Goal: Use online tool/utility: Utilize a website feature to perform a specific function

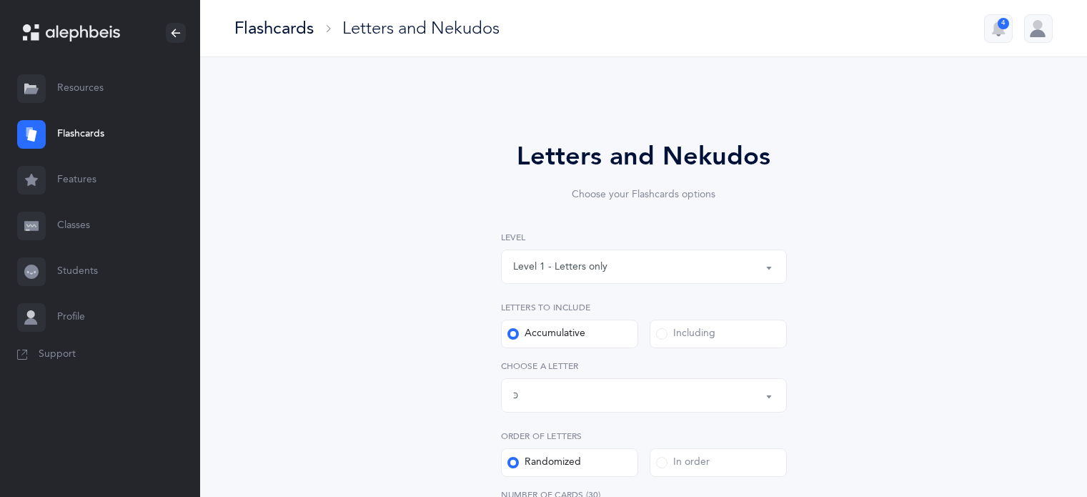
select select "82"
select select "single"
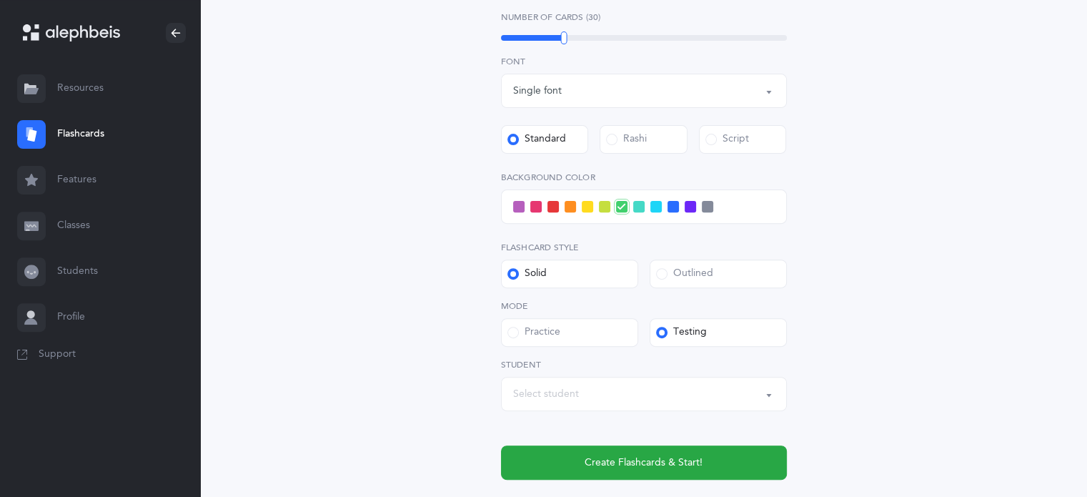
scroll to position [575, 0]
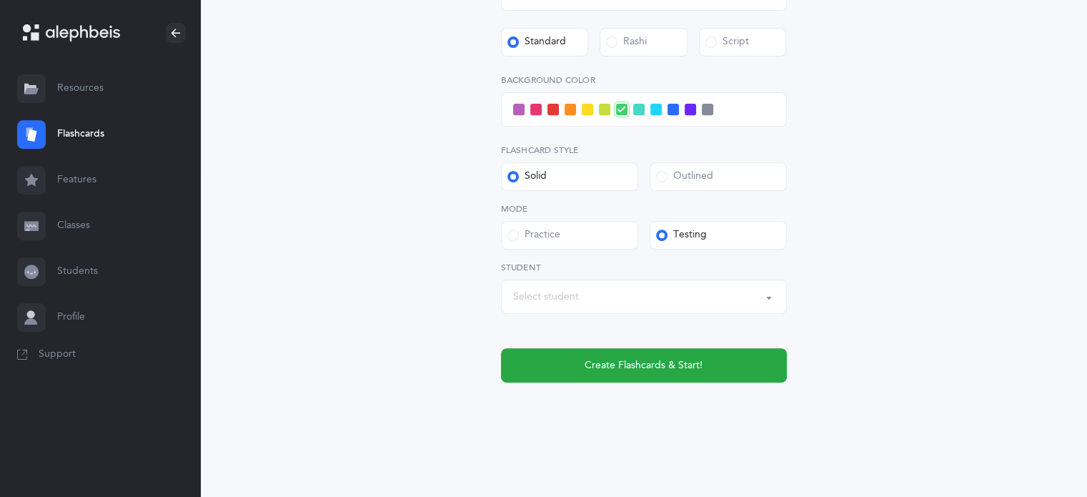
click at [550, 295] on div "Select student" at bounding box center [546, 296] width 66 height 15
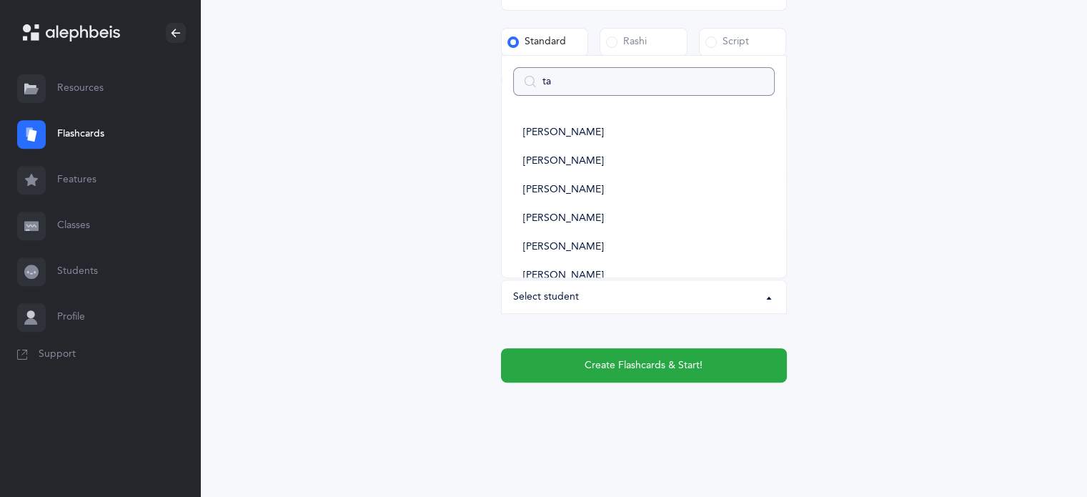
type input "tam"
select select
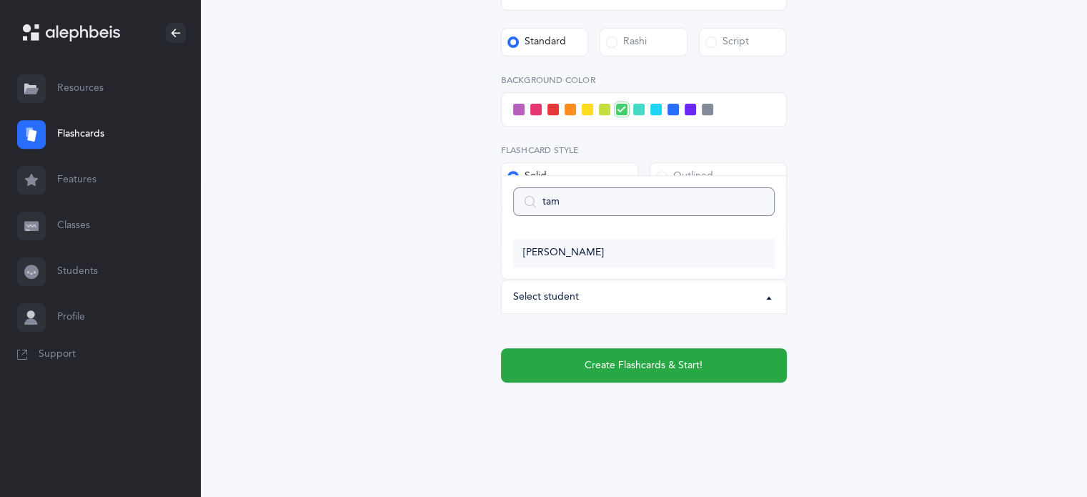
type input "tam"
click at [573, 247] on span "[PERSON_NAME]" at bounding box center [563, 253] width 81 height 13
select select "14381"
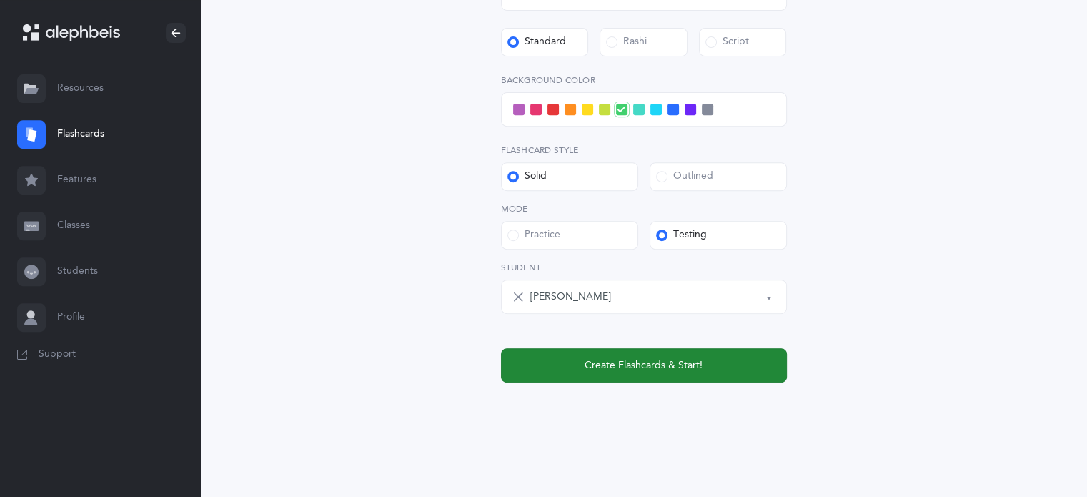
click at [703, 357] on button "Create Flashcards & Start!" at bounding box center [644, 365] width 286 height 34
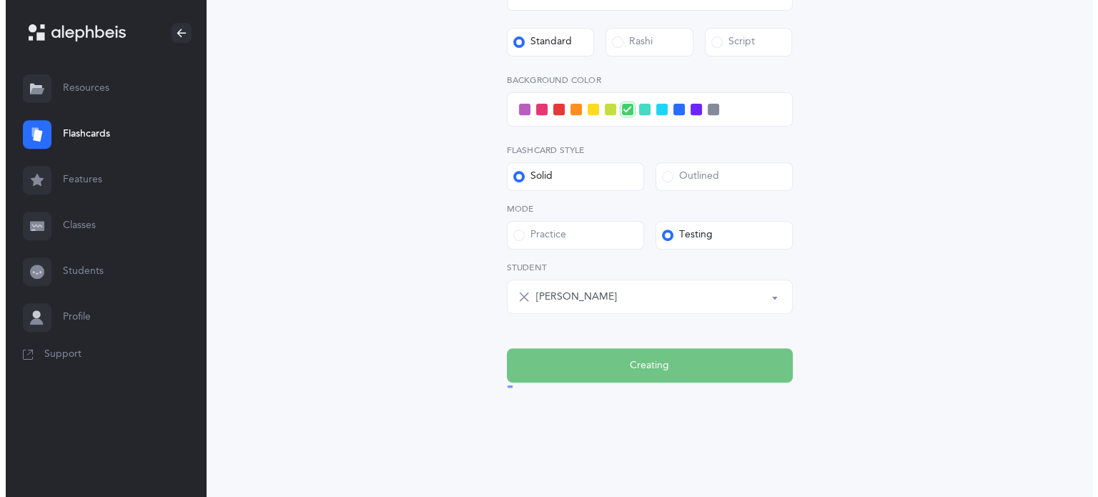
scroll to position [0, 0]
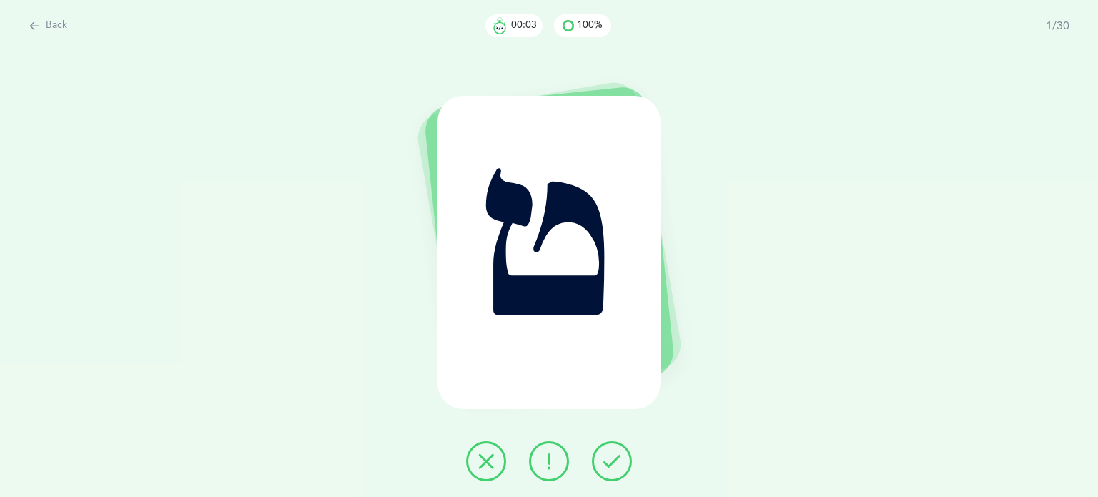
click at [619, 462] on icon at bounding box center [611, 460] width 17 height 17
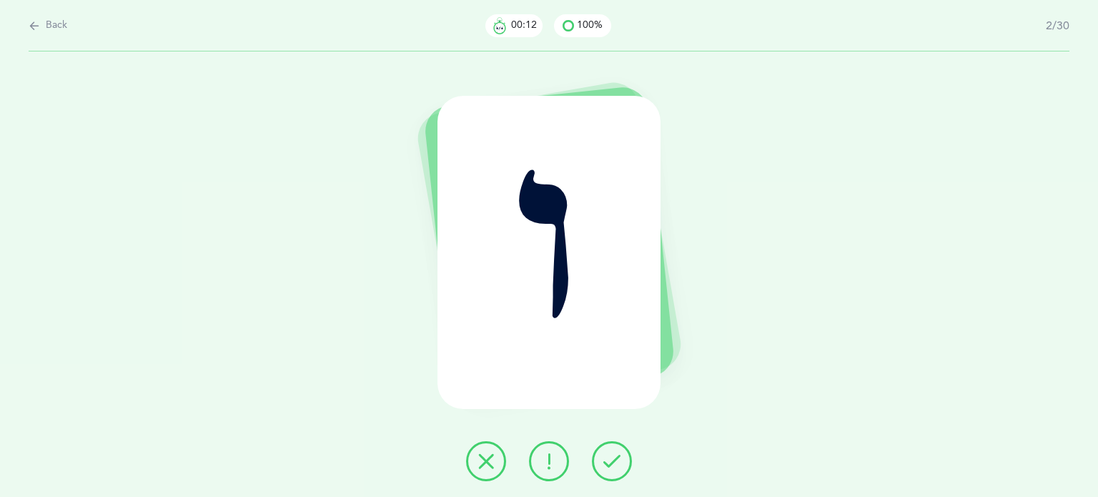
click at [613, 455] on icon at bounding box center [611, 460] width 17 height 17
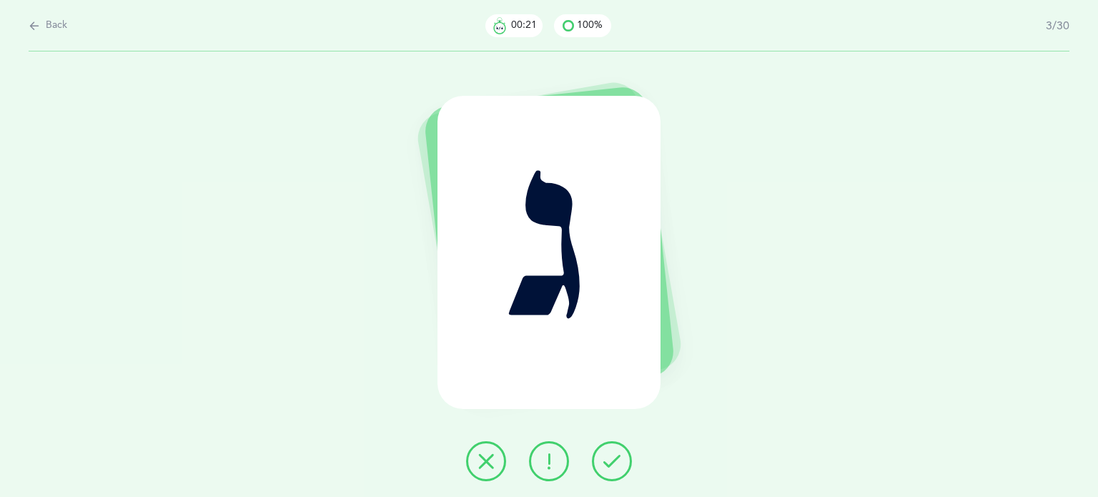
click at [485, 458] on icon at bounding box center [485, 460] width 17 height 17
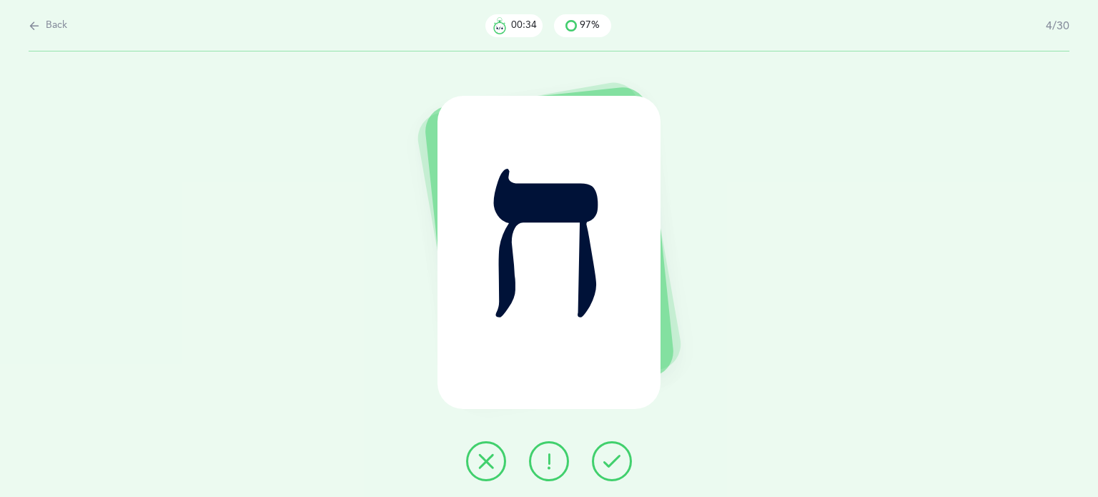
click at [472, 458] on button at bounding box center [486, 461] width 40 height 40
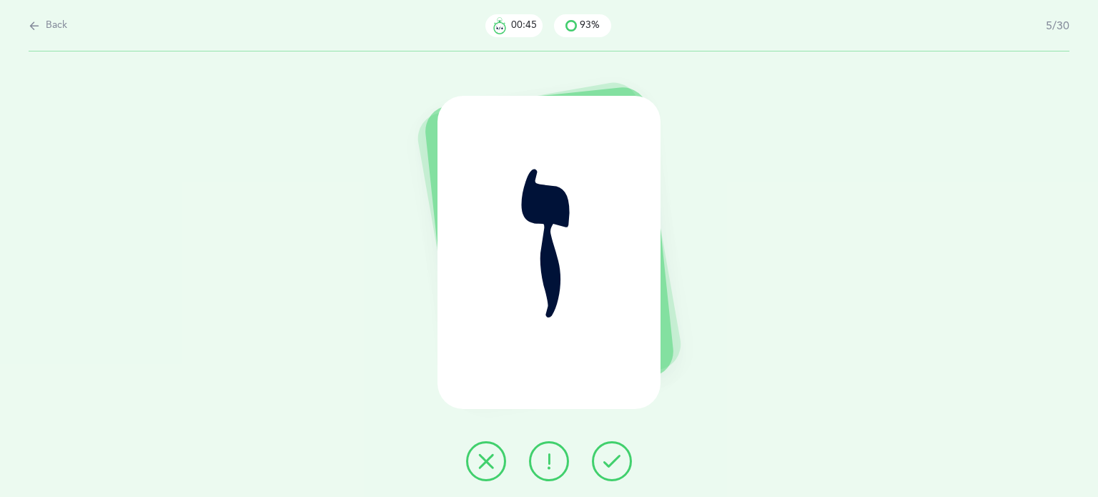
click at [615, 462] on icon at bounding box center [611, 460] width 17 height 17
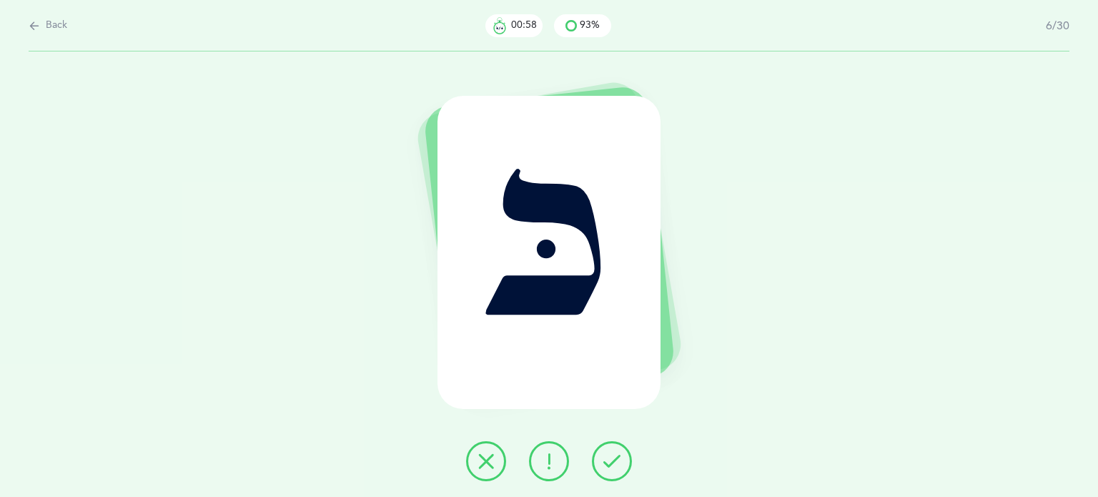
click at [560, 471] on button at bounding box center [549, 461] width 40 height 40
click at [610, 471] on button at bounding box center [612, 461] width 40 height 40
click at [619, 454] on icon at bounding box center [611, 460] width 17 height 17
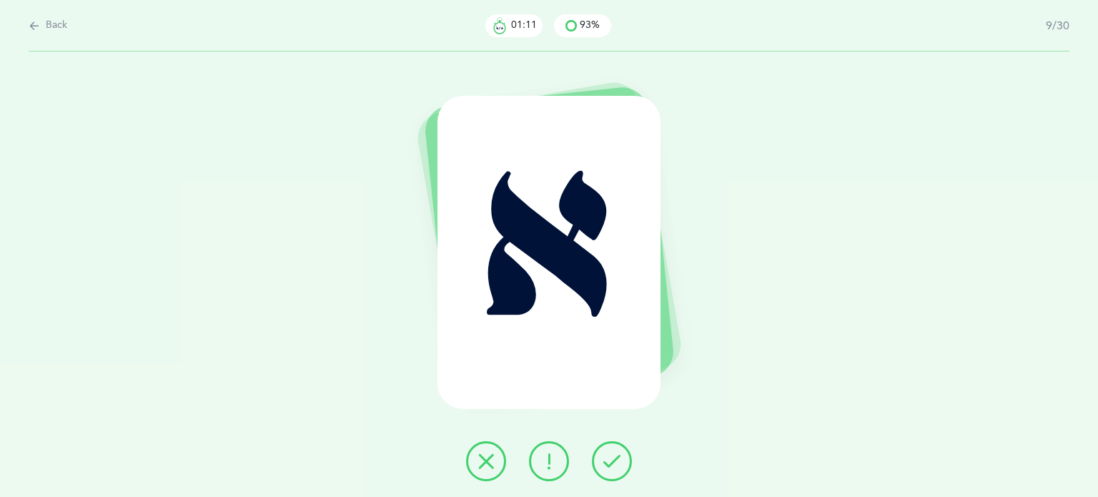
click at [619, 454] on icon at bounding box center [611, 460] width 17 height 17
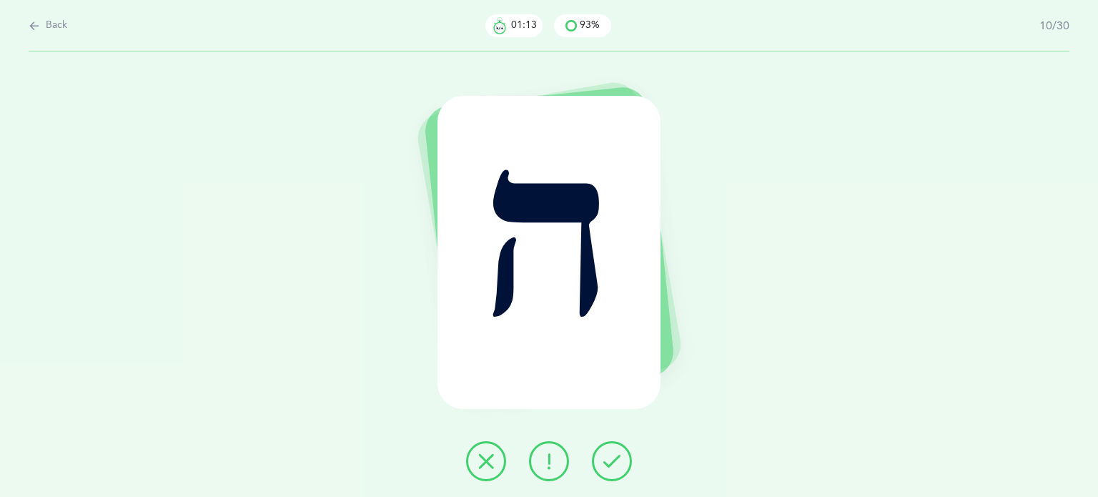
click at [619, 454] on icon at bounding box center [611, 460] width 17 height 17
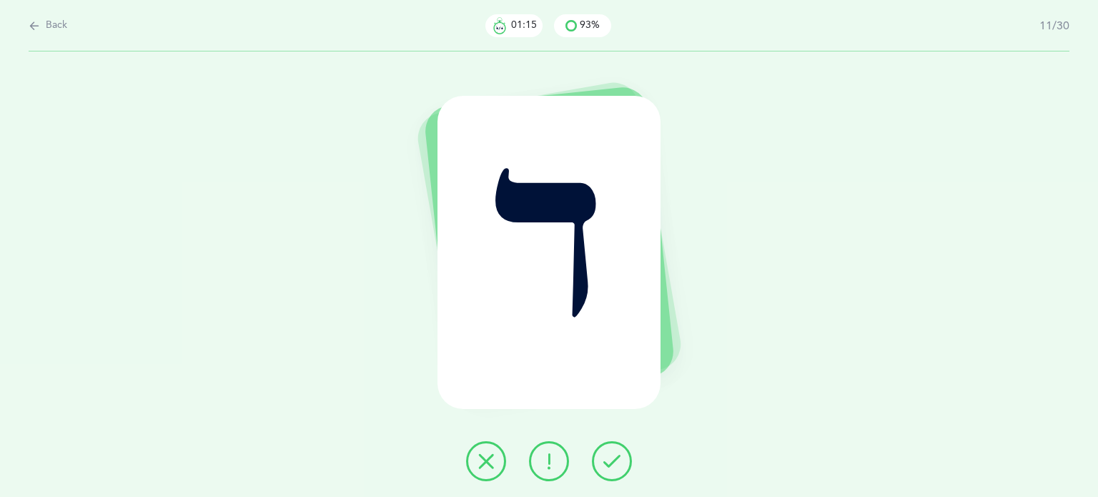
click at [619, 454] on icon at bounding box center [611, 460] width 17 height 17
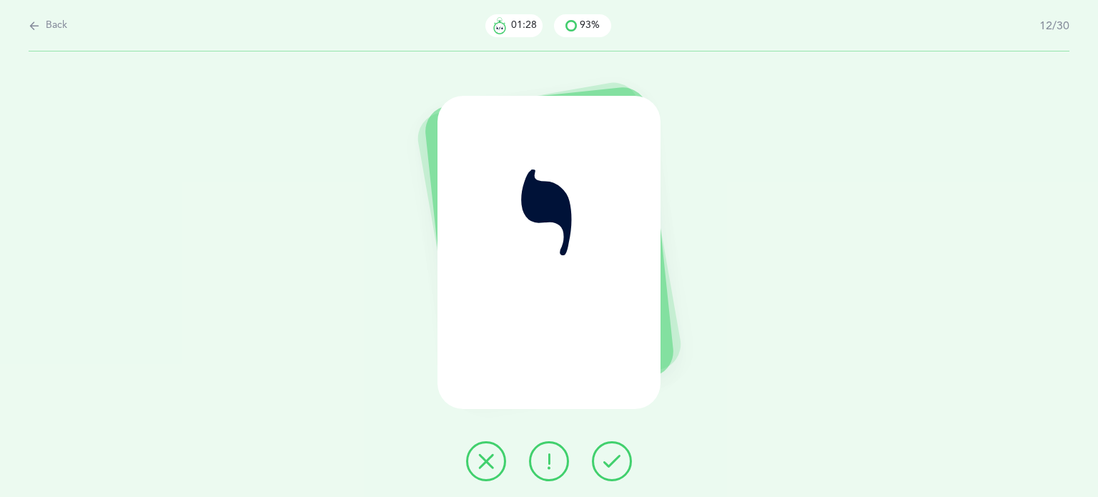
click at [495, 462] on button at bounding box center [486, 461] width 40 height 40
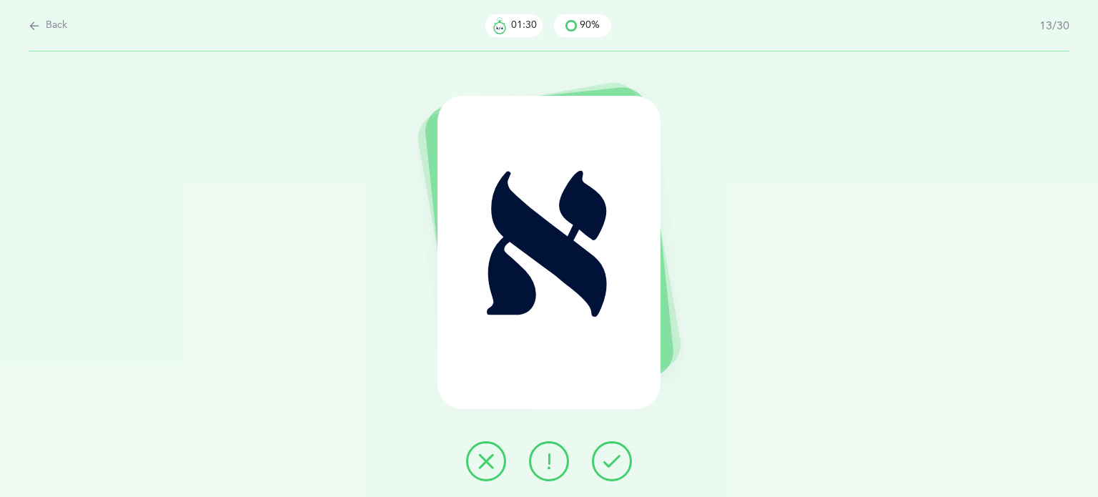
click at [613, 473] on button at bounding box center [612, 461] width 40 height 40
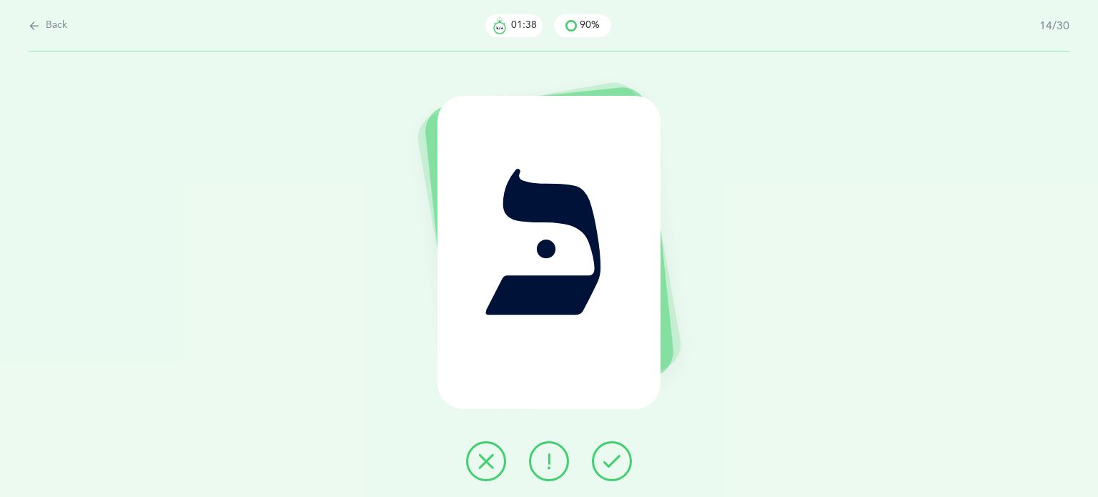
click at [610, 465] on icon at bounding box center [611, 460] width 17 height 17
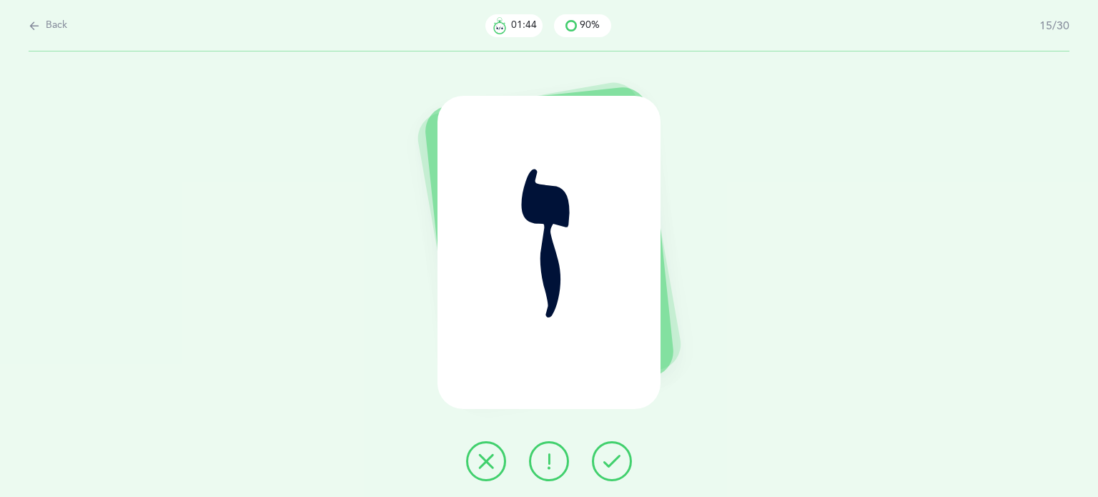
click at [615, 466] on icon at bounding box center [611, 460] width 17 height 17
click at [475, 455] on button at bounding box center [486, 461] width 40 height 40
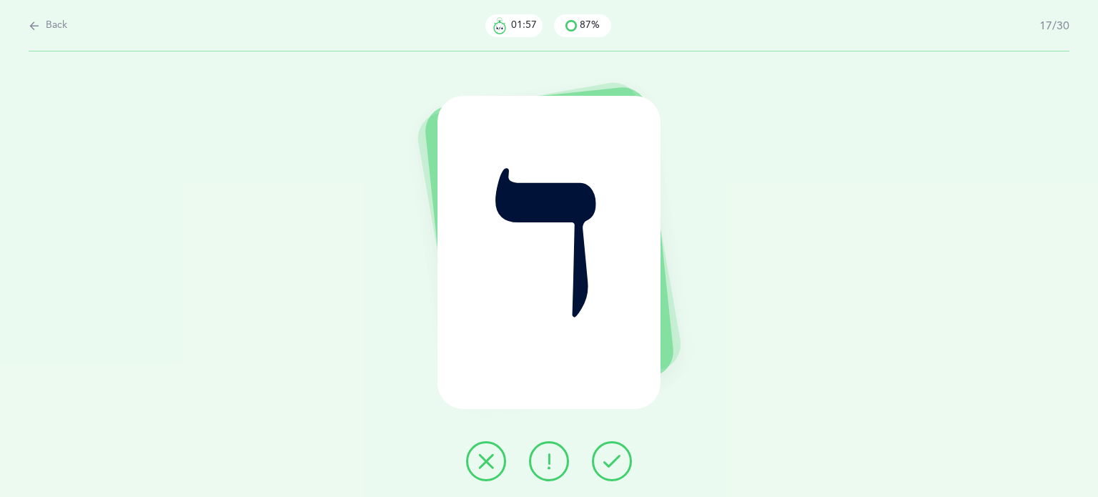
click at [606, 472] on button at bounding box center [612, 461] width 40 height 40
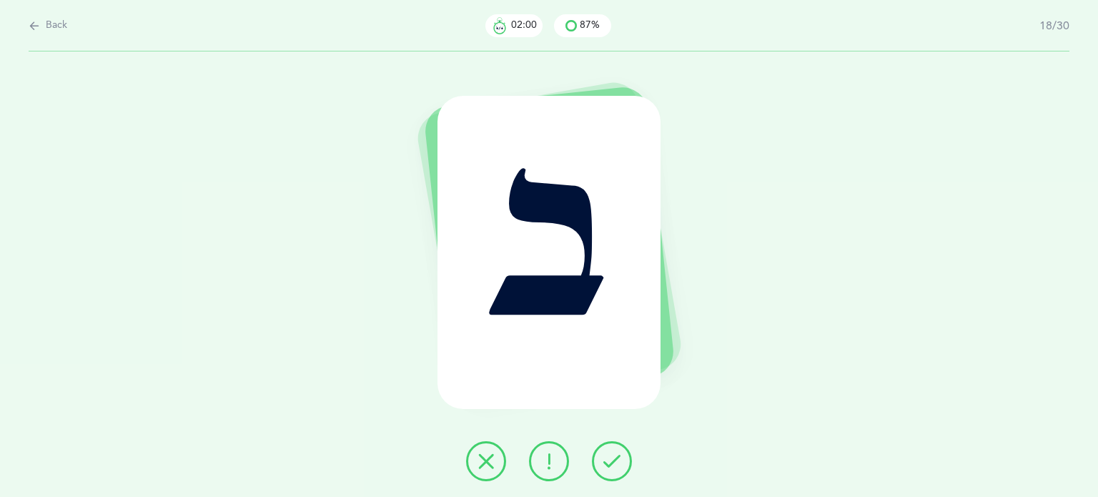
click at [606, 472] on button at bounding box center [612, 461] width 40 height 40
click at [613, 451] on button at bounding box center [612, 461] width 40 height 40
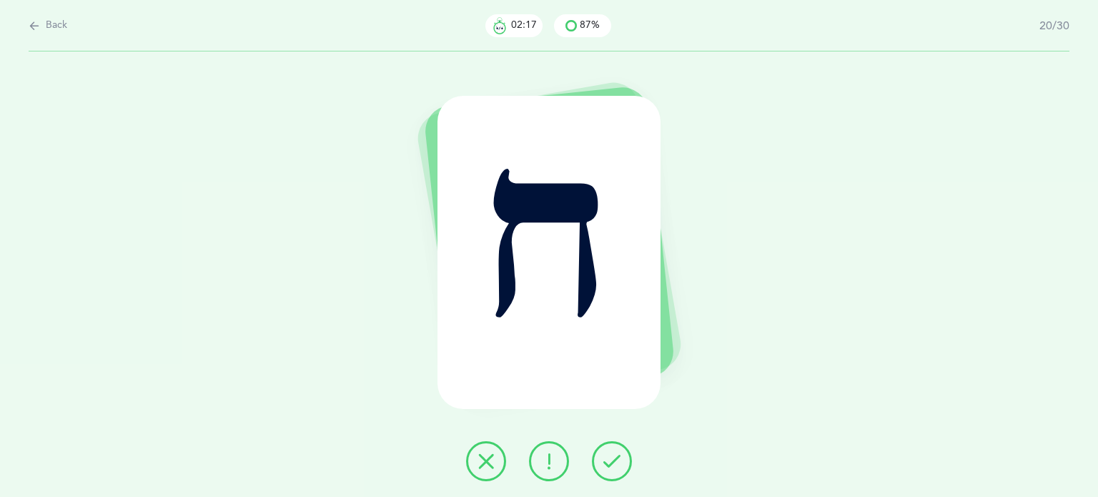
click at [490, 462] on icon at bounding box center [485, 460] width 17 height 17
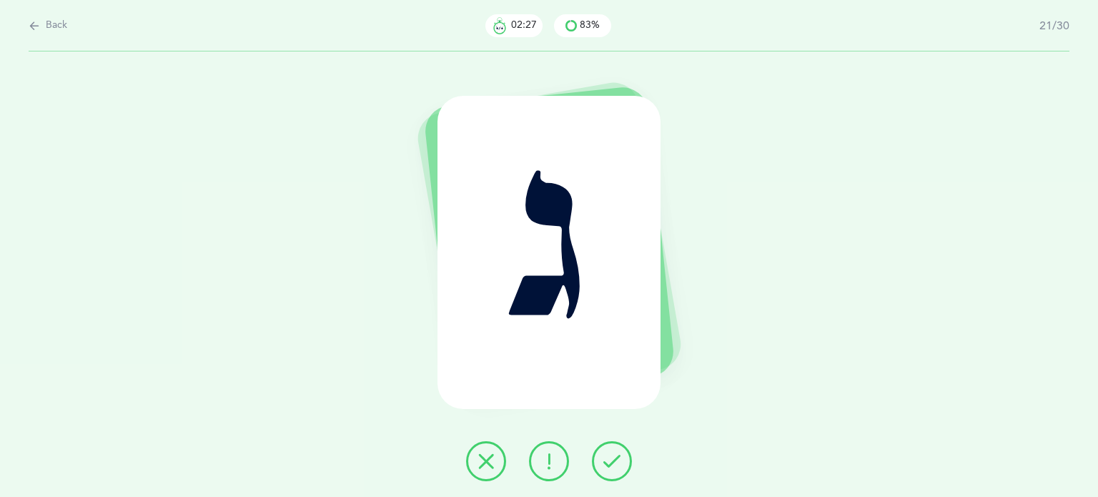
click at [470, 465] on button at bounding box center [486, 461] width 40 height 40
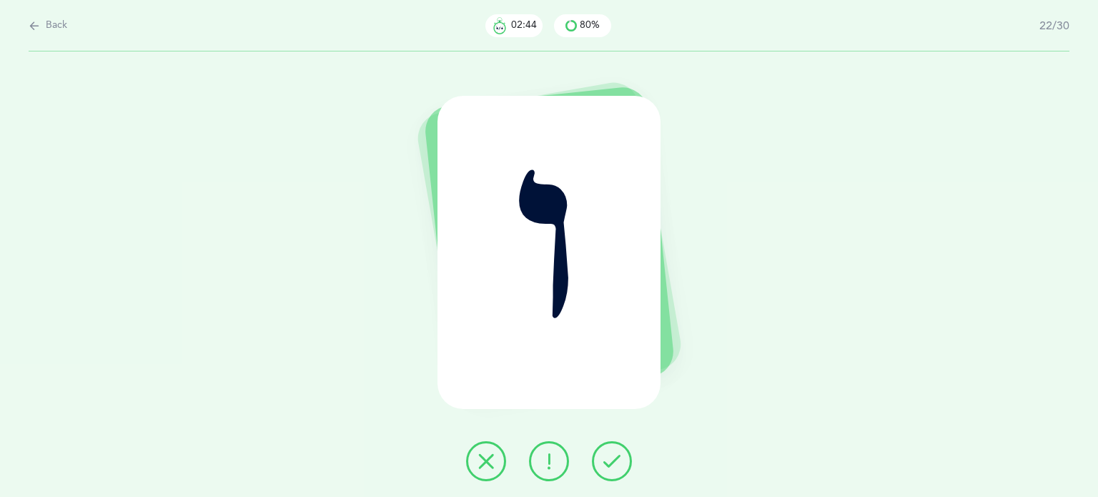
click at [476, 469] on button at bounding box center [486, 461] width 40 height 40
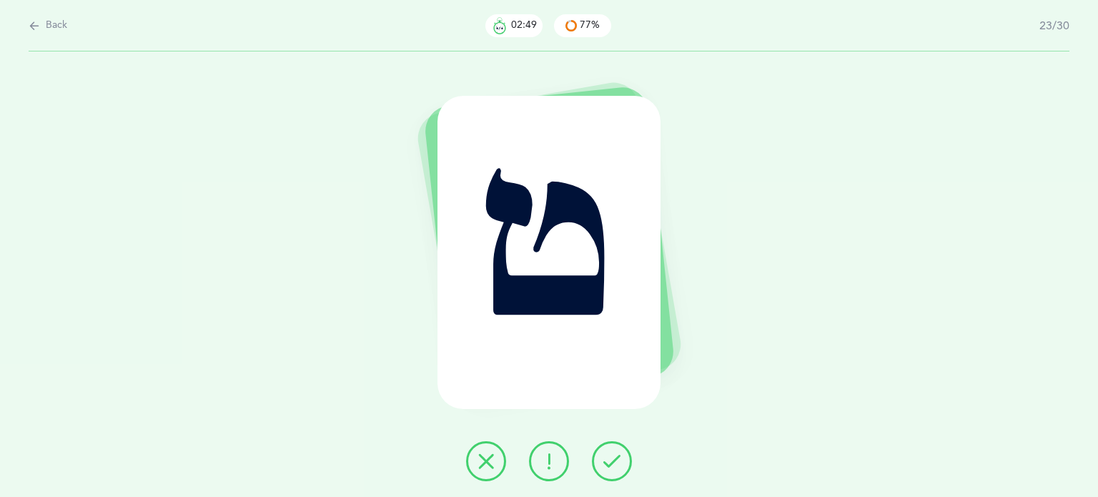
click at [620, 455] on button at bounding box center [612, 461] width 40 height 40
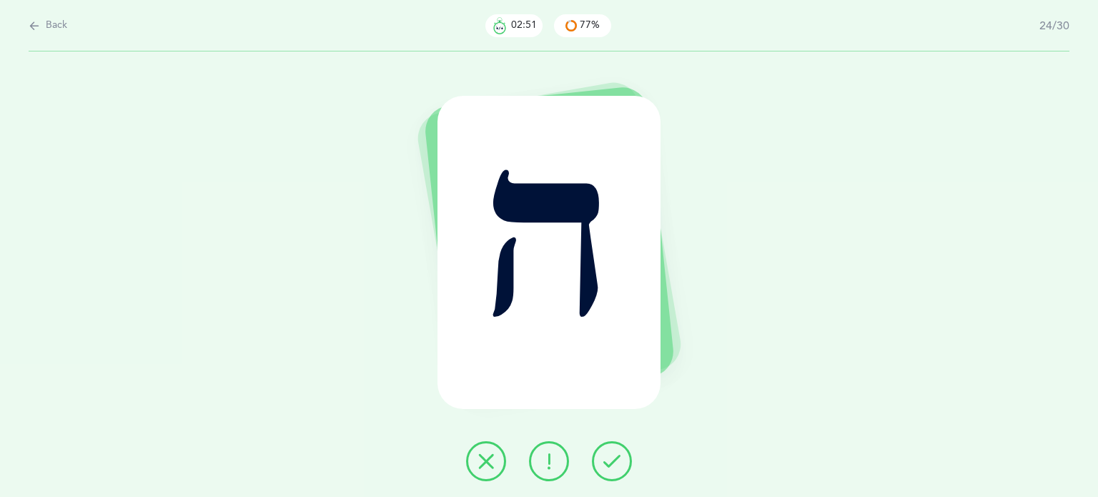
click at [620, 455] on button at bounding box center [612, 461] width 40 height 40
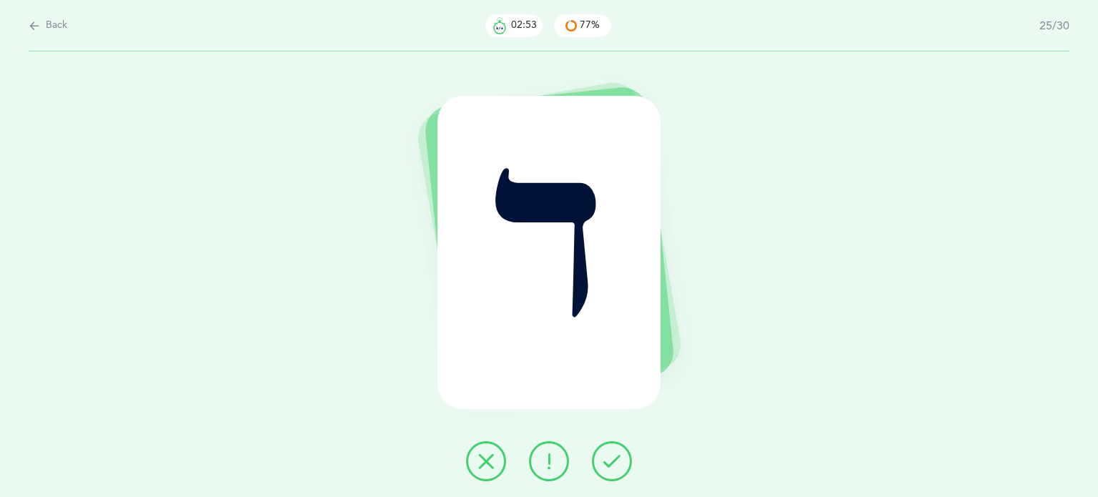
click at [620, 455] on button at bounding box center [612, 461] width 40 height 40
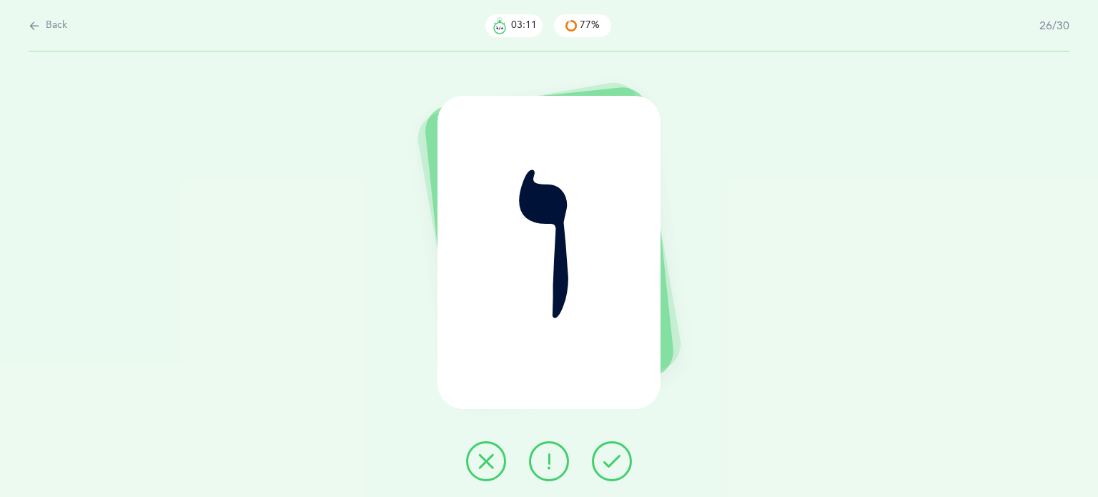
click at [491, 462] on icon at bounding box center [485, 460] width 17 height 17
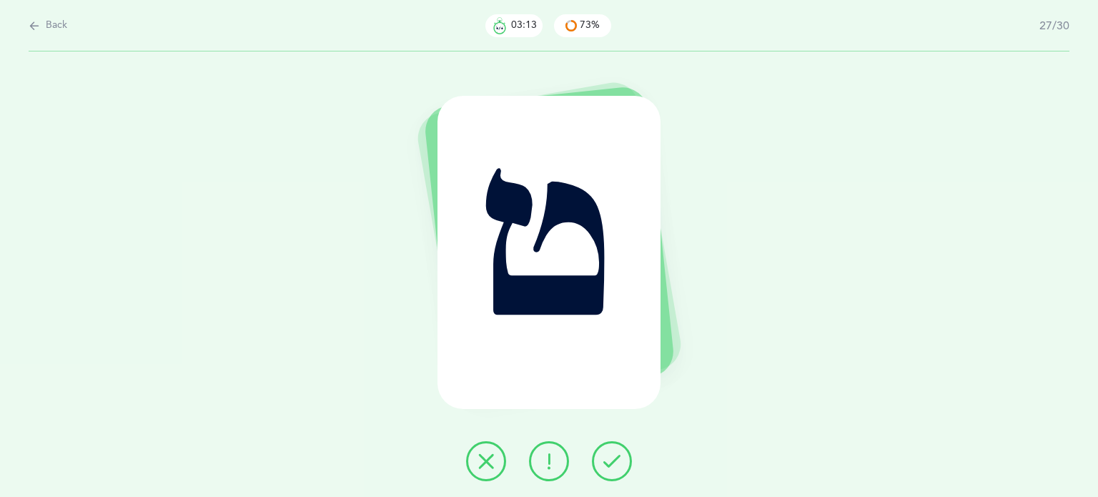
click at [615, 455] on icon at bounding box center [611, 460] width 17 height 17
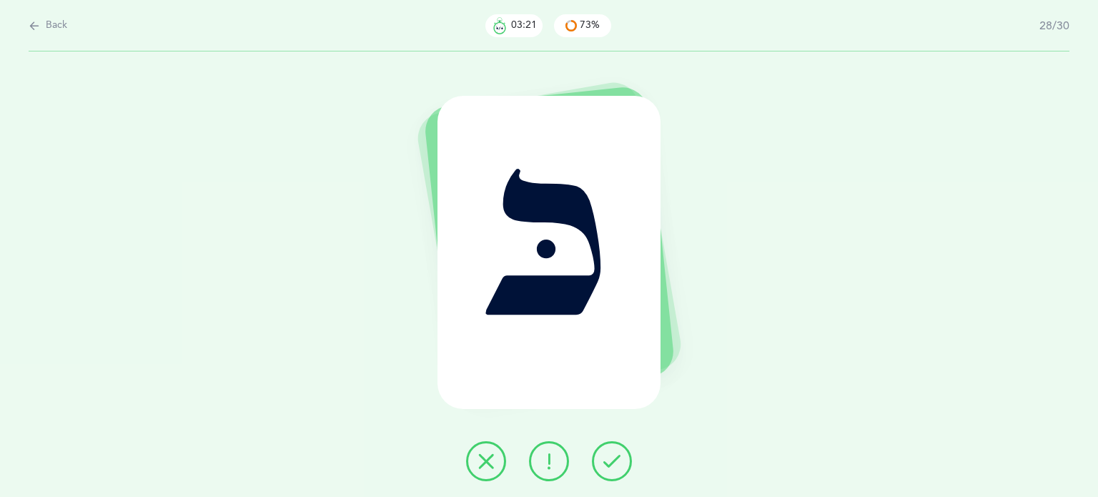
click at [615, 475] on button at bounding box center [612, 461] width 40 height 40
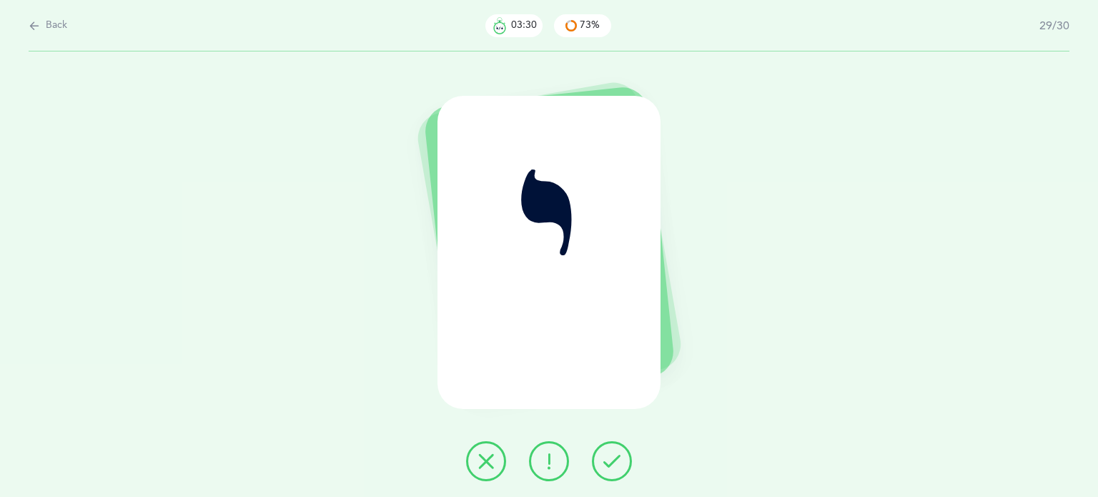
click at [491, 446] on button at bounding box center [486, 461] width 40 height 40
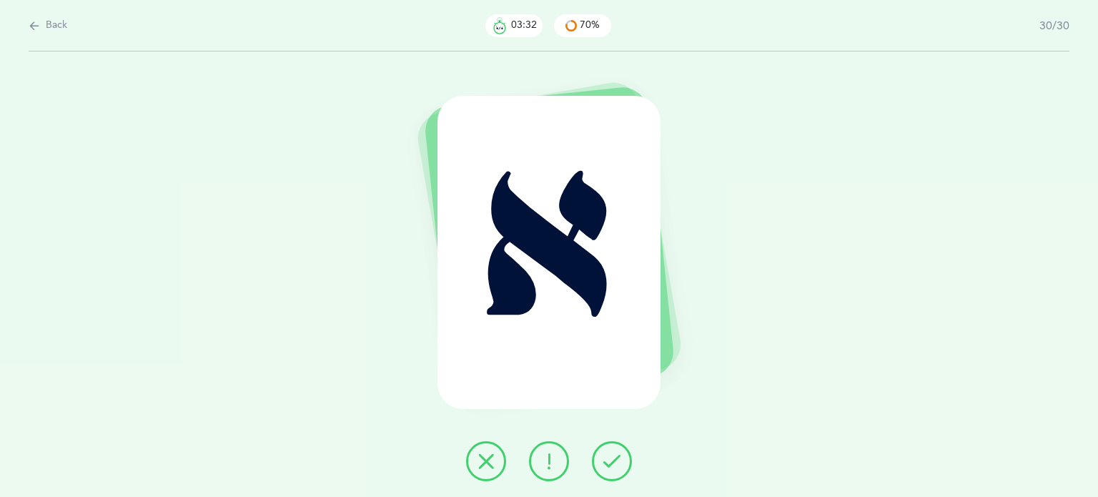
click at [610, 482] on div "א" at bounding box center [549, 273] width 1098 height 445
click at [610, 471] on button at bounding box center [612, 461] width 40 height 40
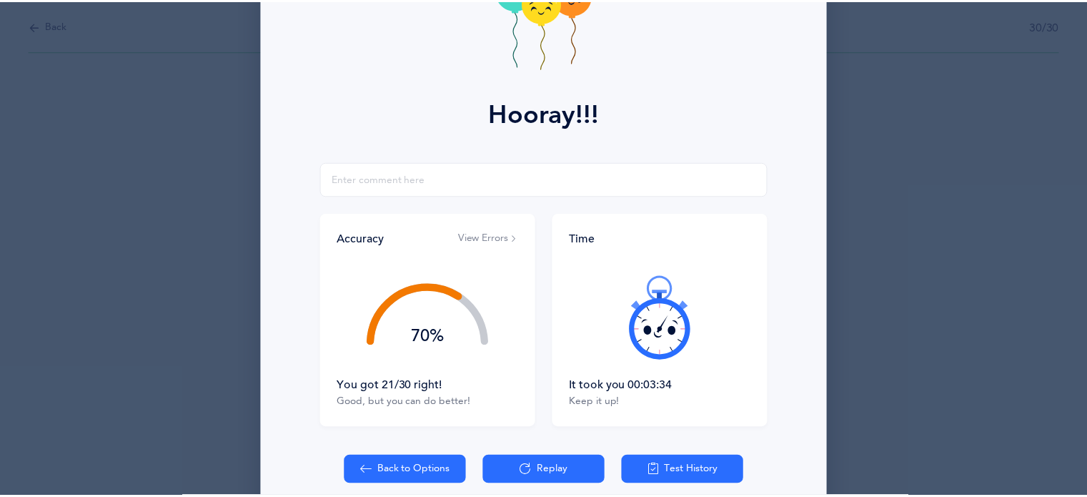
scroll to position [183, 0]
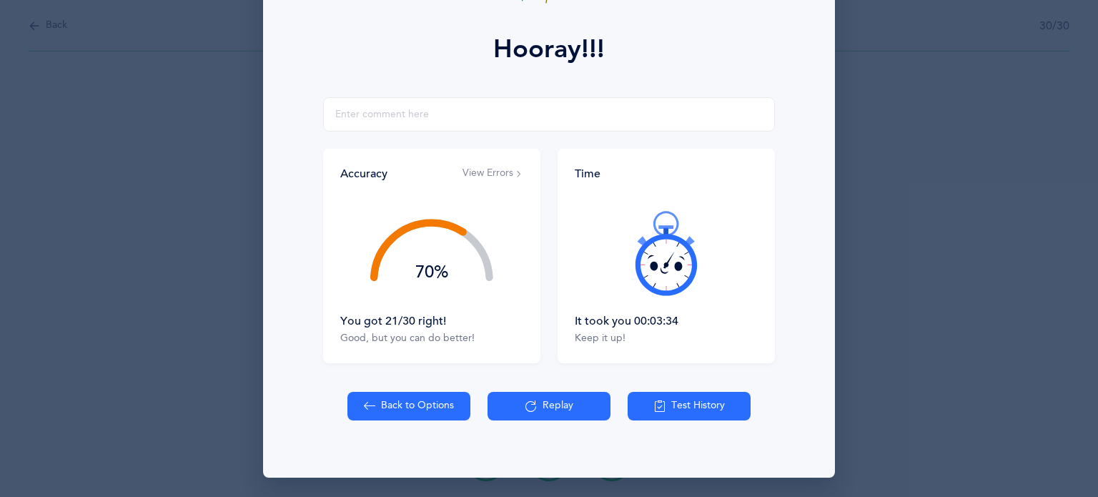
click at [386, 392] on button "Back to Options" at bounding box center [408, 406] width 123 height 29
select select "82"
select select "single"
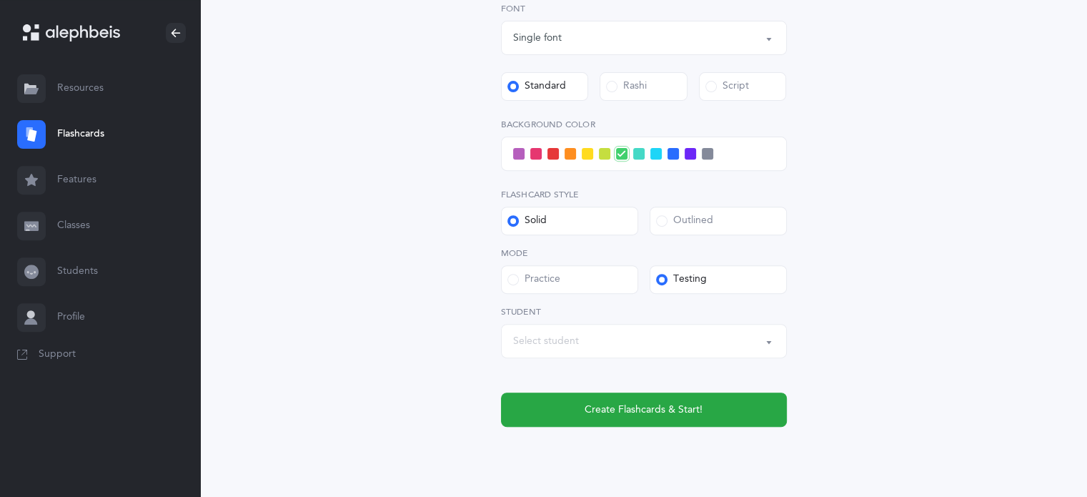
scroll to position [529, 0]
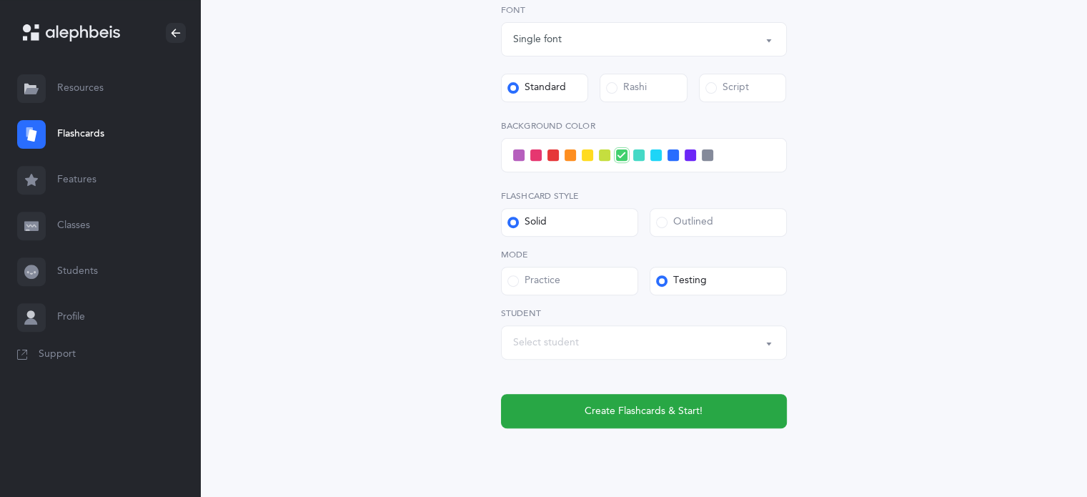
click at [586, 351] on div "Select student" at bounding box center [644, 342] width 262 height 24
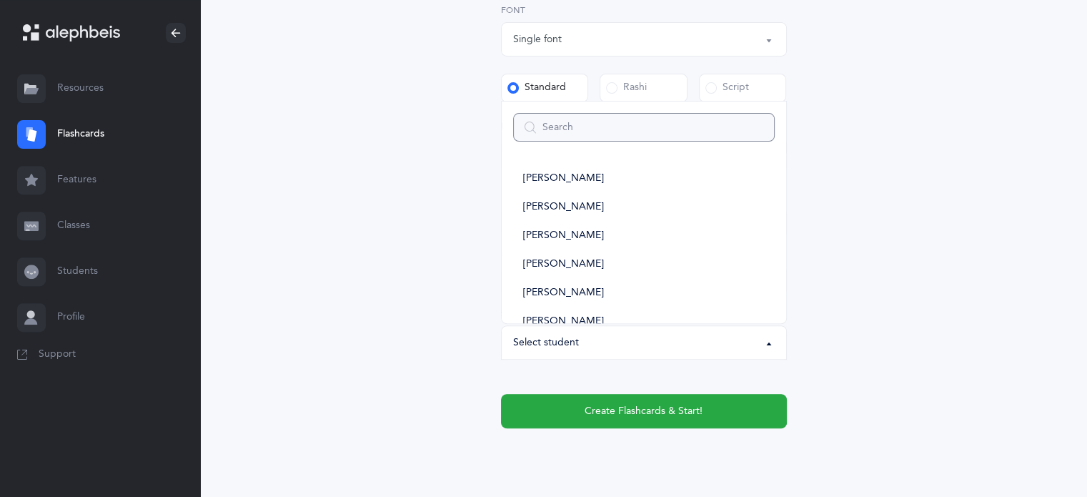
type input "s"
select select
type input "so"
select select
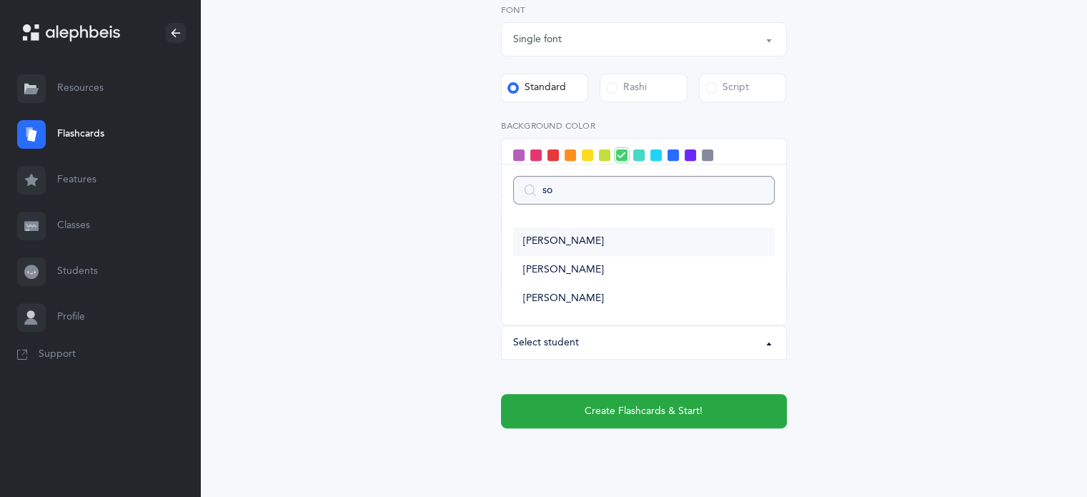
type input "so"
click at [582, 242] on span "[PERSON_NAME]" at bounding box center [563, 241] width 81 height 13
select select "14369"
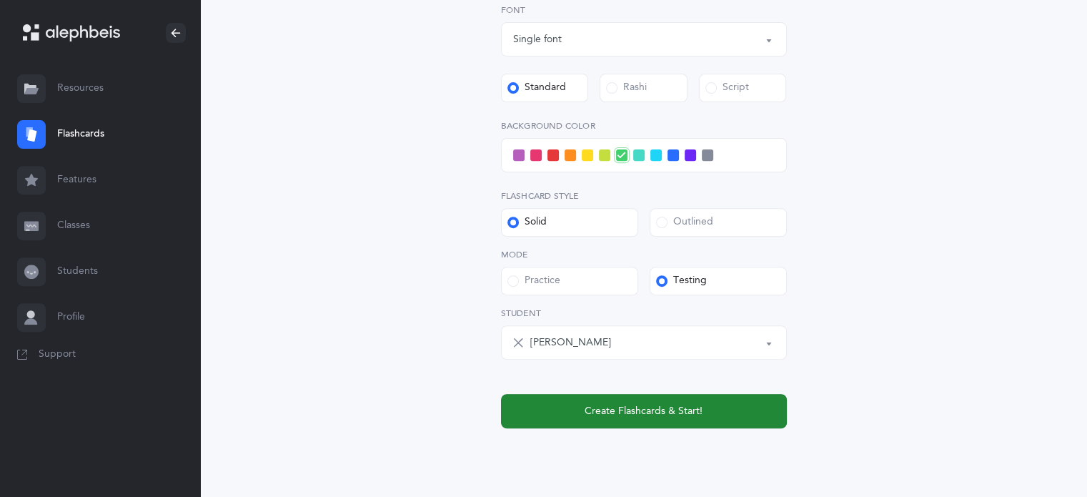
click at [740, 413] on button "Create Flashcards & Start!" at bounding box center [644, 411] width 286 height 34
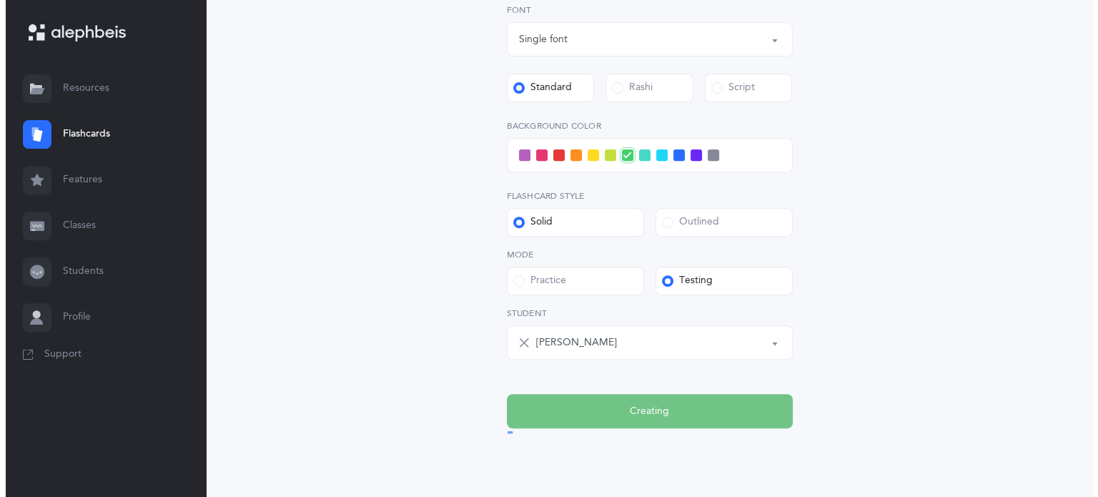
scroll to position [0, 0]
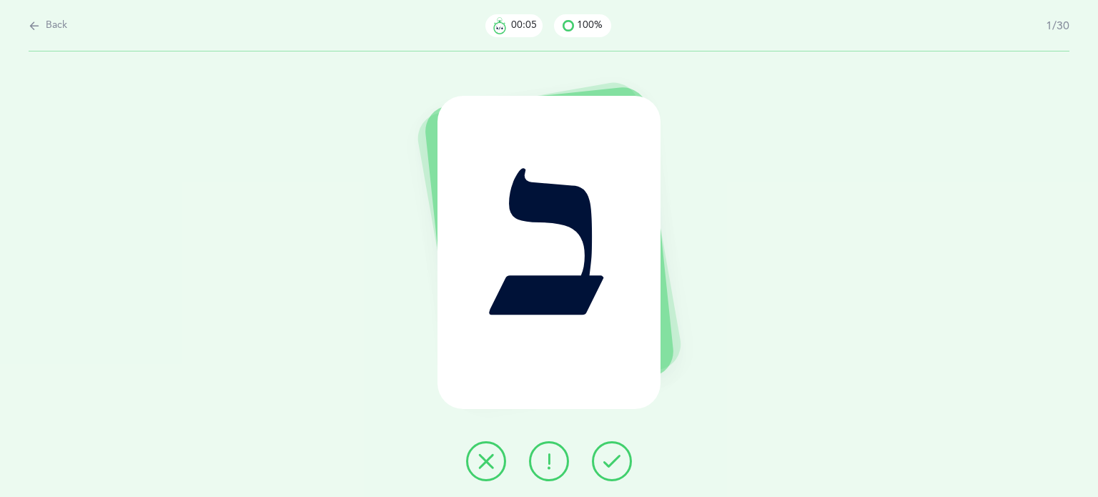
click at [607, 465] on icon at bounding box center [611, 460] width 17 height 17
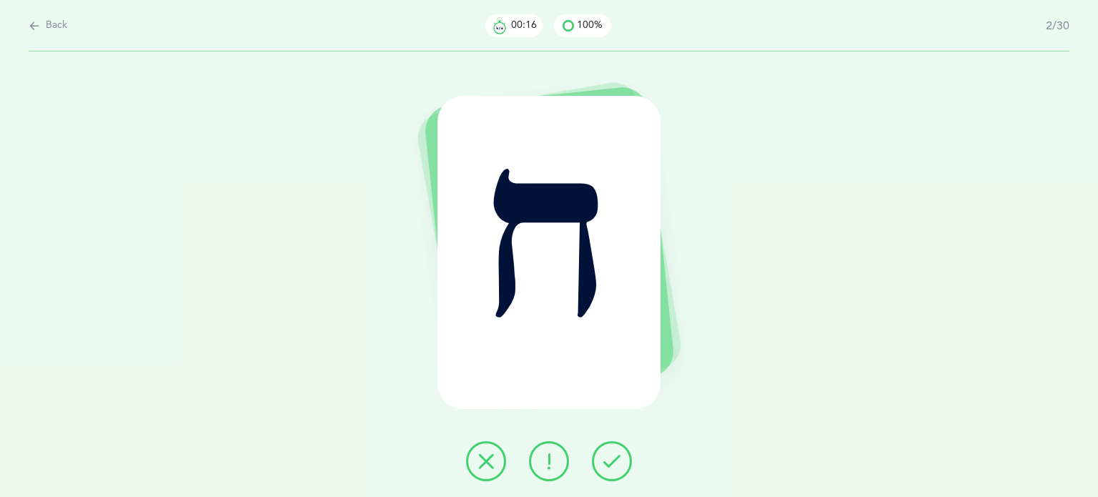
click at [487, 462] on icon at bounding box center [485, 460] width 17 height 17
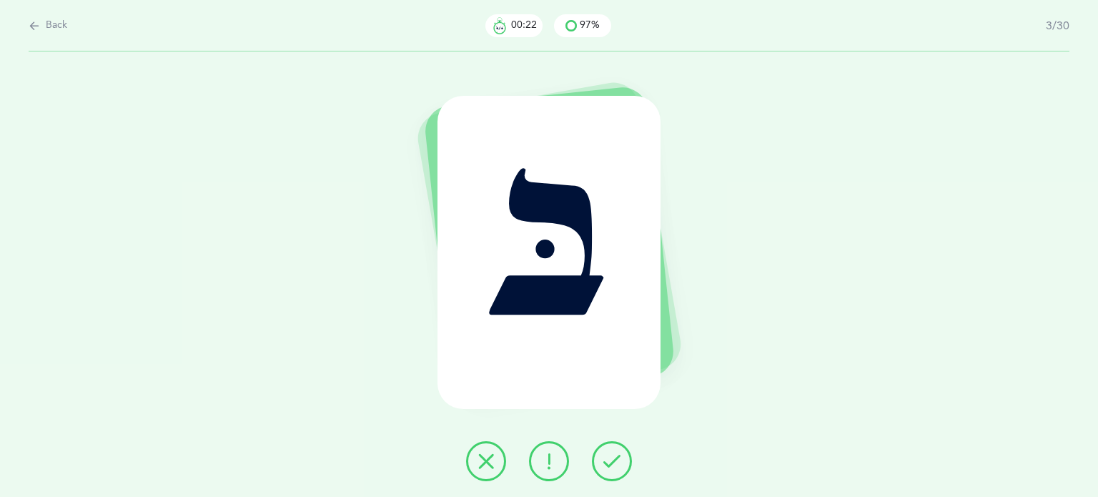
click at [631, 458] on button at bounding box center [612, 461] width 40 height 40
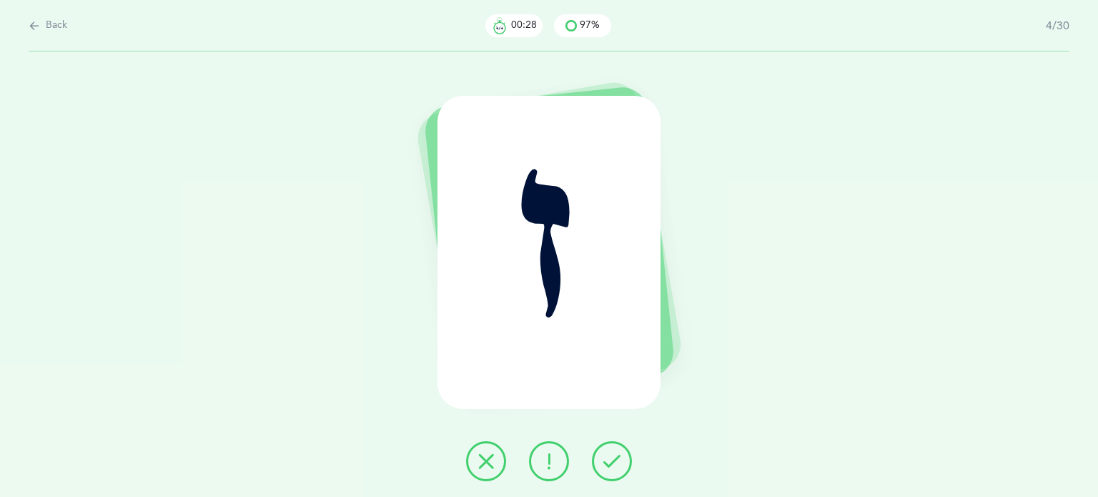
click at [615, 465] on icon at bounding box center [611, 460] width 17 height 17
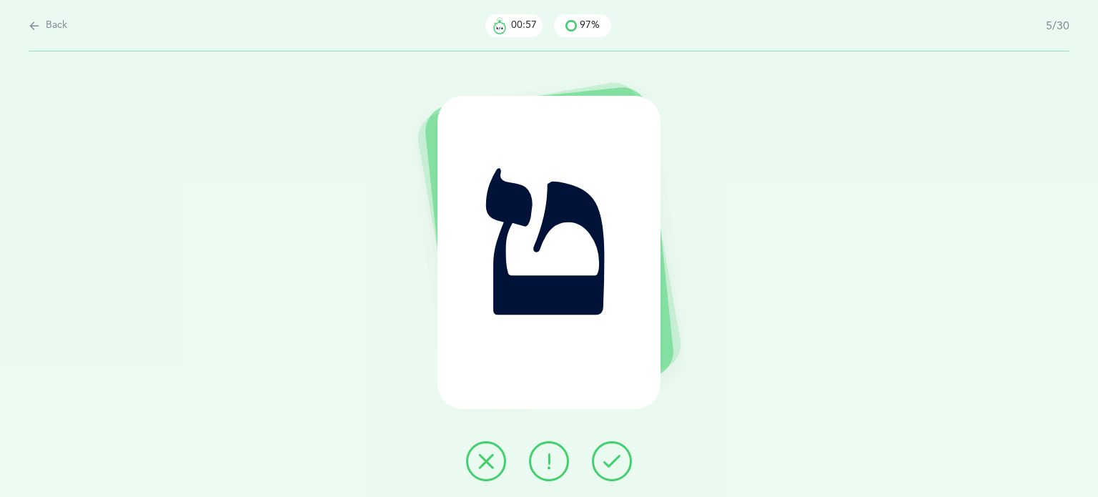
click at [498, 451] on button at bounding box center [486, 461] width 40 height 40
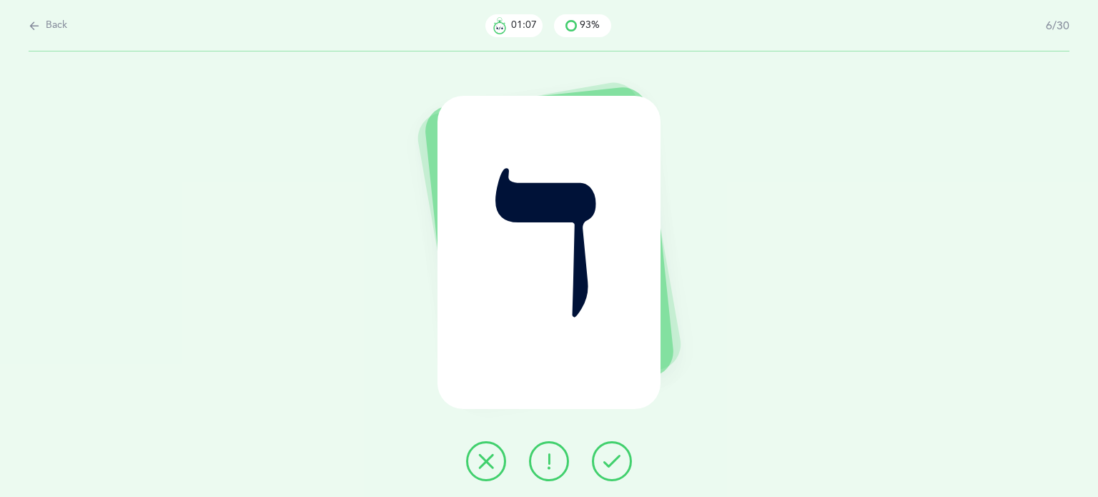
click at [497, 450] on button at bounding box center [486, 461] width 40 height 40
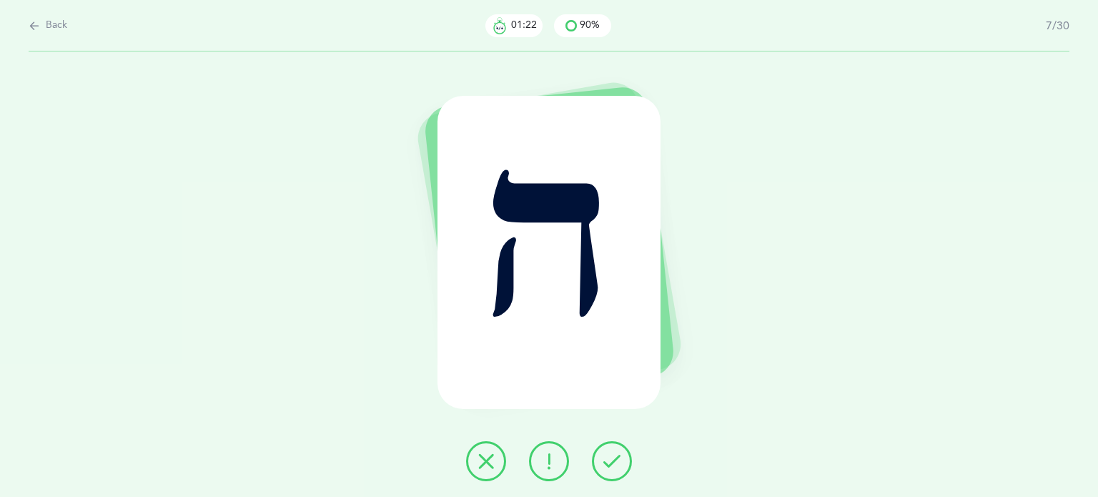
click at [490, 452] on icon at bounding box center [485, 460] width 17 height 17
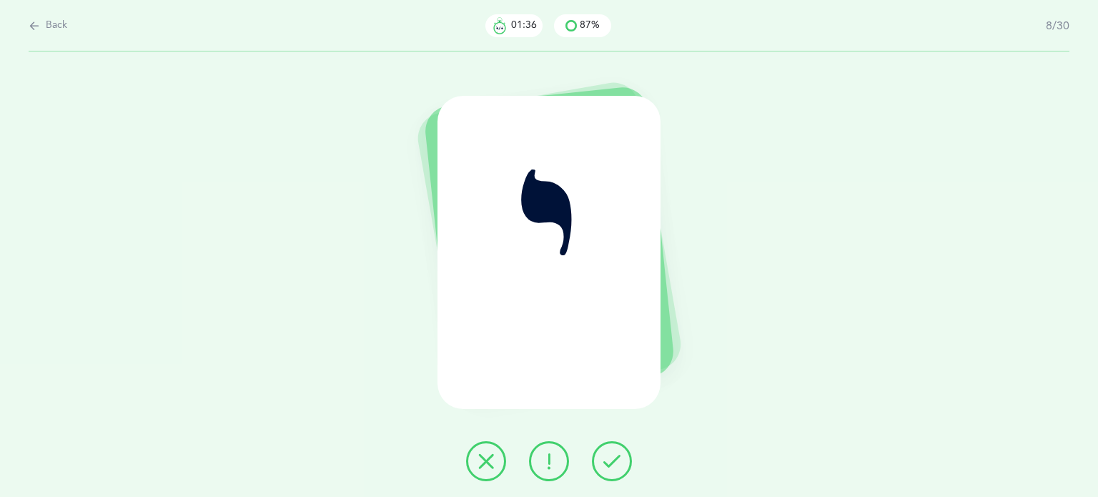
click at [477, 463] on icon at bounding box center [485, 460] width 17 height 17
click at [474, 463] on button at bounding box center [486, 461] width 40 height 40
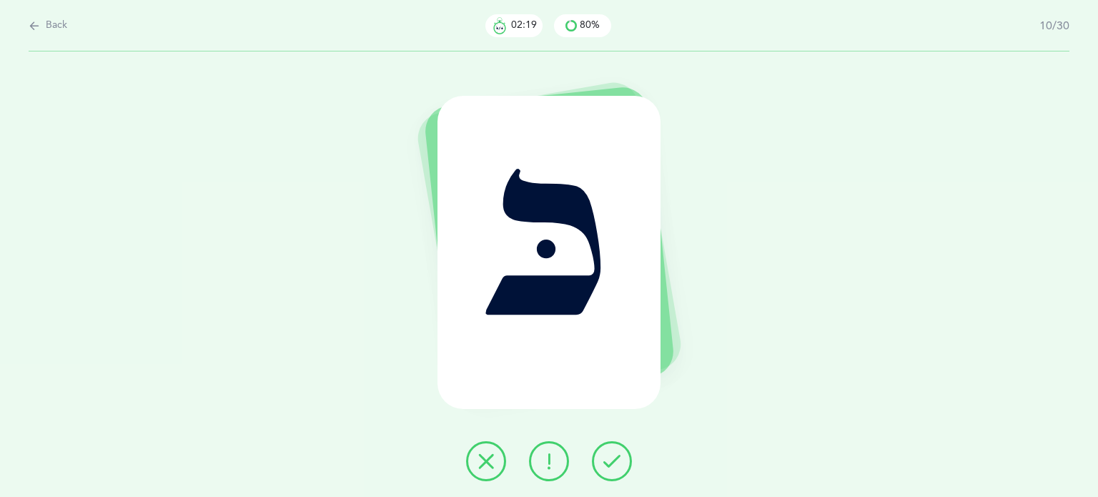
click at [480, 455] on icon at bounding box center [485, 460] width 17 height 17
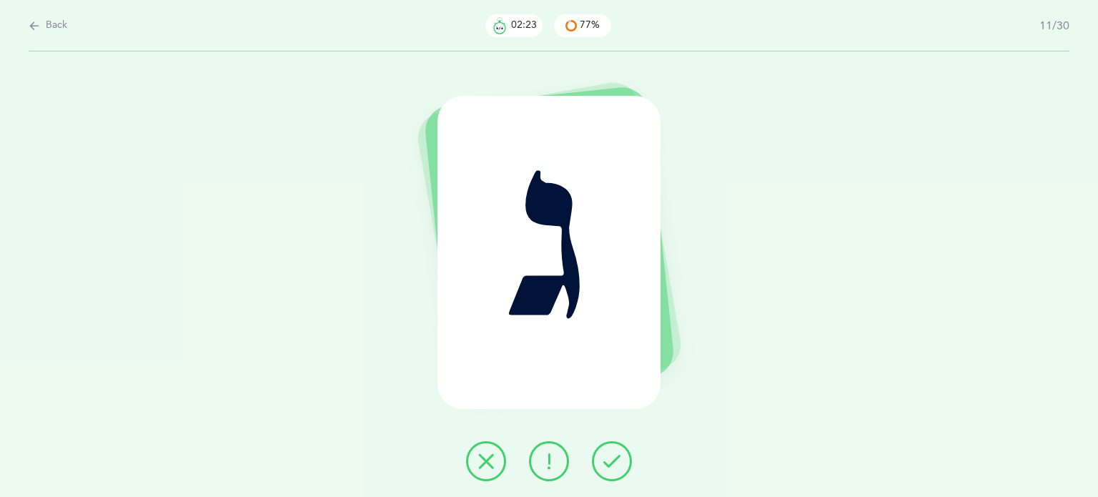
click at [606, 454] on icon at bounding box center [611, 460] width 17 height 17
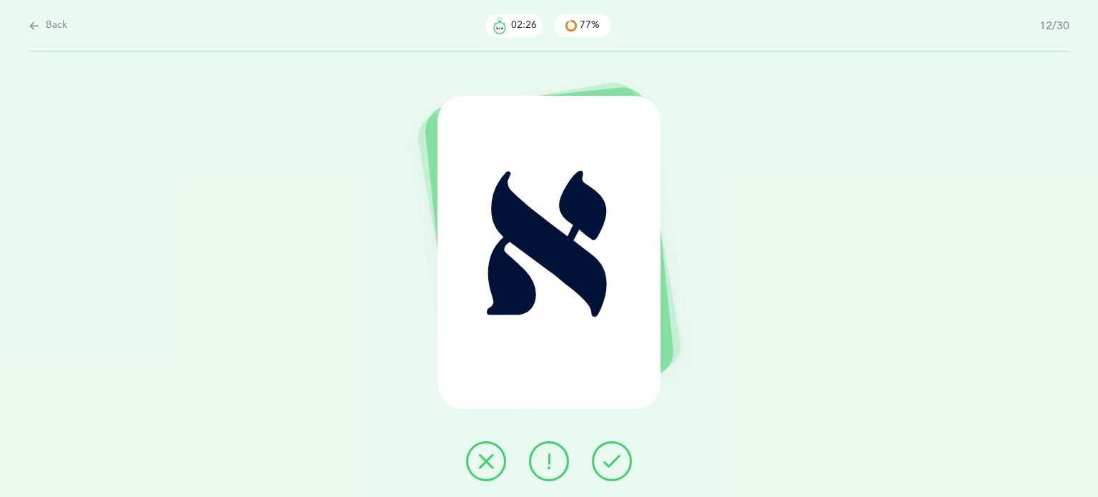
click at [606, 454] on icon at bounding box center [611, 460] width 17 height 17
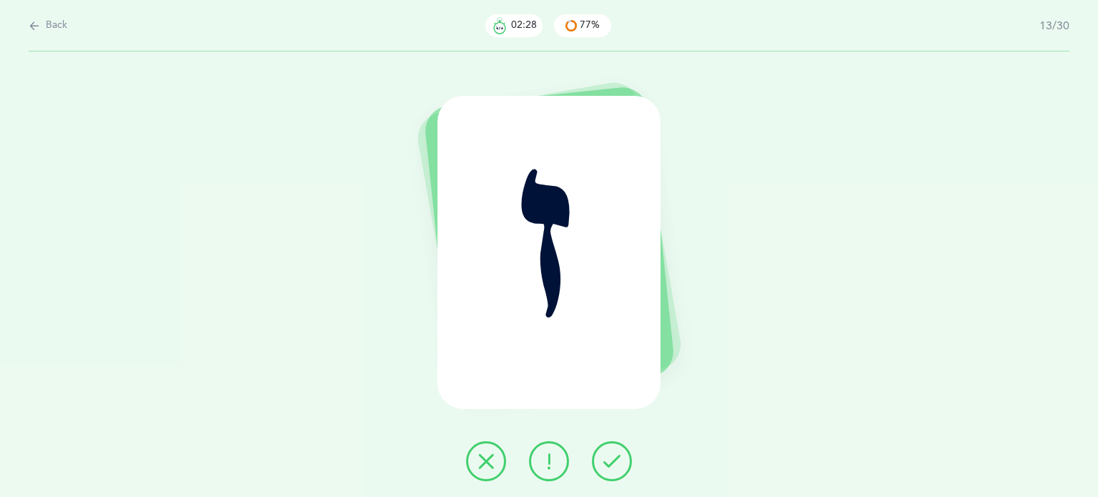
click at [620, 460] on button at bounding box center [612, 461] width 40 height 40
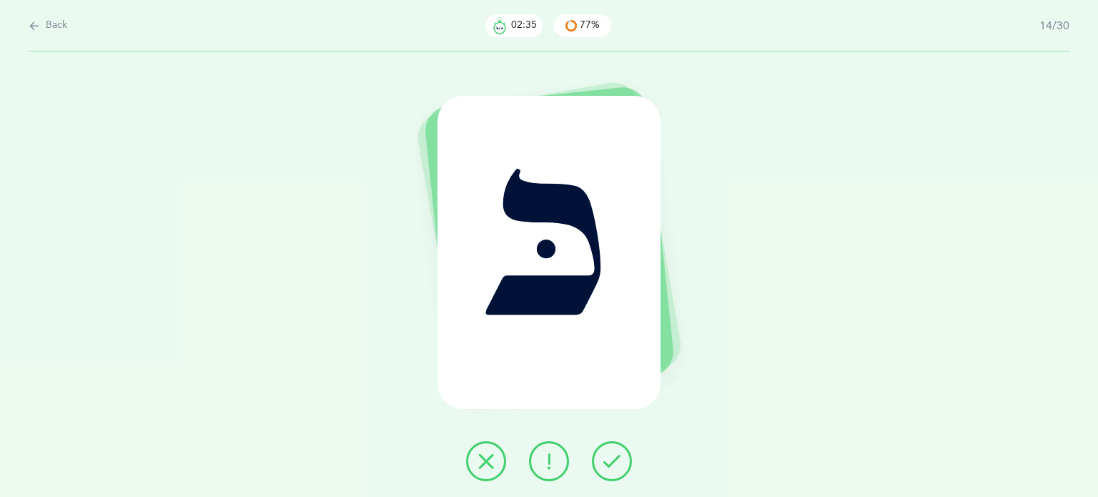
click at [548, 455] on icon at bounding box center [548, 460] width 17 height 17
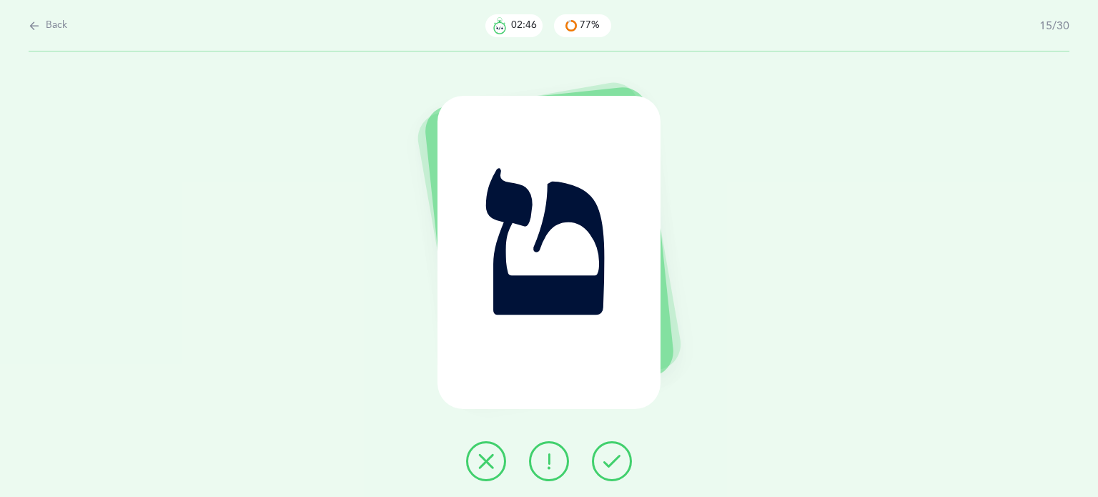
click at [486, 464] on icon at bounding box center [485, 460] width 17 height 17
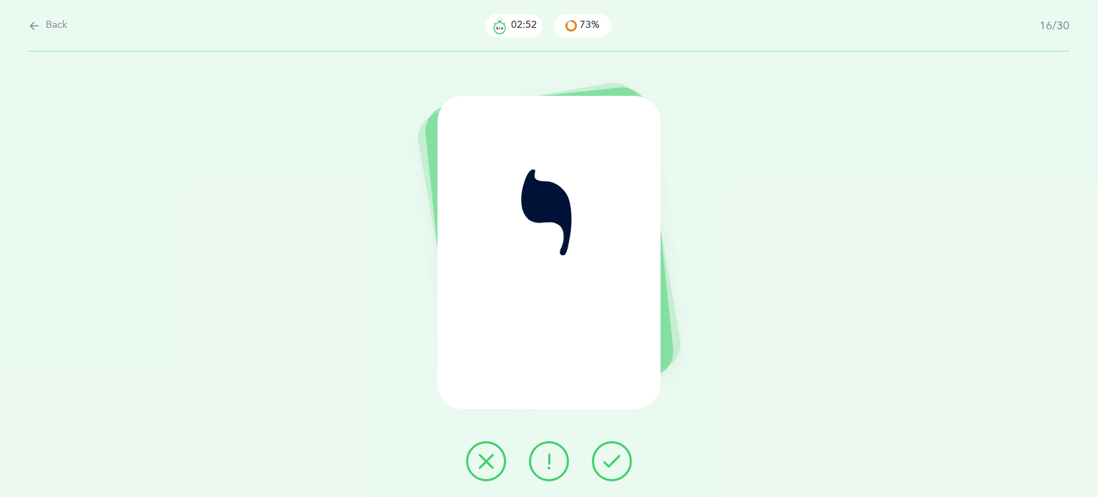
click at [486, 464] on icon at bounding box center [485, 460] width 17 height 17
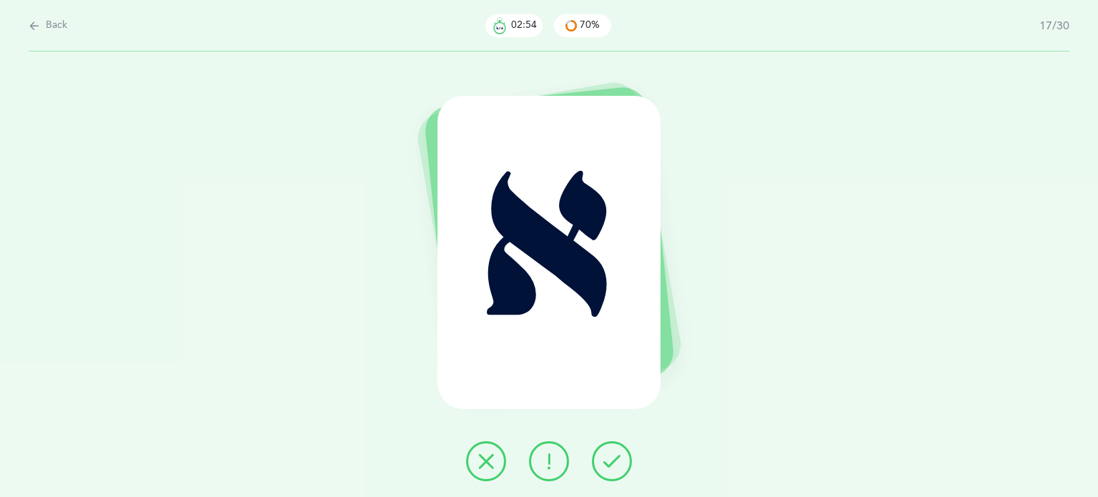
click at [603, 462] on icon at bounding box center [611, 460] width 17 height 17
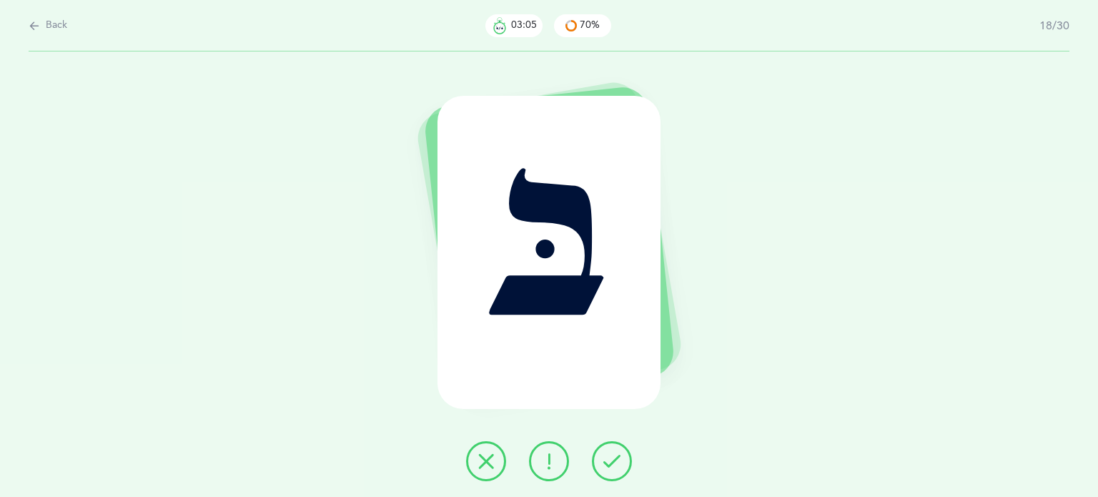
click at [469, 454] on button at bounding box center [486, 461] width 40 height 40
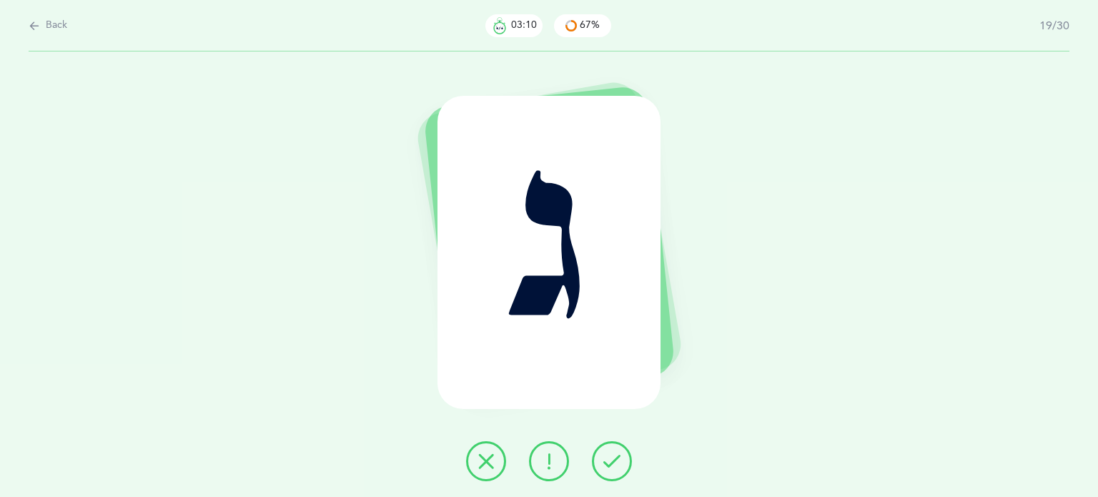
click at [615, 461] on icon at bounding box center [611, 460] width 17 height 17
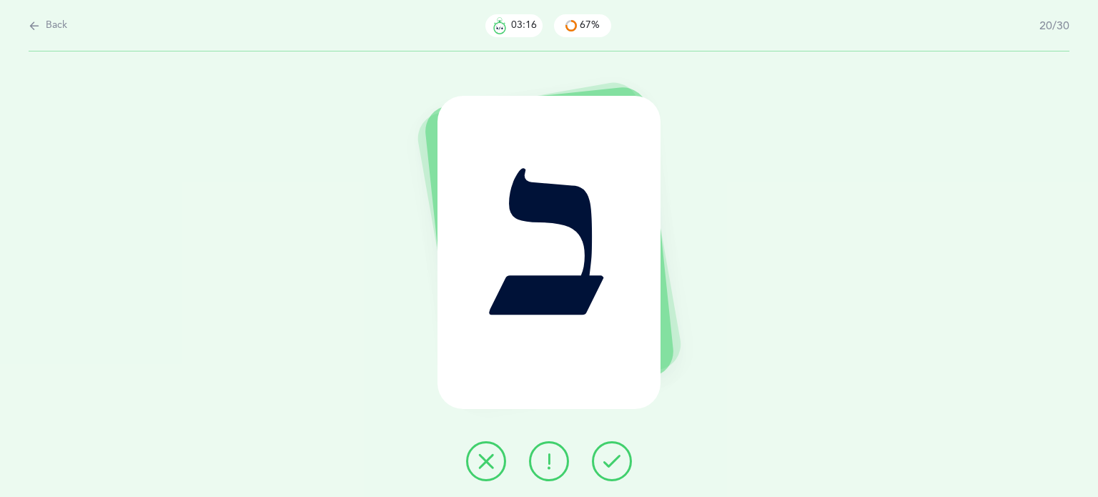
click at [550, 480] on button at bounding box center [549, 461] width 40 height 40
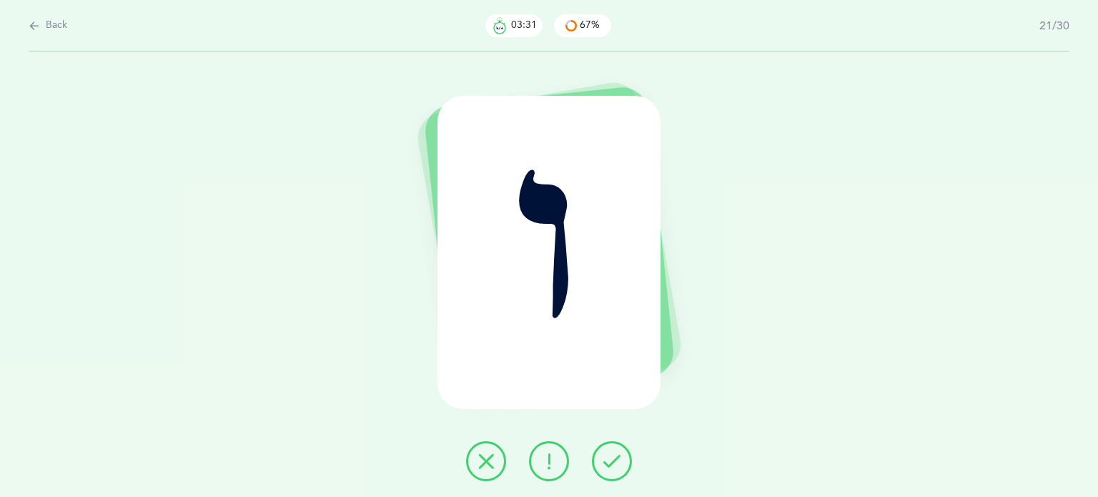
click at [477, 462] on button at bounding box center [486, 461] width 40 height 40
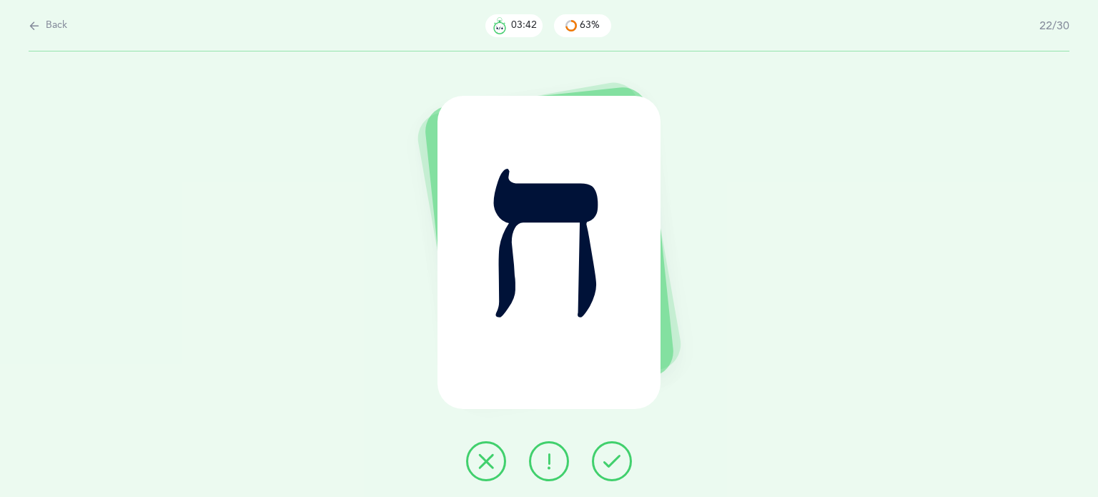
click at [544, 469] on icon at bounding box center [548, 460] width 17 height 17
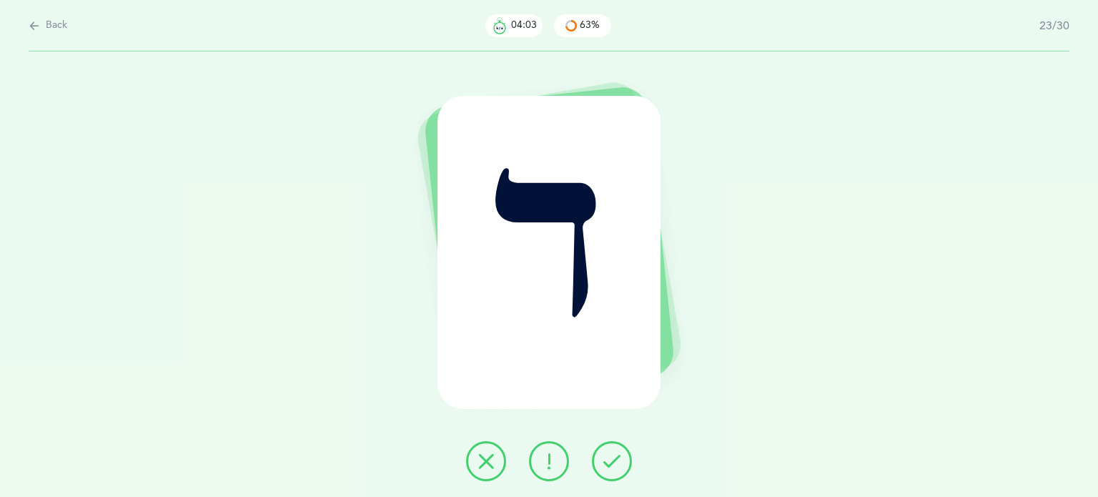
click at [480, 452] on icon at bounding box center [485, 460] width 17 height 17
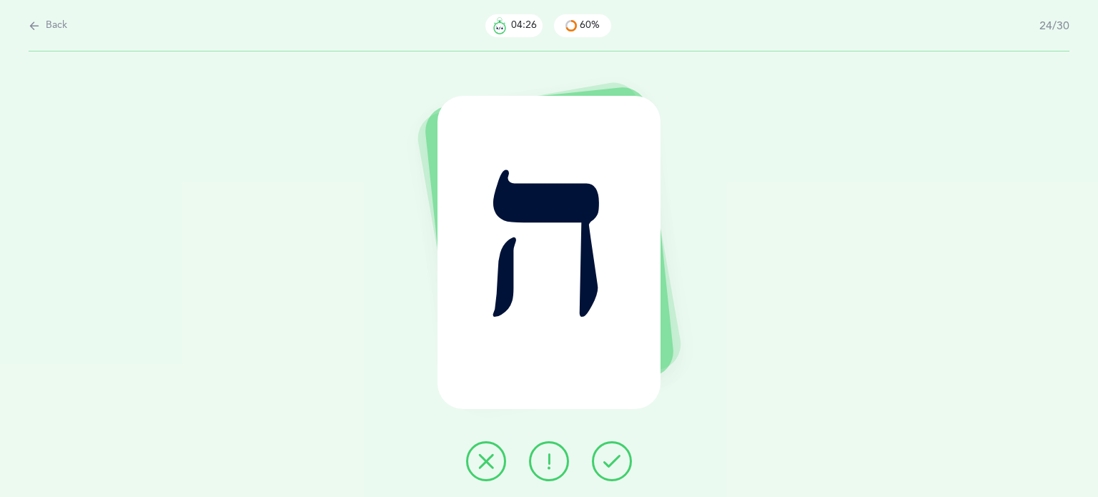
click at [473, 460] on button at bounding box center [486, 461] width 40 height 40
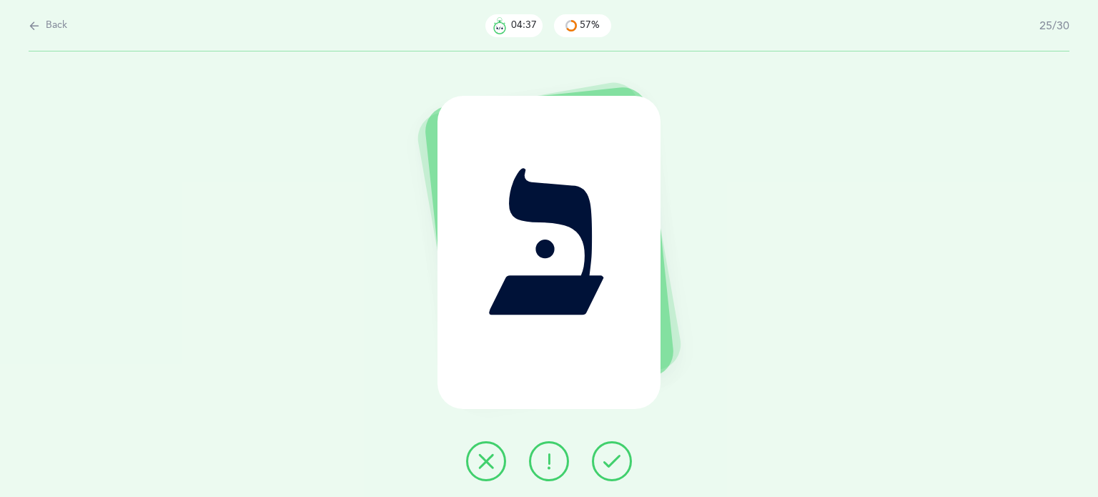
click at [617, 462] on icon at bounding box center [611, 460] width 17 height 17
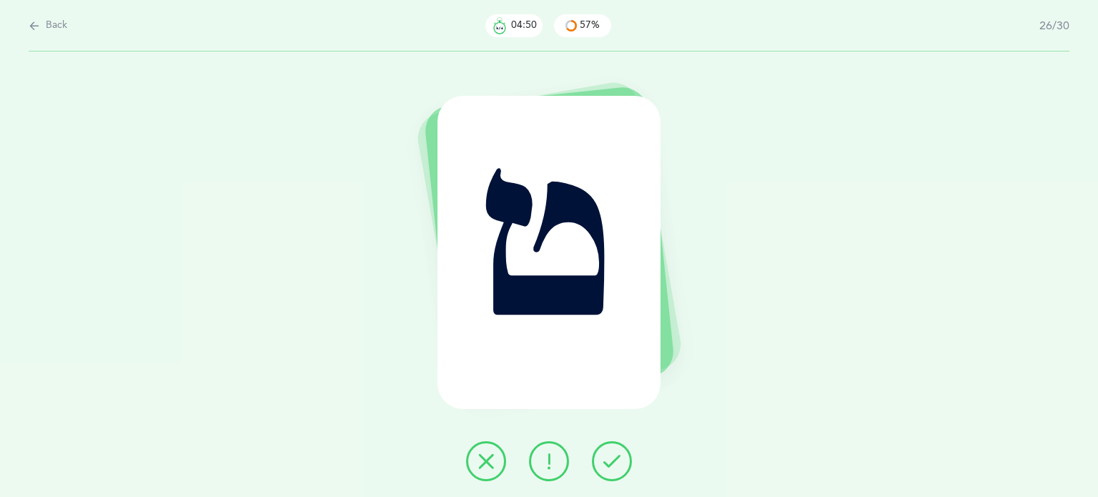
click at [520, 279] on div "ט" at bounding box center [549, 252] width 224 height 313
click at [481, 444] on button at bounding box center [486, 461] width 40 height 40
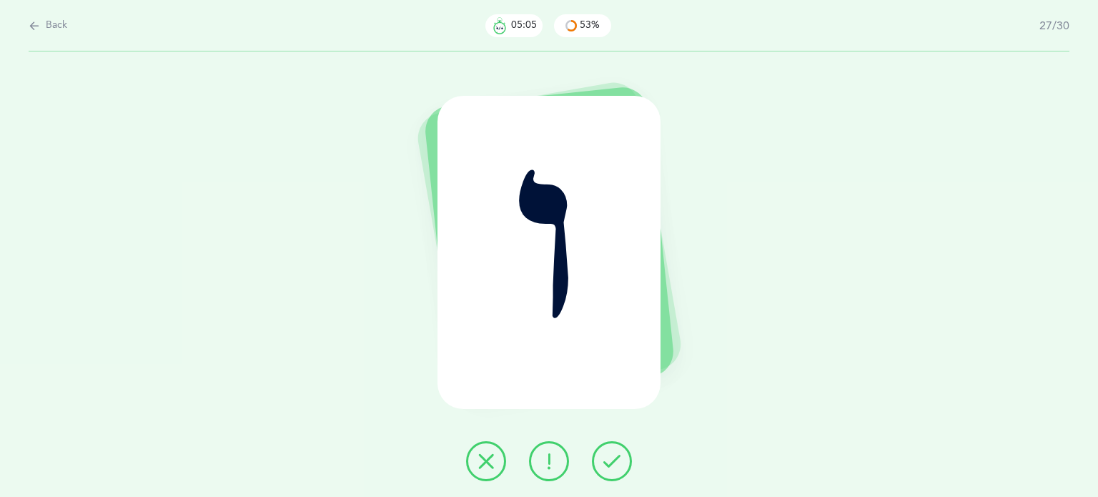
click at [480, 464] on icon at bounding box center [485, 460] width 17 height 17
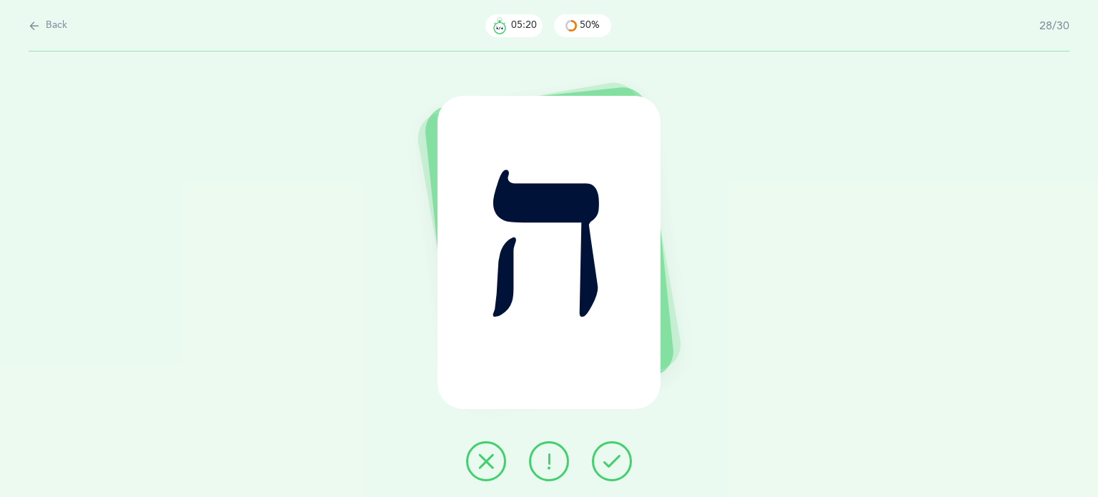
click at [478, 452] on icon at bounding box center [485, 460] width 17 height 17
click at [616, 457] on icon at bounding box center [611, 460] width 17 height 17
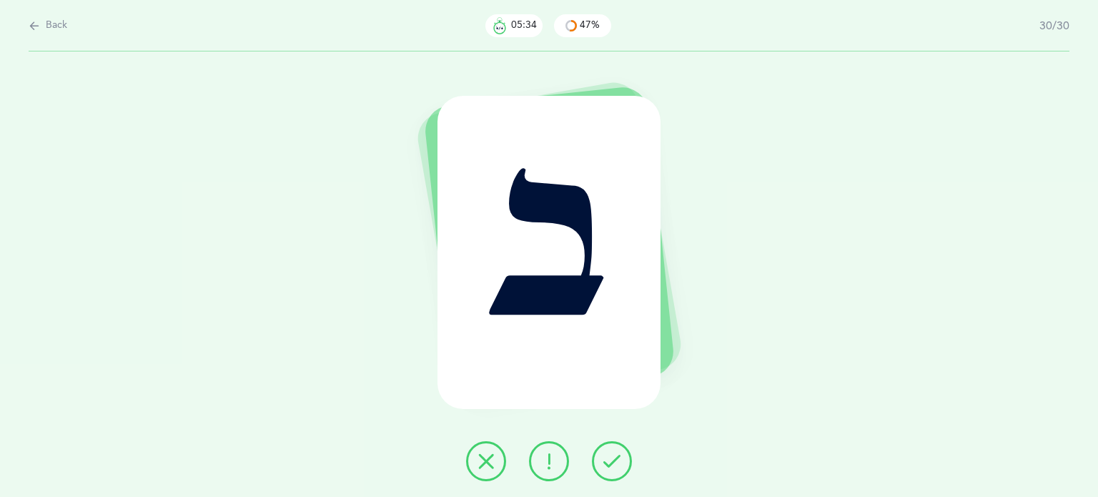
click at [619, 459] on icon at bounding box center [611, 460] width 17 height 17
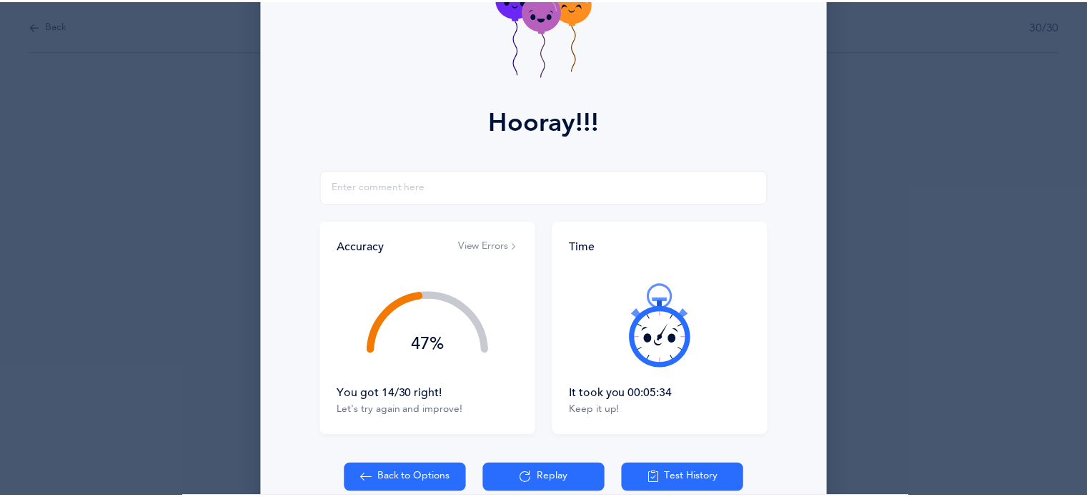
scroll to position [183, 0]
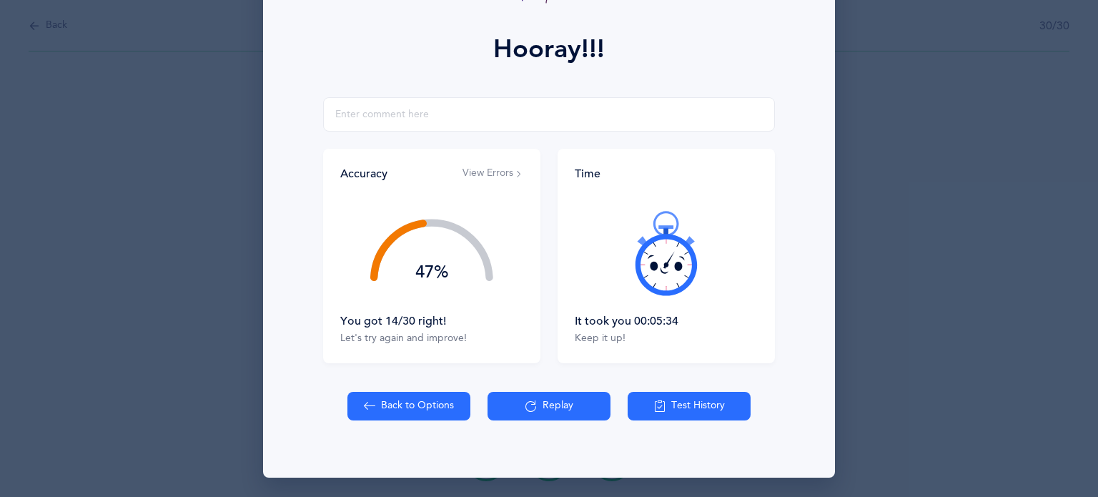
click at [432, 404] on button "Back to Options" at bounding box center [408, 406] width 123 height 29
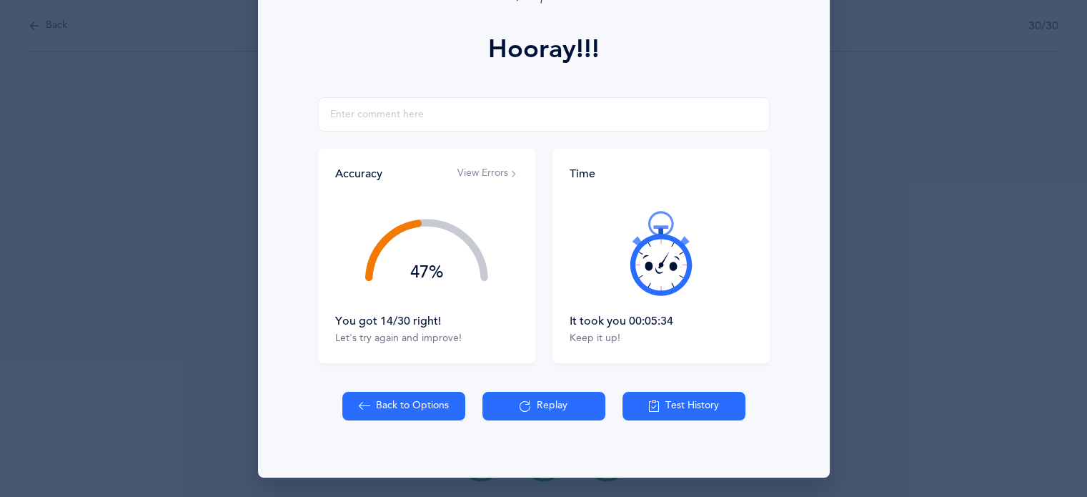
select select "82"
select select "single"
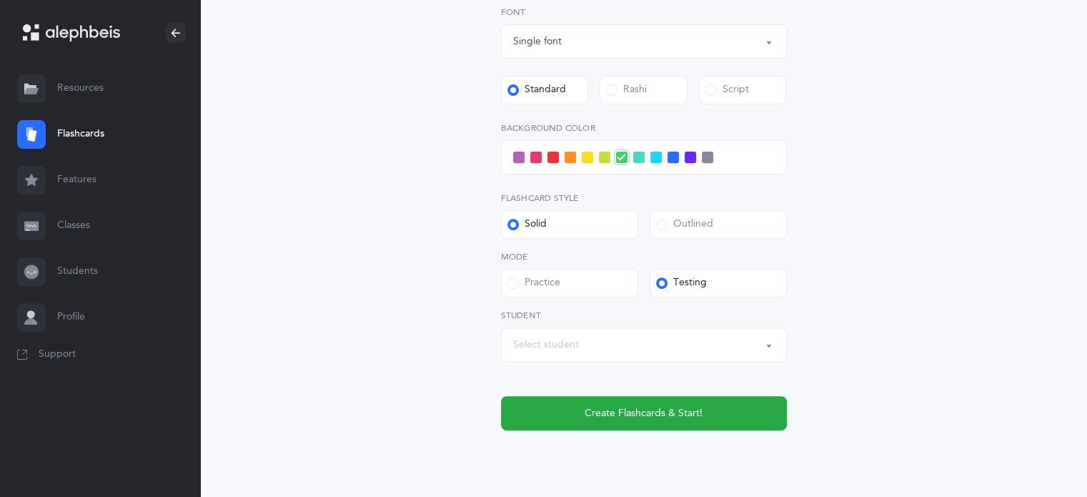
scroll to position [575, 0]
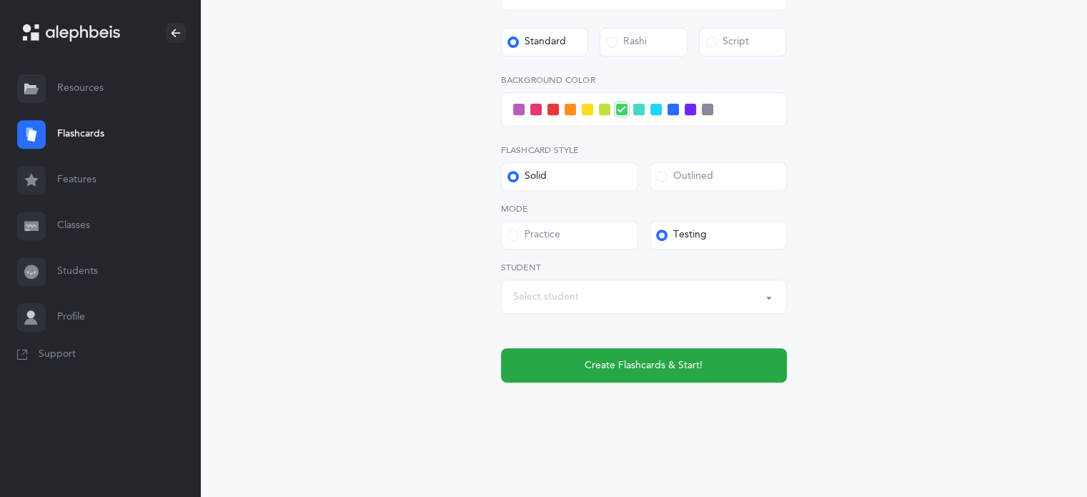
click at [549, 297] on div "Select student" at bounding box center [546, 296] width 66 height 15
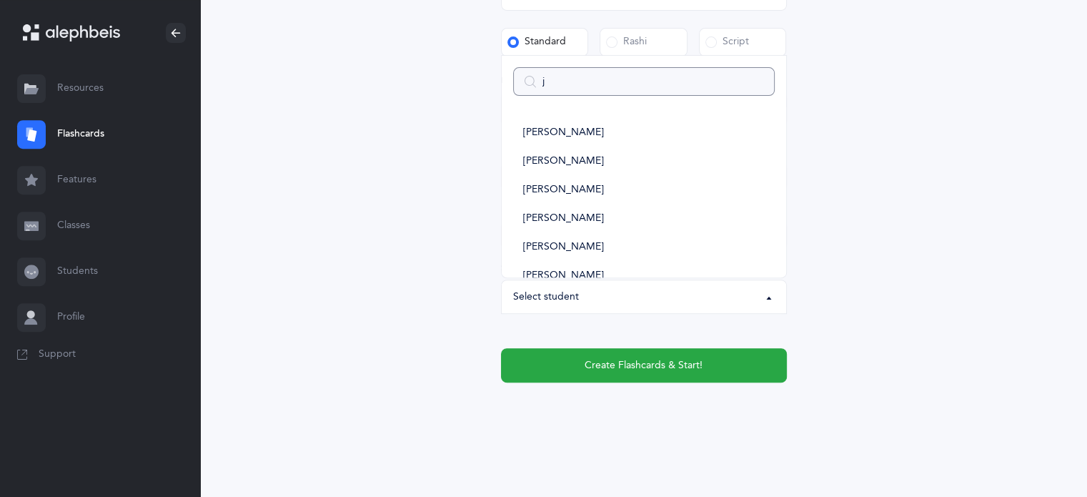
type input "ja"
select select
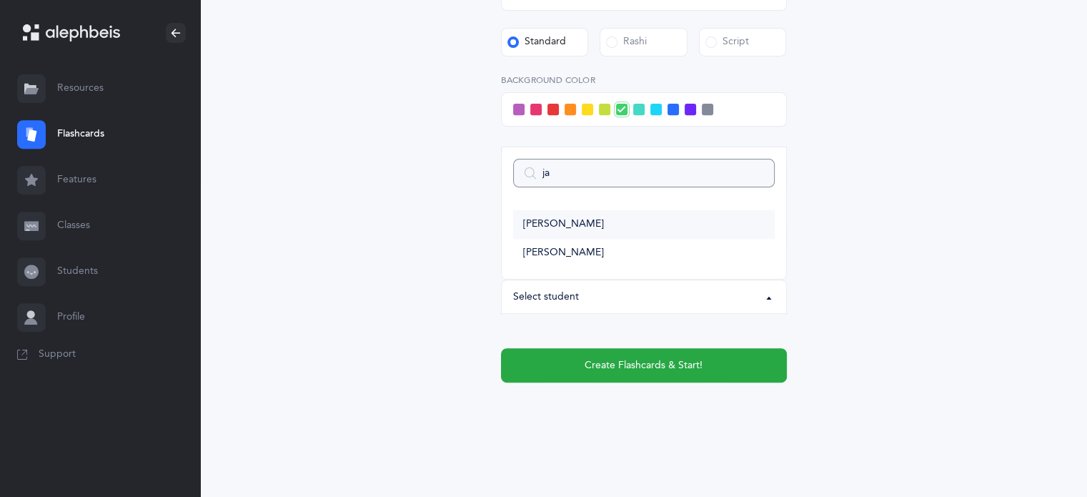
type input "ja"
click at [561, 224] on span "[PERSON_NAME]" at bounding box center [563, 224] width 81 height 13
select select "14368"
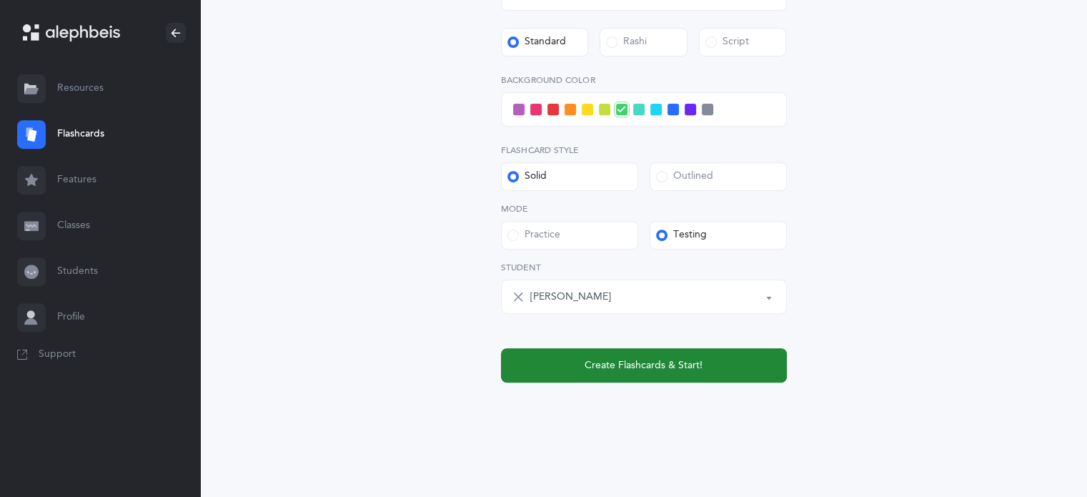
click at [638, 354] on button "Create Flashcards & Start!" at bounding box center [644, 365] width 286 height 34
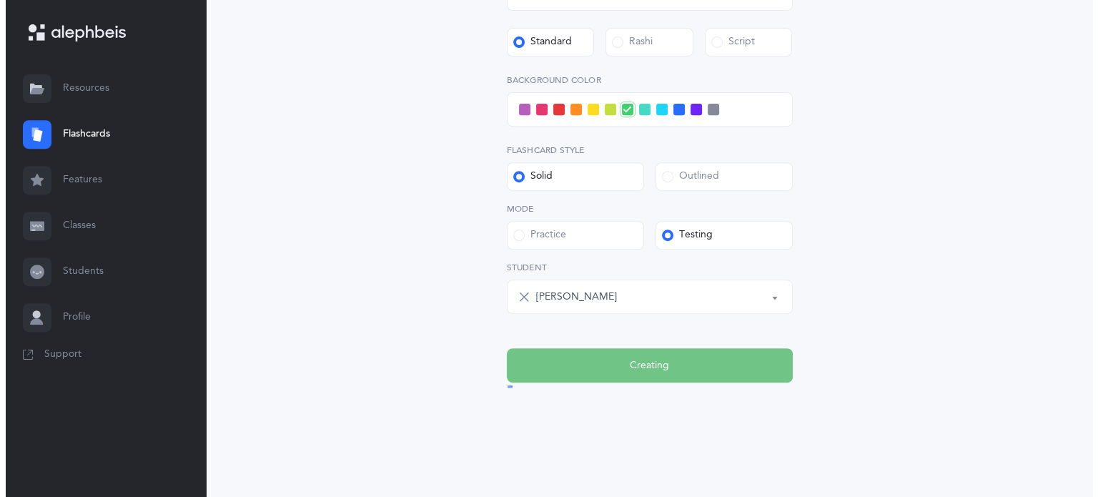
scroll to position [0, 0]
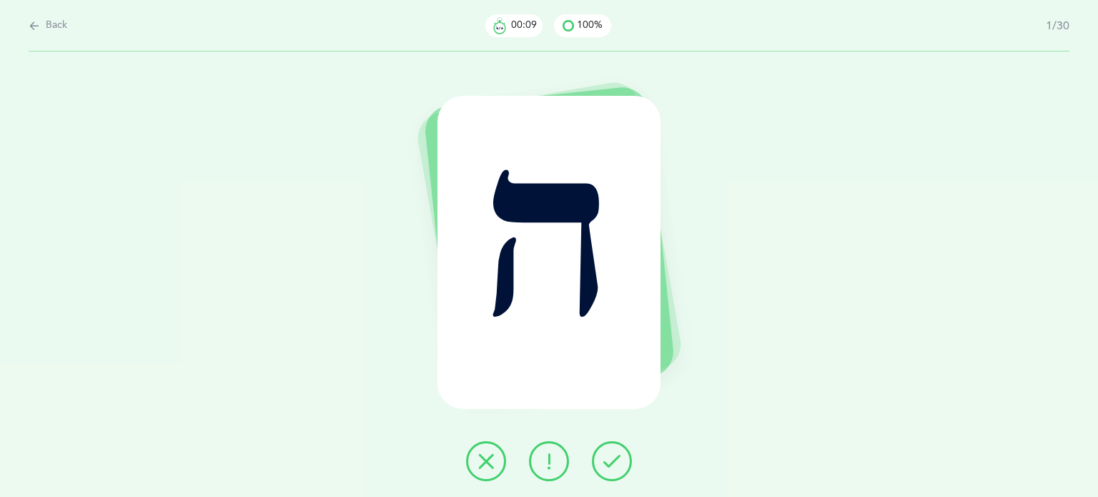
click at [614, 477] on button at bounding box center [612, 461] width 40 height 40
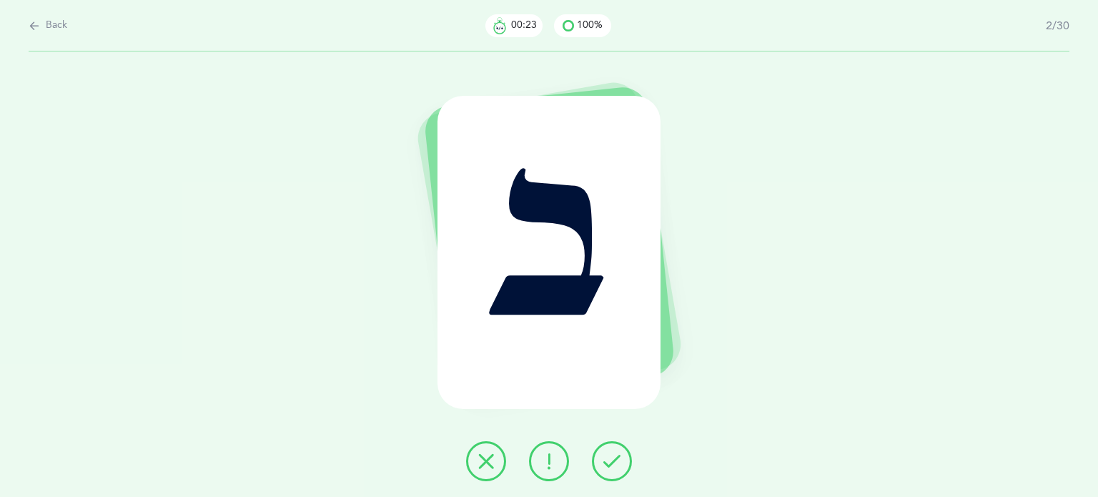
click at [486, 460] on icon at bounding box center [485, 460] width 17 height 17
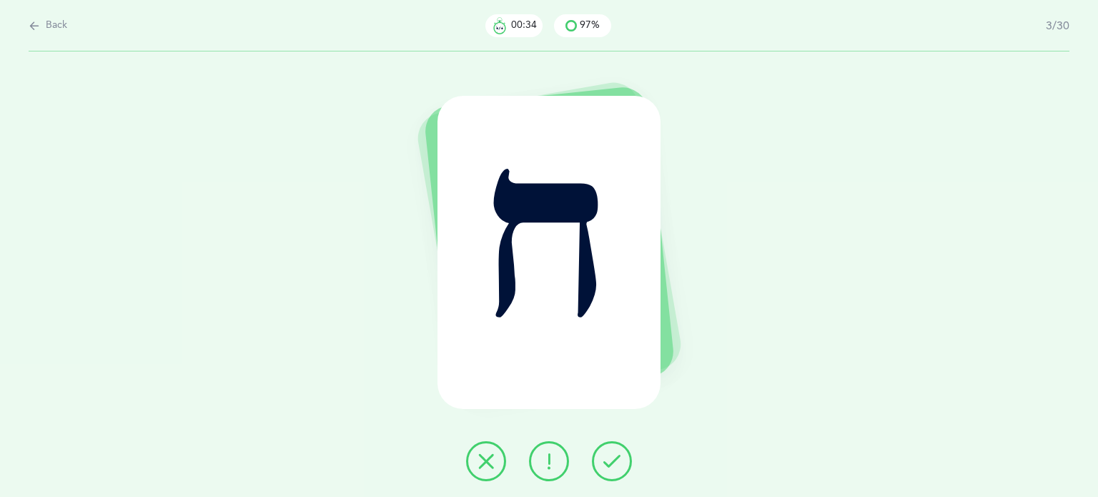
click at [490, 455] on icon at bounding box center [485, 460] width 17 height 17
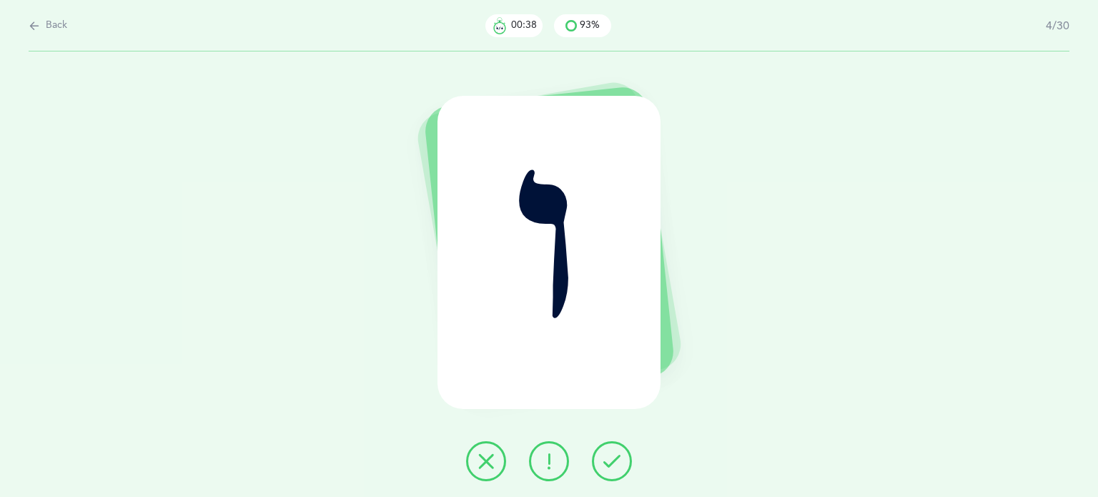
click at [602, 456] on button at bounding box center [612, 461] width 40 height 40
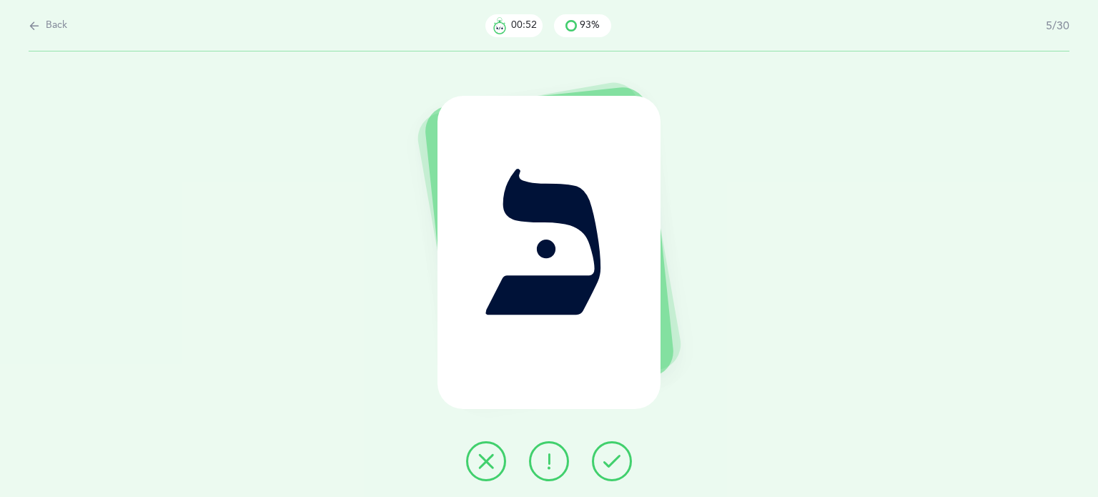
click at [487, 471] on button at bounding box center [486, 461] width 40 height 40
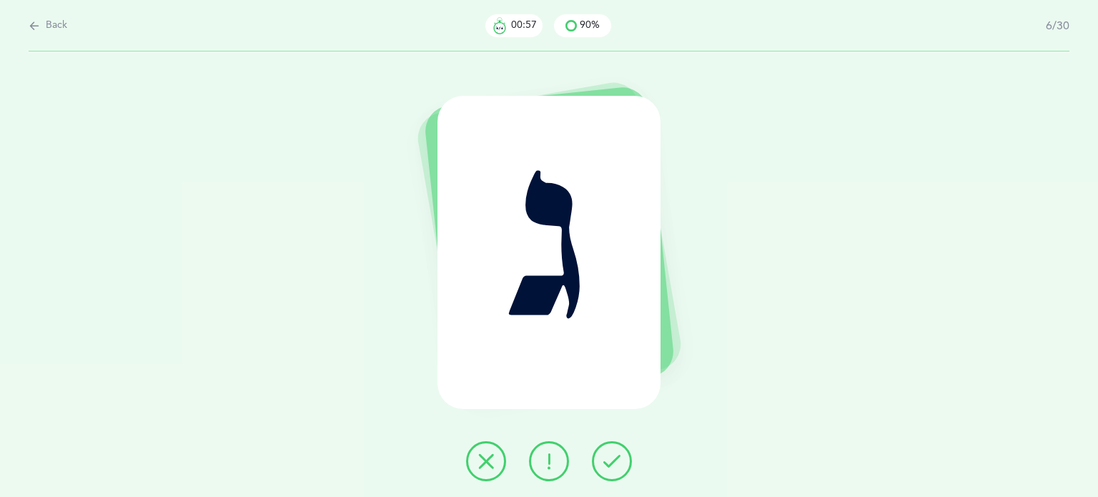
click at [485, 447] on button at bounding box center [486, 461] width 40 height 40
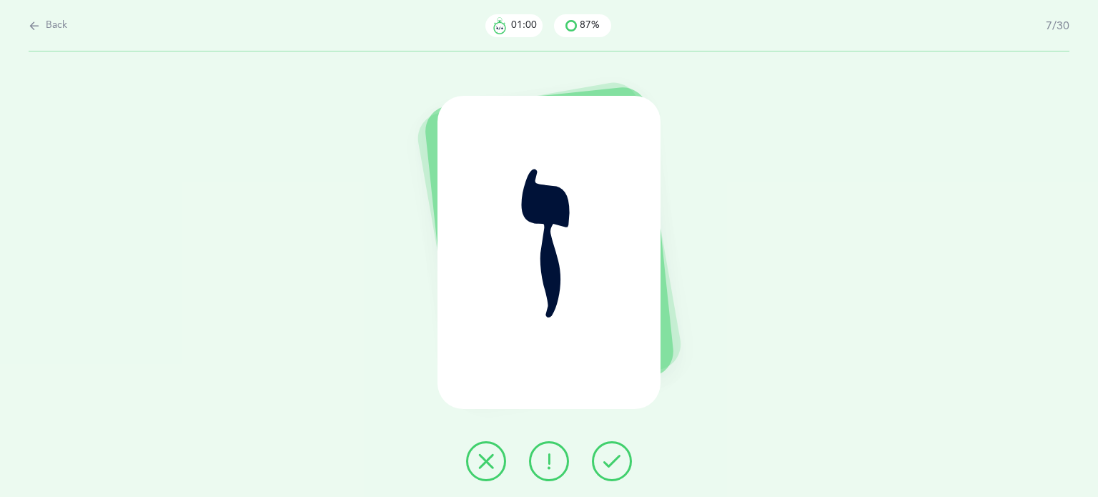
click at [610, 464] on icon at bounding box center [611, 460] width 17 height 17
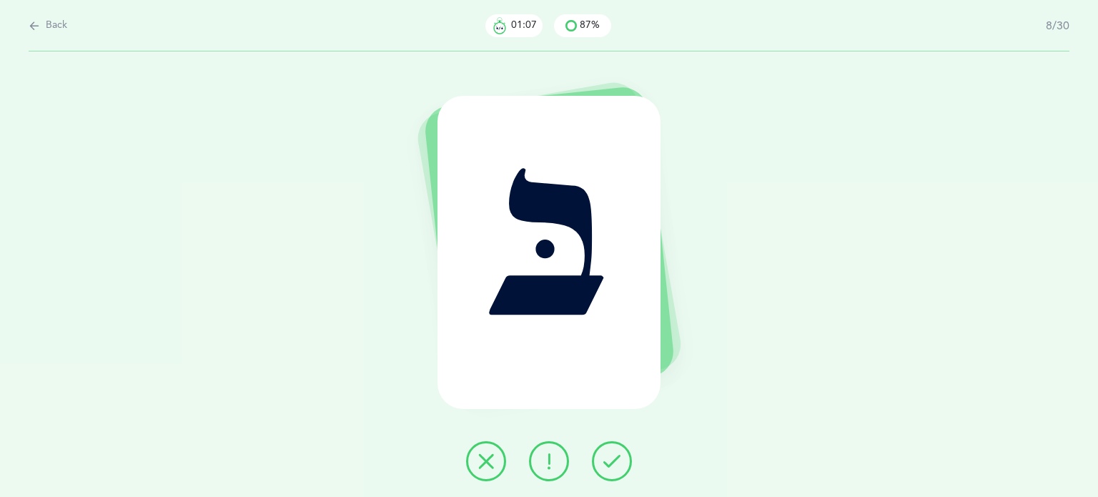
click at [623, 471] on button at bounding box center [612, 461] width 40 height 40
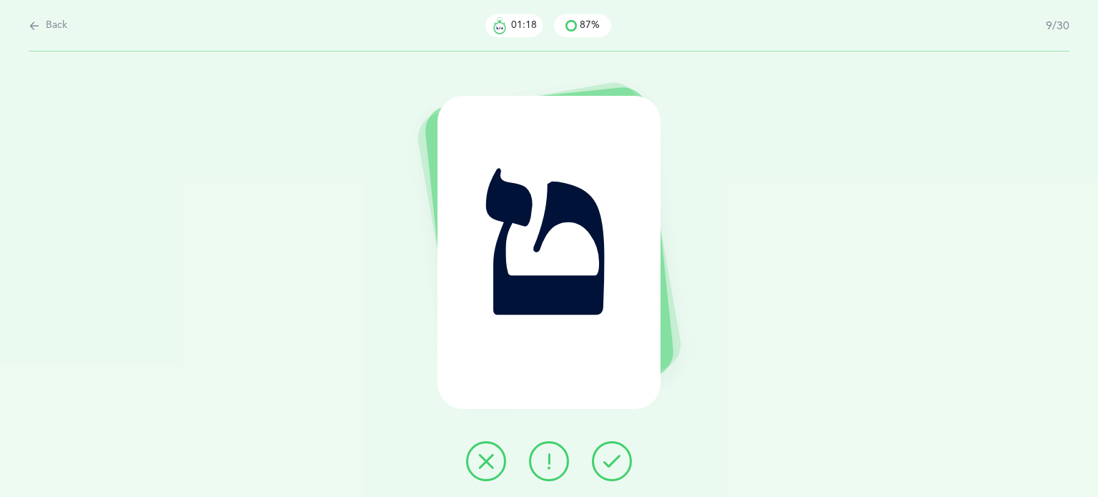
click at [620, 460] on icon at bounding box center [611, 460] width 17 height 17
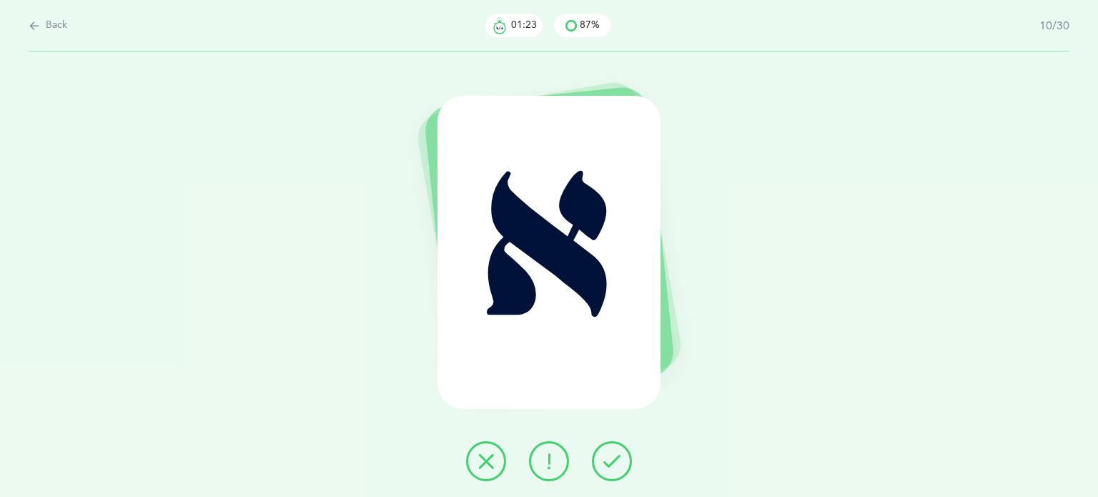
click at [610, 460] on icon at bounding box center [611, 460] width 17 height 17
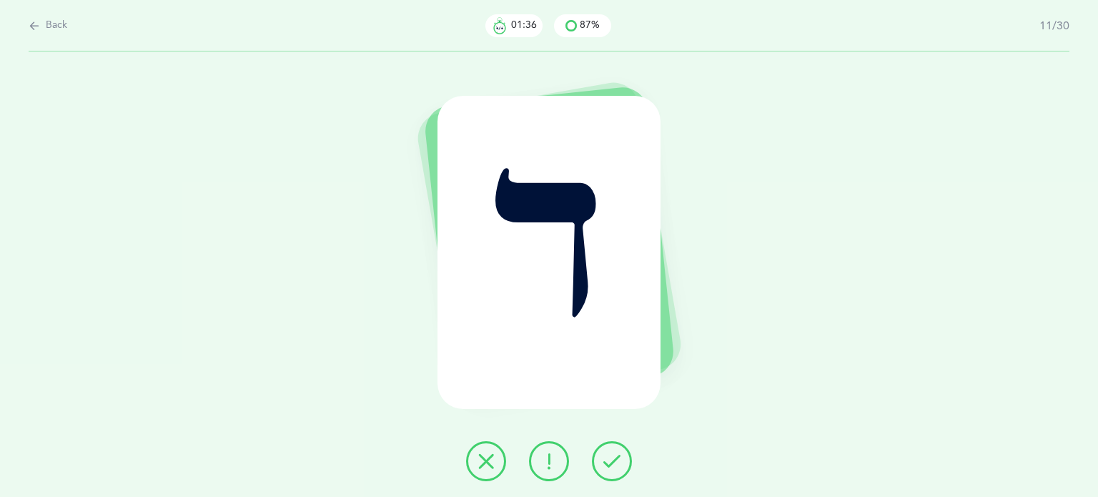
click at [476, 462] on button at bounding box center [486, 461] width 40 height 40
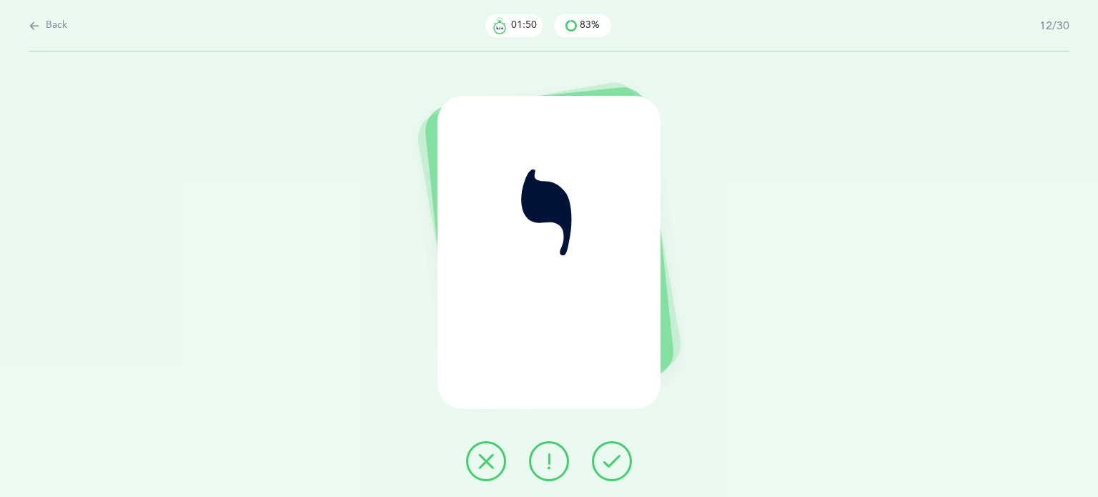
click at [491, 463] on icon at bounding box center [485, 460] width 17 height 17
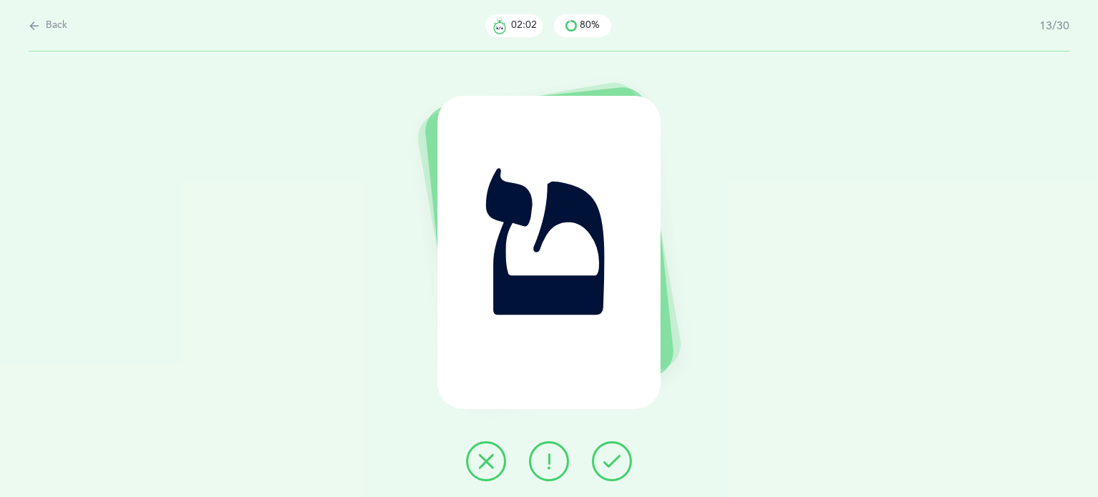
click at [487, 464] on icon at bounding box center [485, 460] width 17 height 17
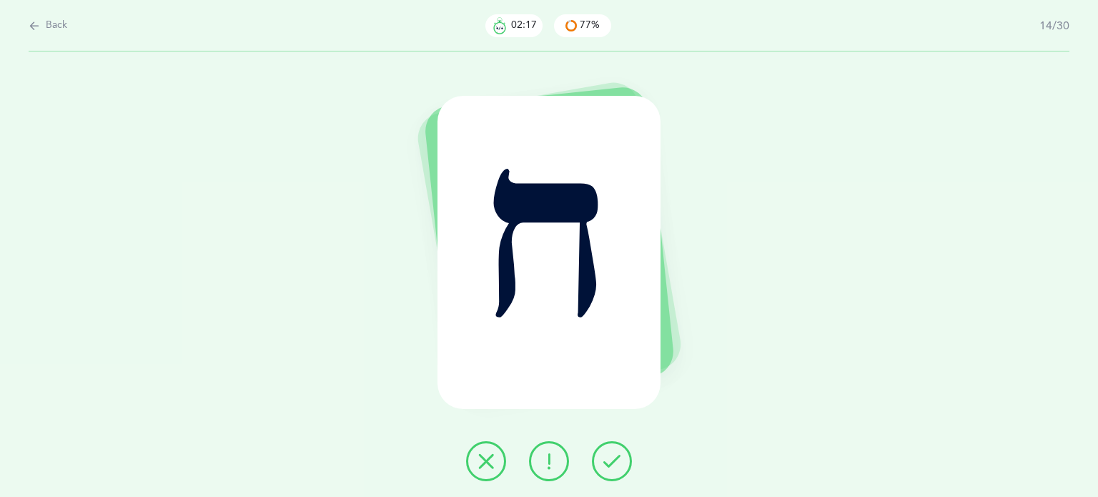
click at [543, 445] on button at bounding box center [549, 461] width 40 height 40
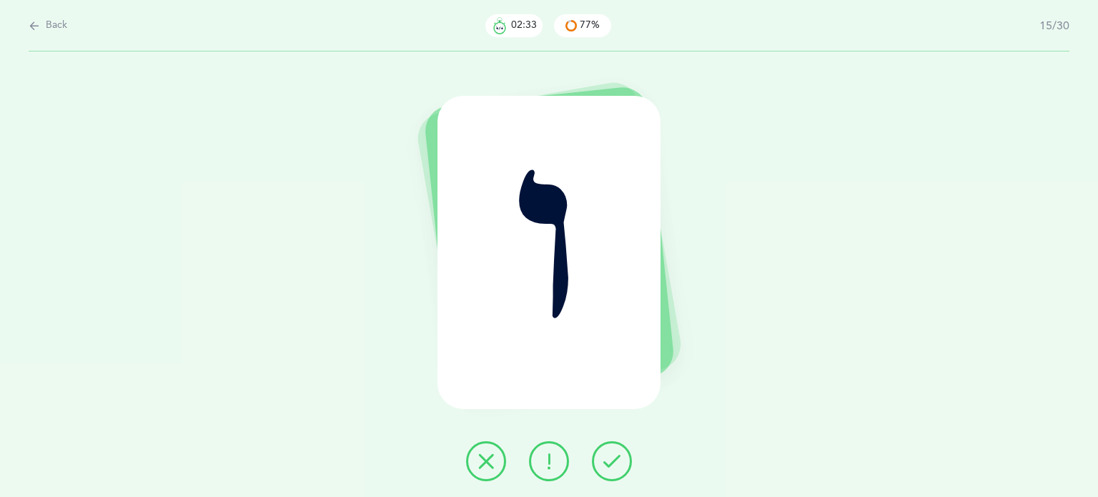
click at [604, 464] on icon at bounding box center [611, 460] width 17 height 17
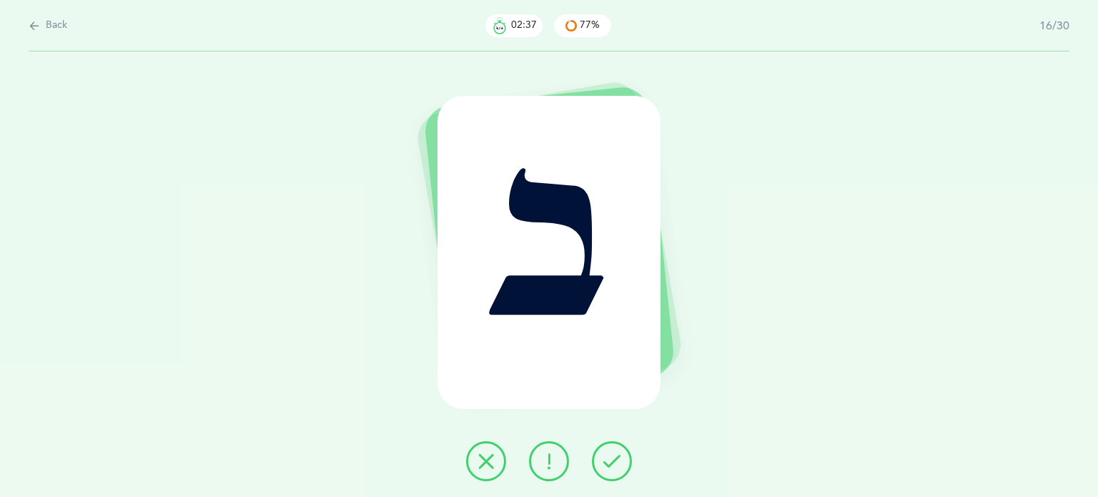
click at [618, 465] on icon at bounding box center [611, 460] width 17 height 17
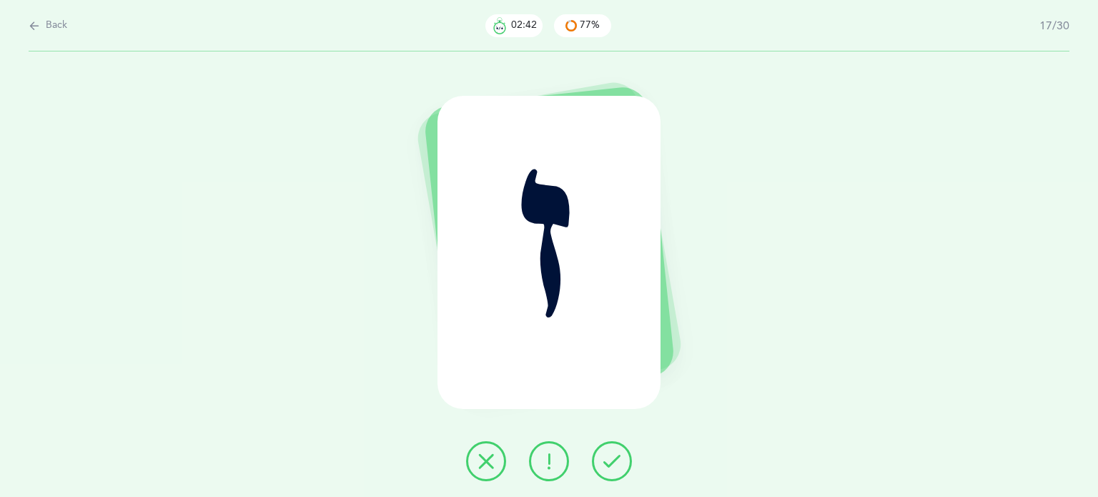
click at [625, 460] on button at bounding box center [612, 461] width 40 height 40
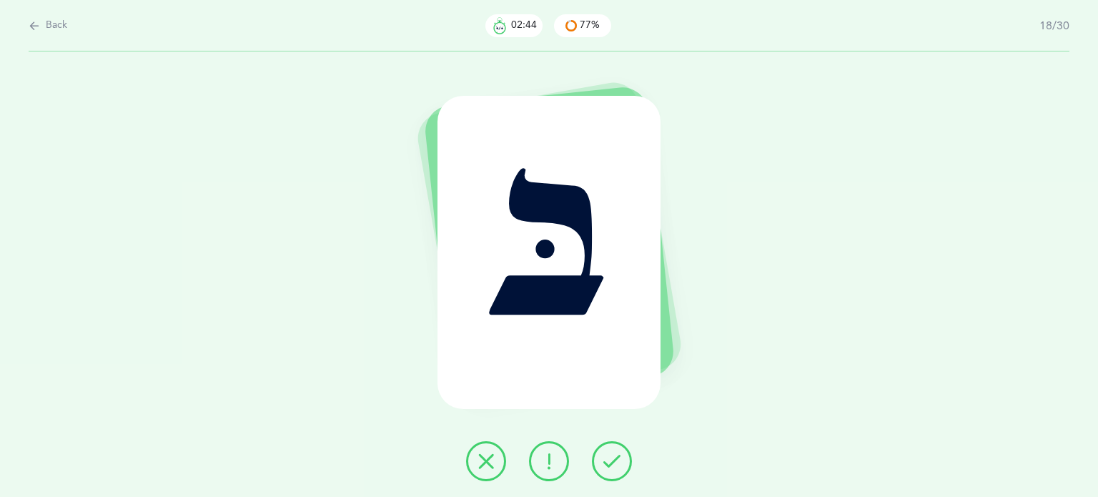
click at [602, 460] on button at bounding box center [612, 461] width 40 height 40
click at [470, 463] on button at bounding box center [486, 461] width 40 height 40
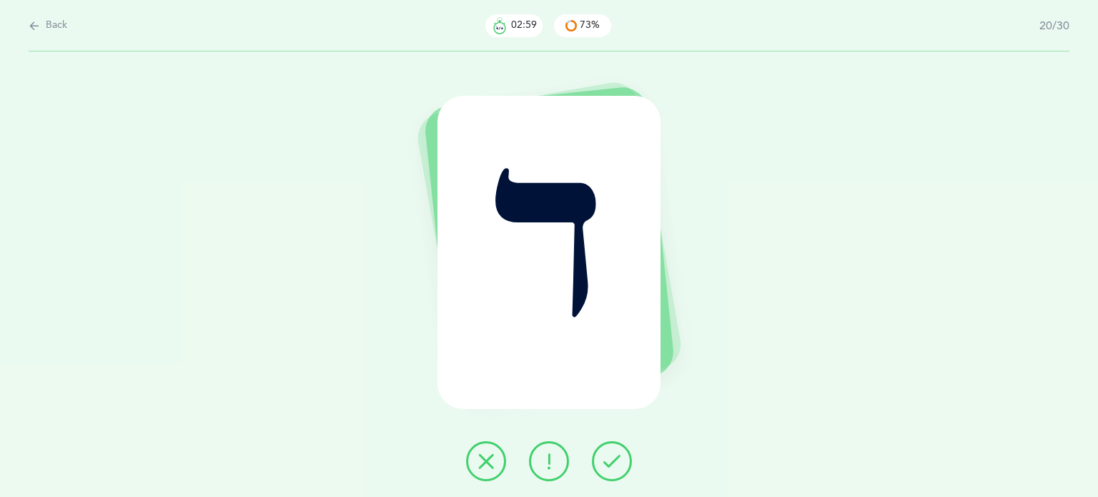
click at [615, 465] on icon at bounding box center [611, 460] width 17 height 17
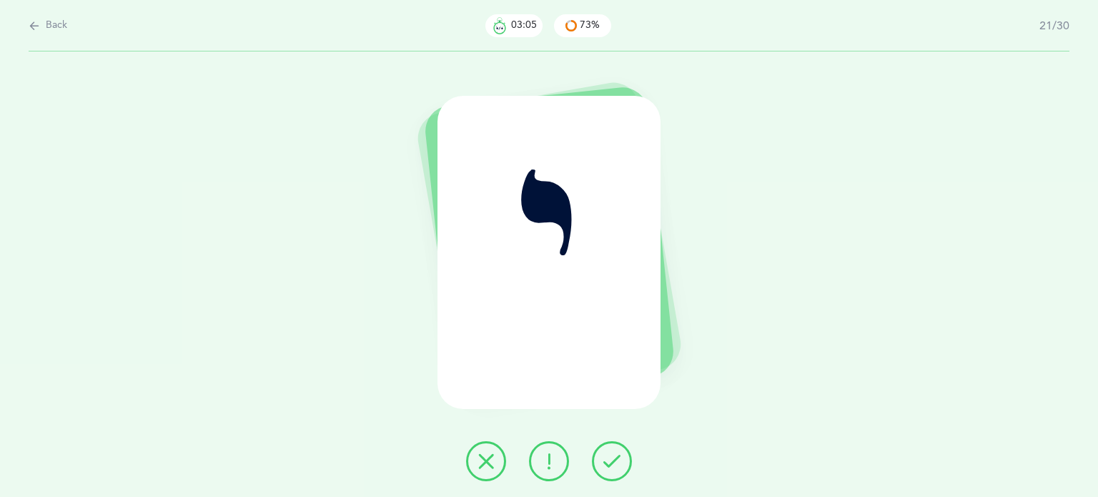
click at [495, 448] on button at bounding box center [486, 461] width 40 height 40
click at [492, 462] on icon at bounding box center [485, 460] width 17 height 17
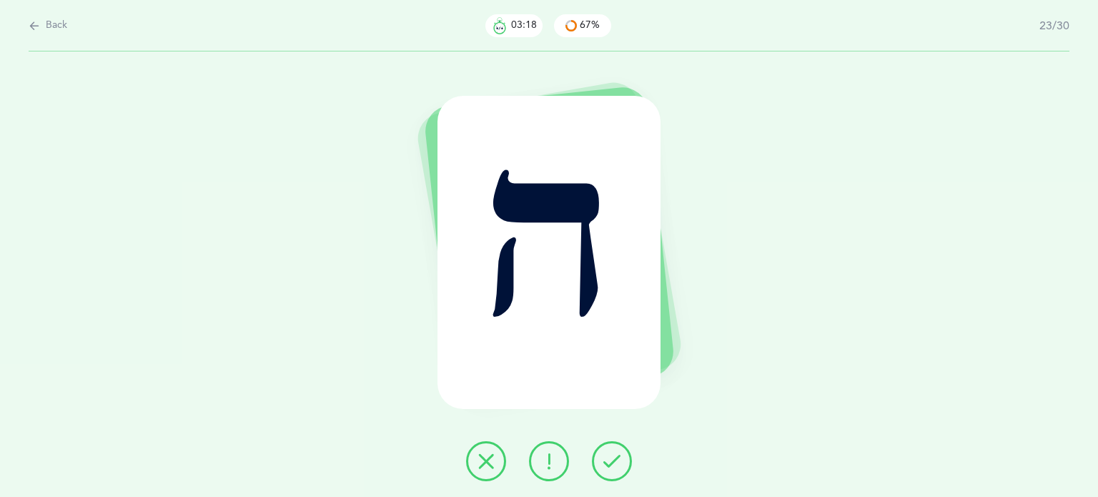
click at [607, 457] on icon at bounding box center [611, 460] width 17 height 17
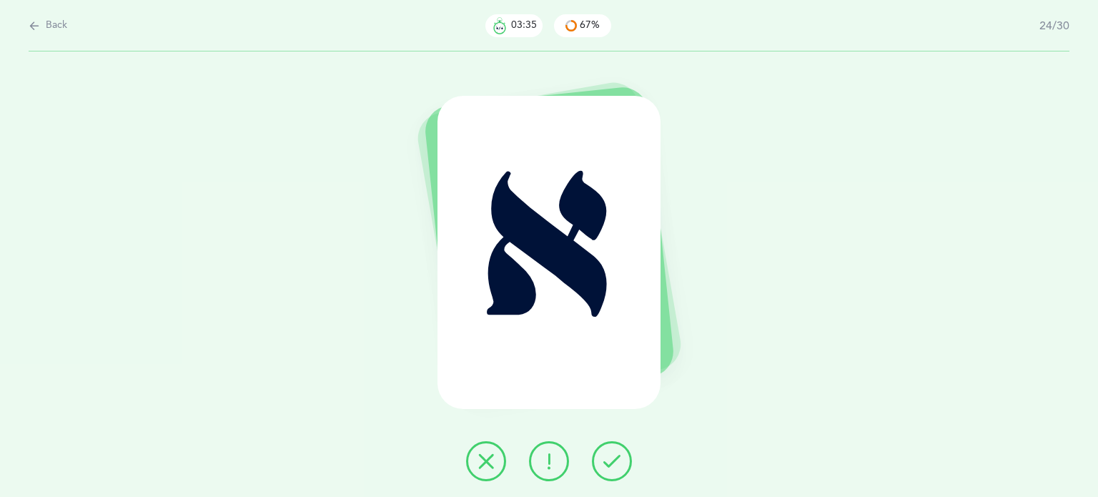
click at [555, 454] on icon at bounding box center [548, 460] width 17 height 17
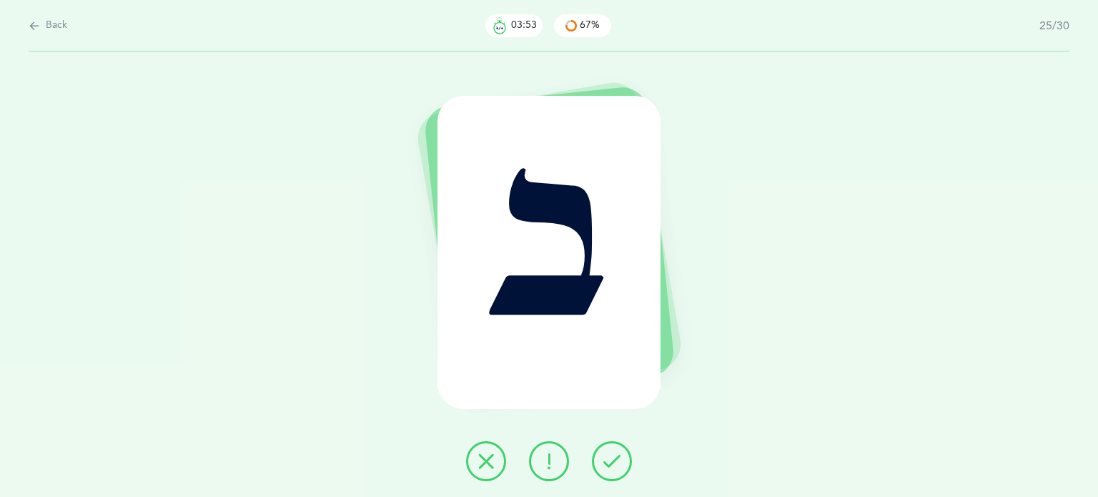
click at [481, 456] on icon at bounding box center [485, 460] width 17 height 17
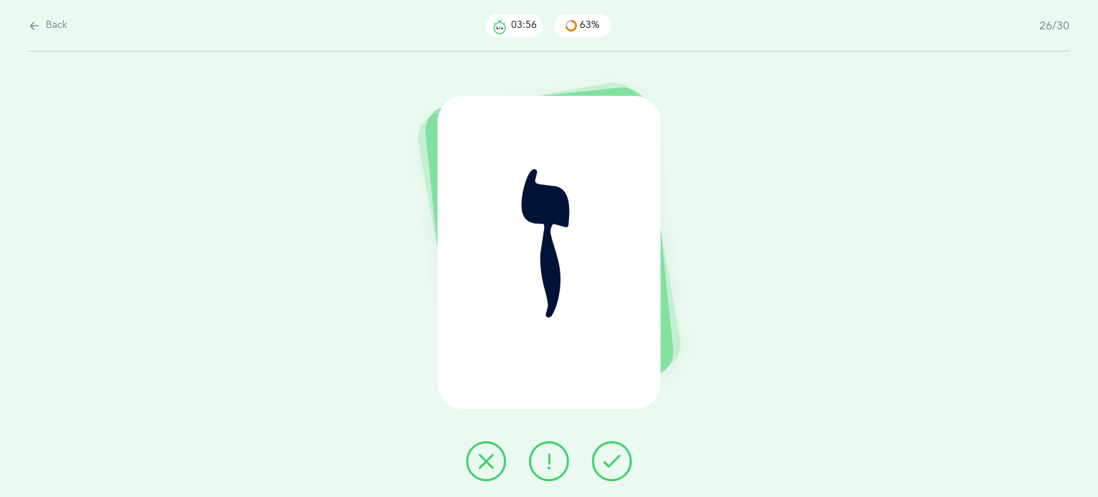
click at [617, 466] on icon at bounding box center [611, 460] width 17 height 17
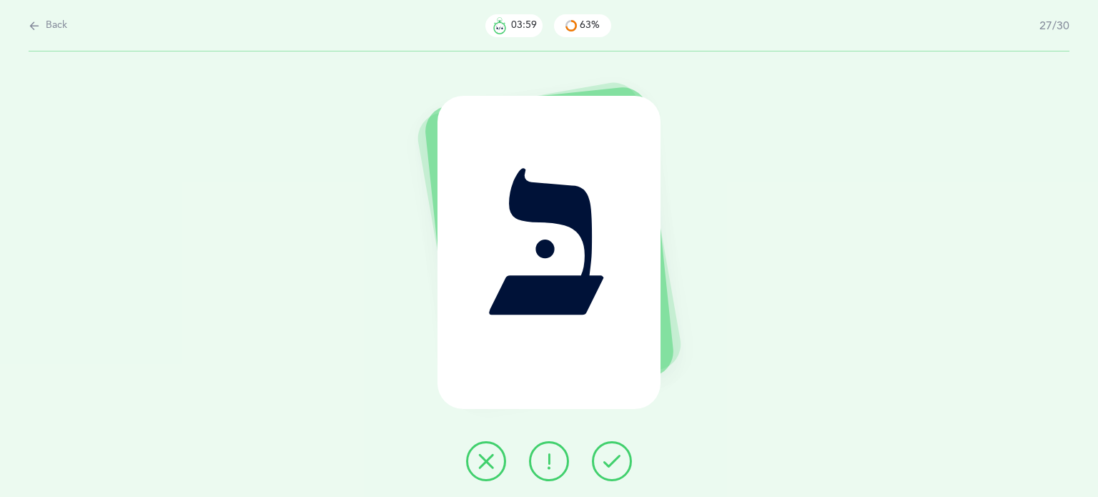
click at [617, 466] on icon at bounding box center [611, 460] width 17 height 17
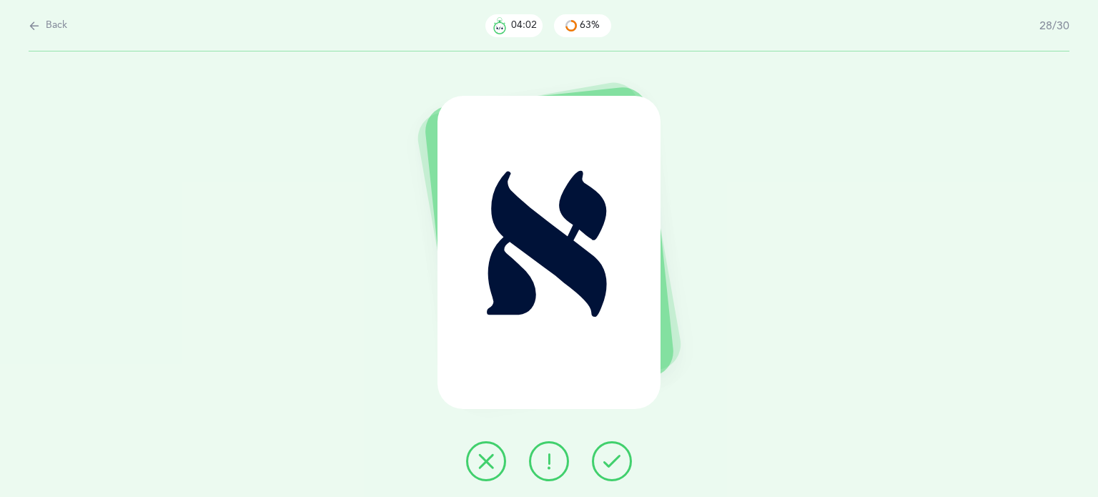
click at [617, 466] on icon at bounding box center [611, 460] width 17 height 17
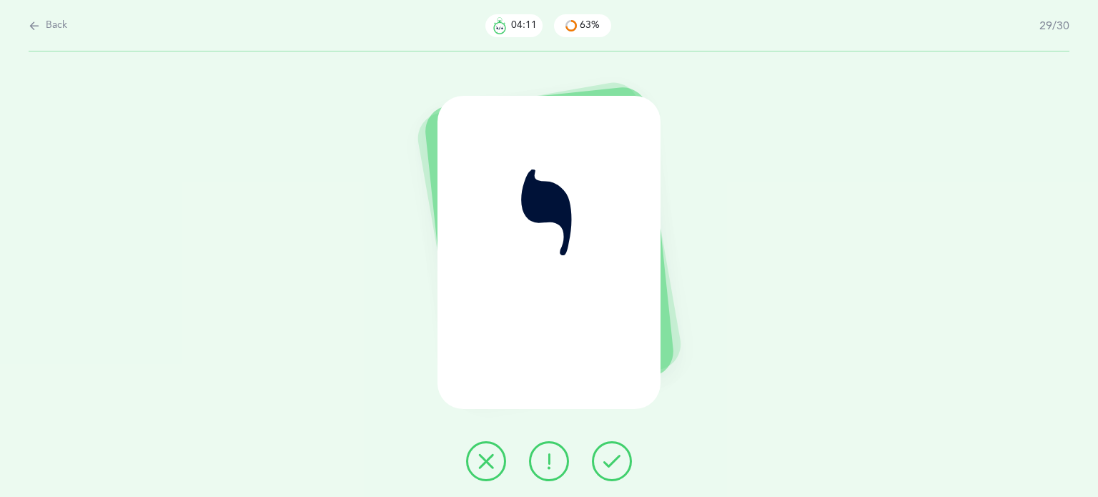
click at [472, 452] on button at bounding box center [486, 461] width 40 height 40
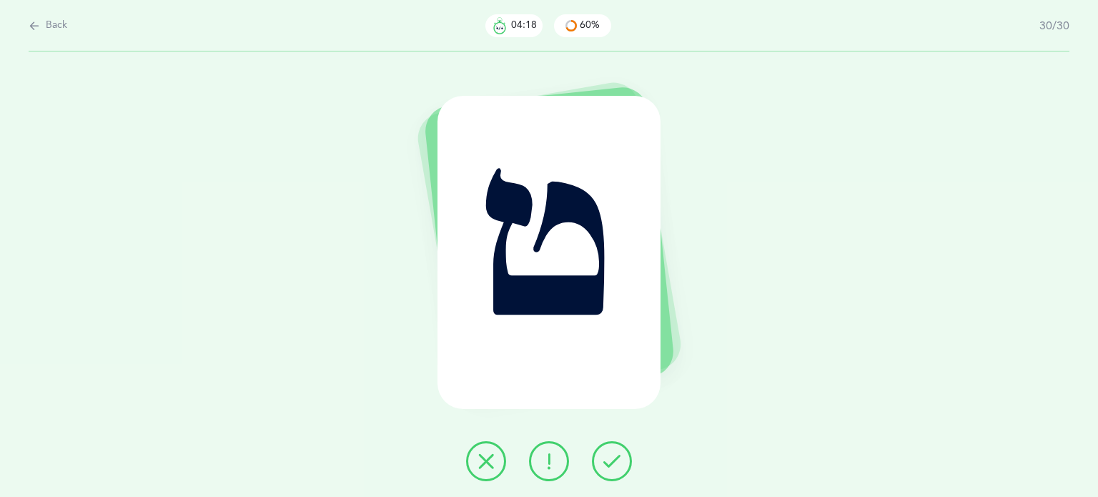
click at [480, 457] on icon at bounding box center [485, 460] width 17 height 17
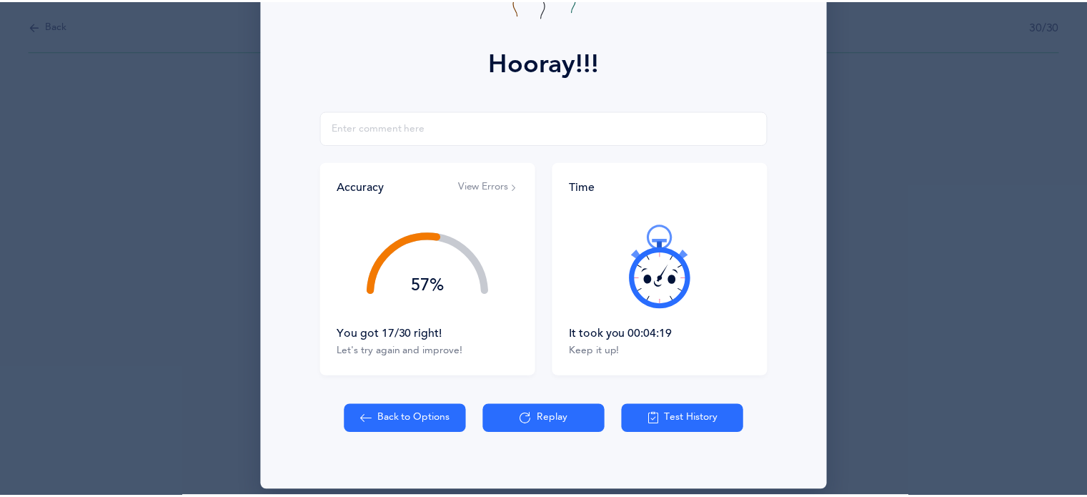
scroll to position [182, 0]
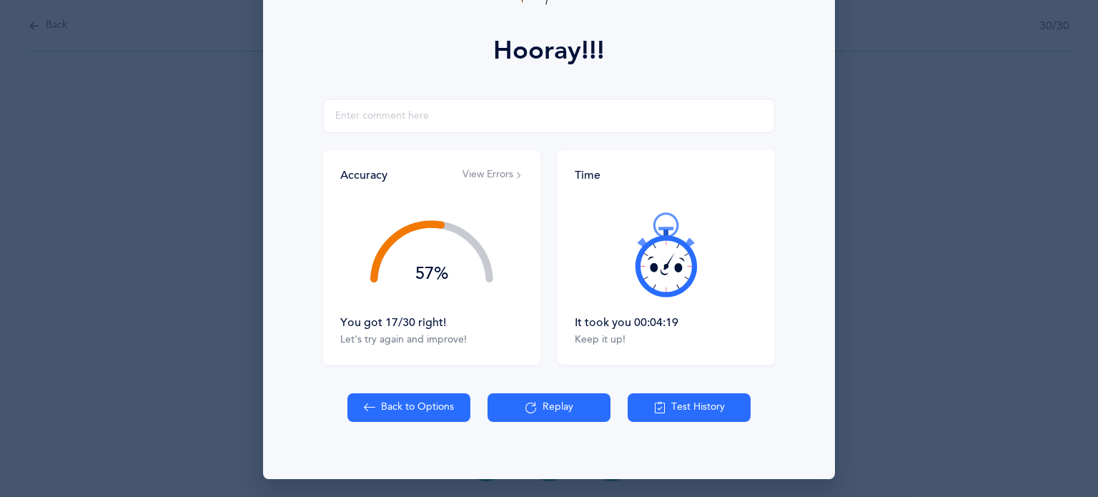
click at [389, 397] on button "Back to Options" at bounding box center [408, 407] width 123 height 29
select select "82"
select select "single"
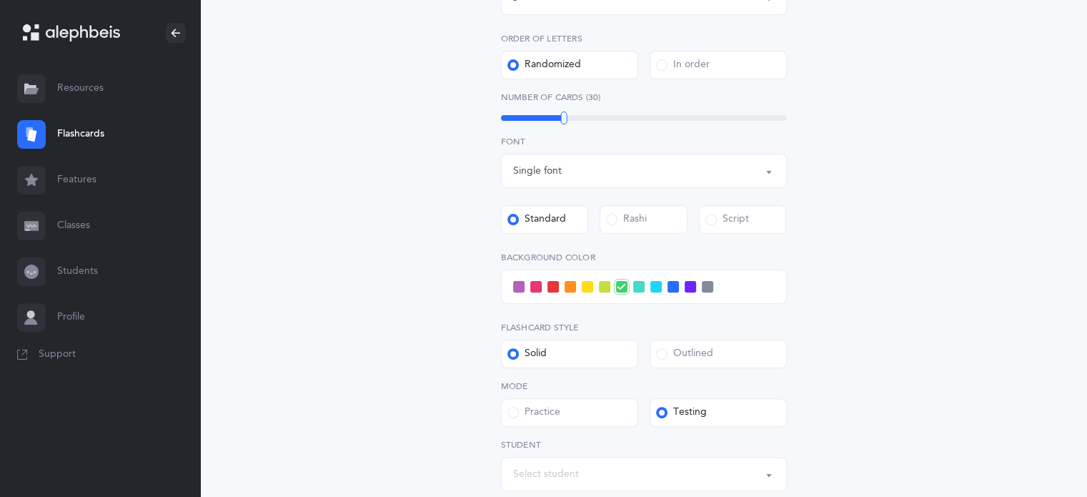
scroll to position [465, 0]
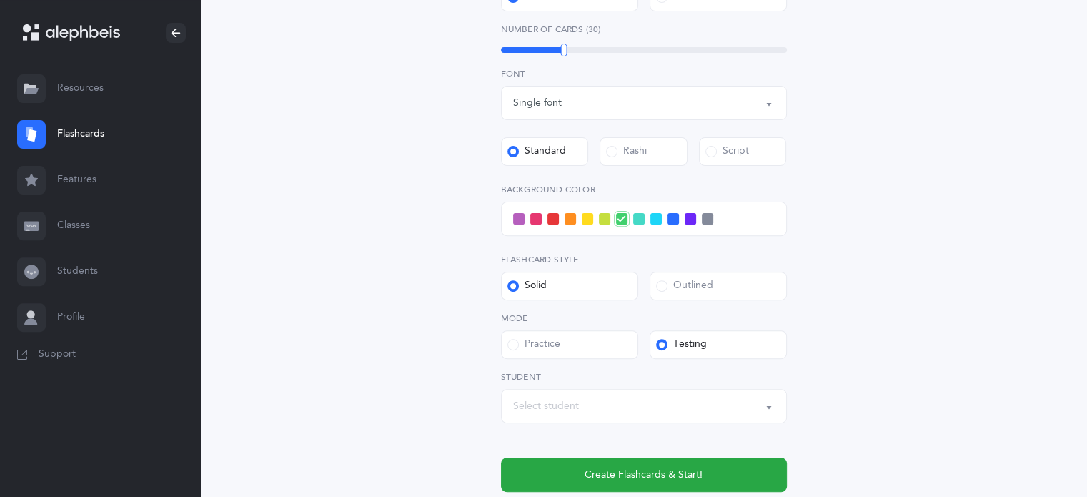
click at [596, 405] on div "Select student" at bounding box center [644, 406] width 262 height 24
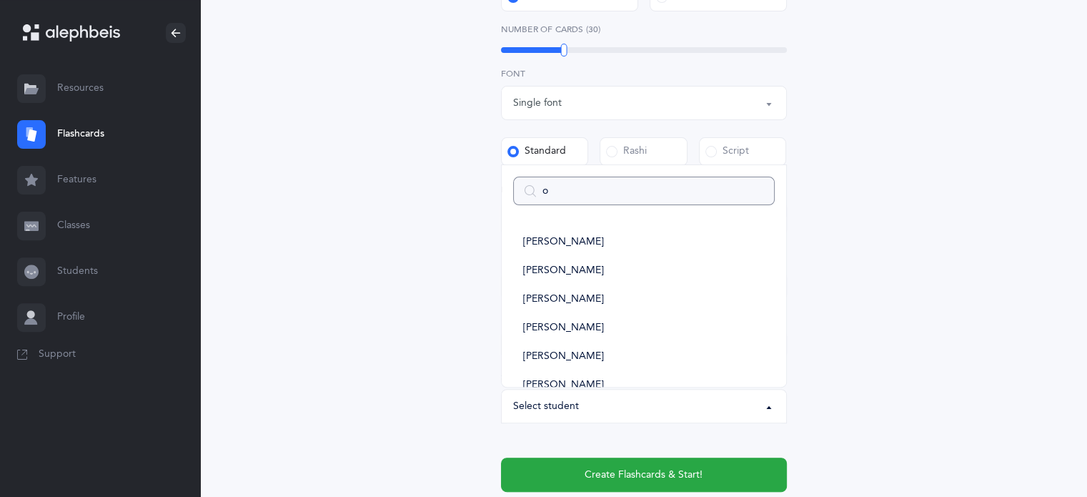
type input "ol"
select select
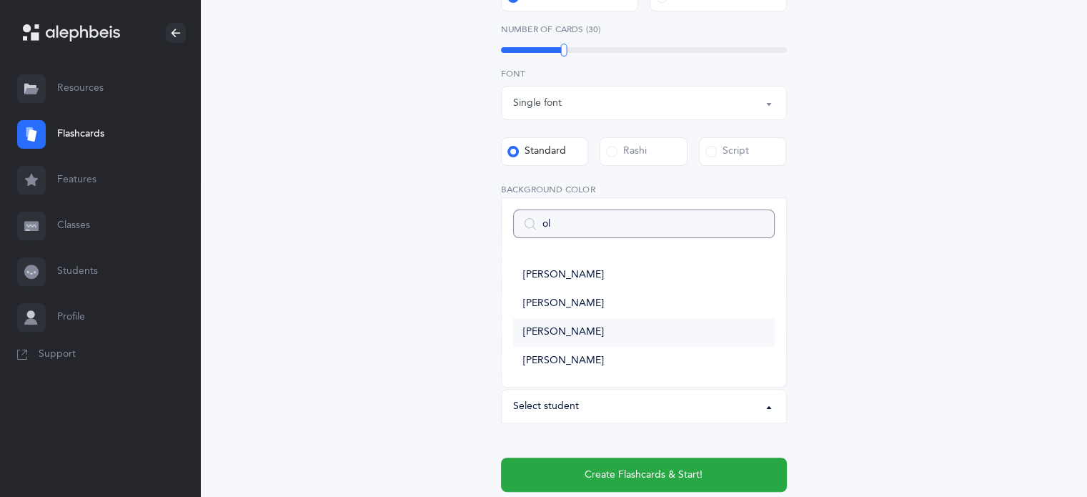
type input "ol"
click at [563, 334] on span "[PERSON_NAME]" at bounding box center [563, 332] width 81 height 13
select select "14379"
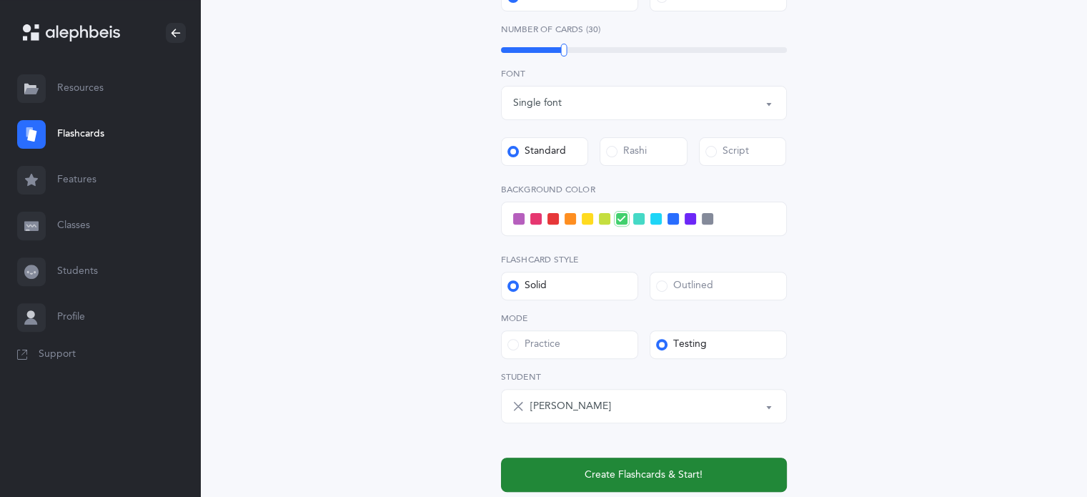
click at [749, 482] on button "Create Flashcards & Start!" at bounding box center [644, 474] width 286 height 34
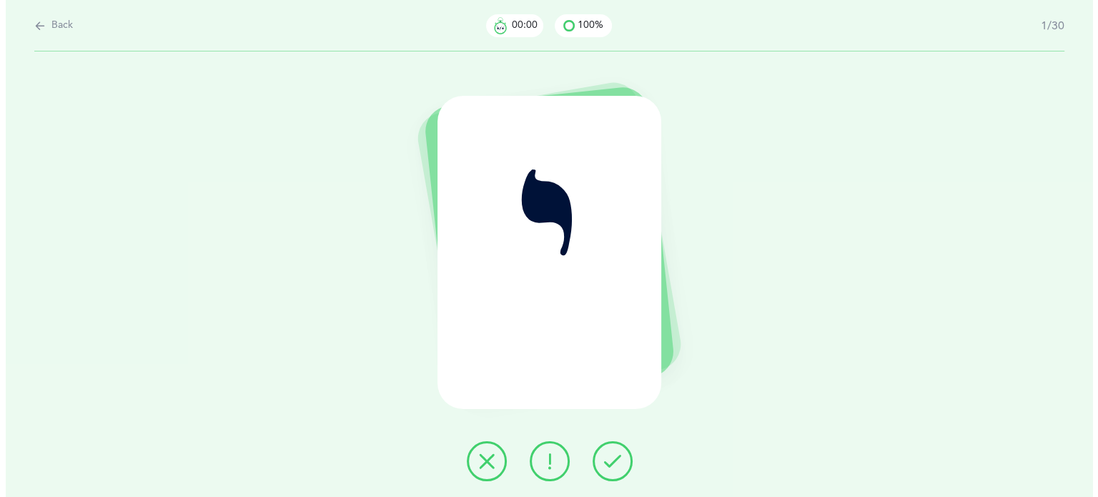
scroll to position [0, 0]
click at [483, 462] on icon at bounding box center [485, 460] width 17 height 17
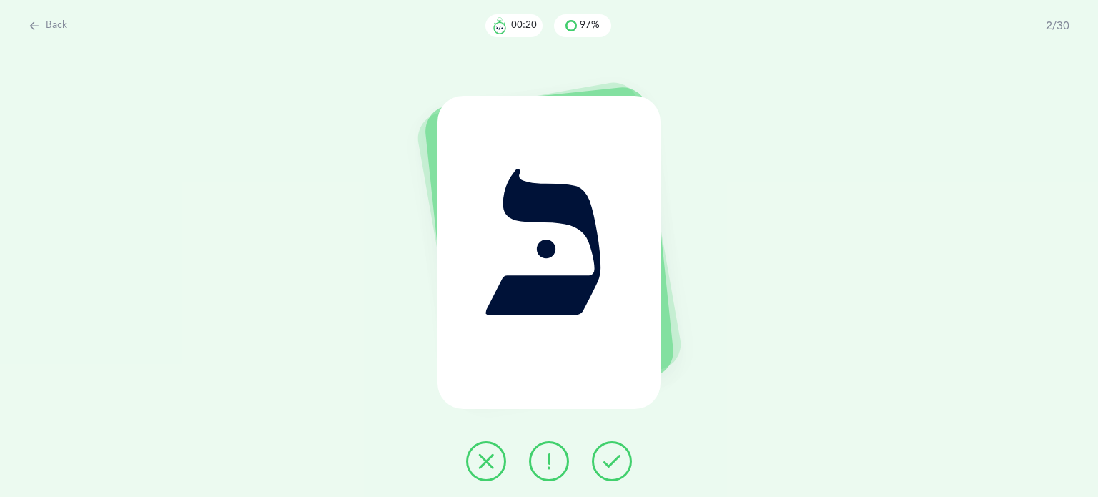
click at [480, 460] on icon at bounding box center [485, 460] width 17 height 17
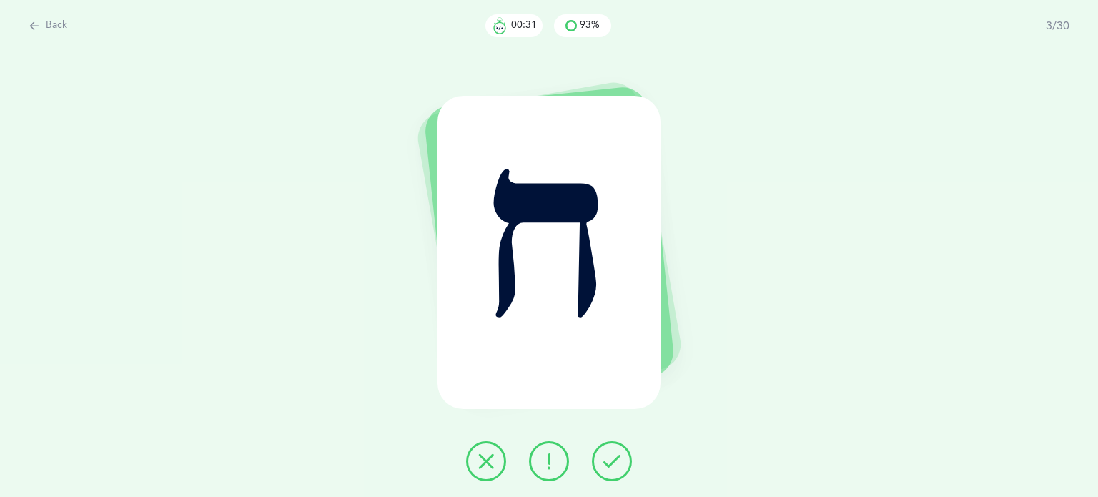
click at [615, 460] on icon at bounding box center [611, 460] width 17 height 17
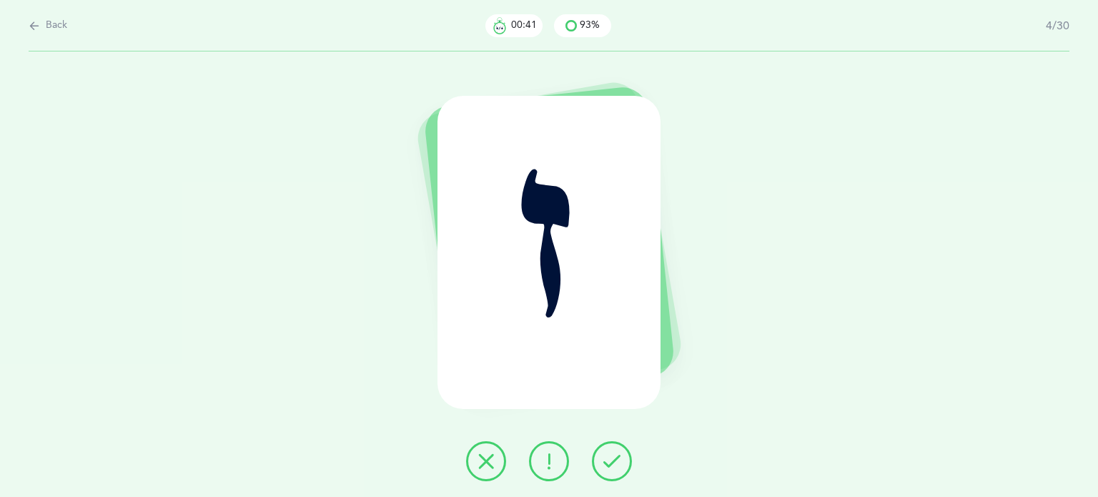
click at [617, 455] on icon at bounding box center [611, 460] width 17 height 17
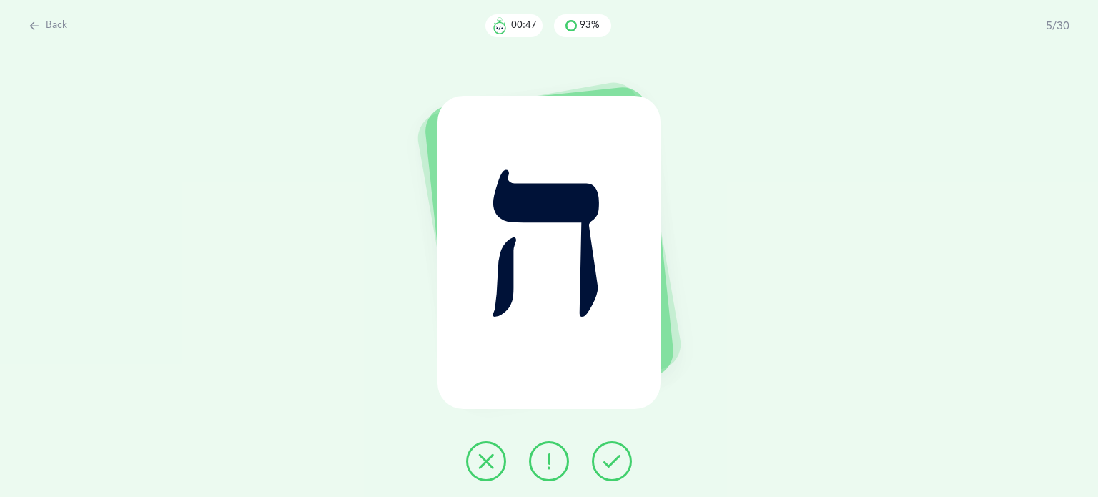
click at [617, 455] on icon at bounding box center [611, 460] width 17 height 17
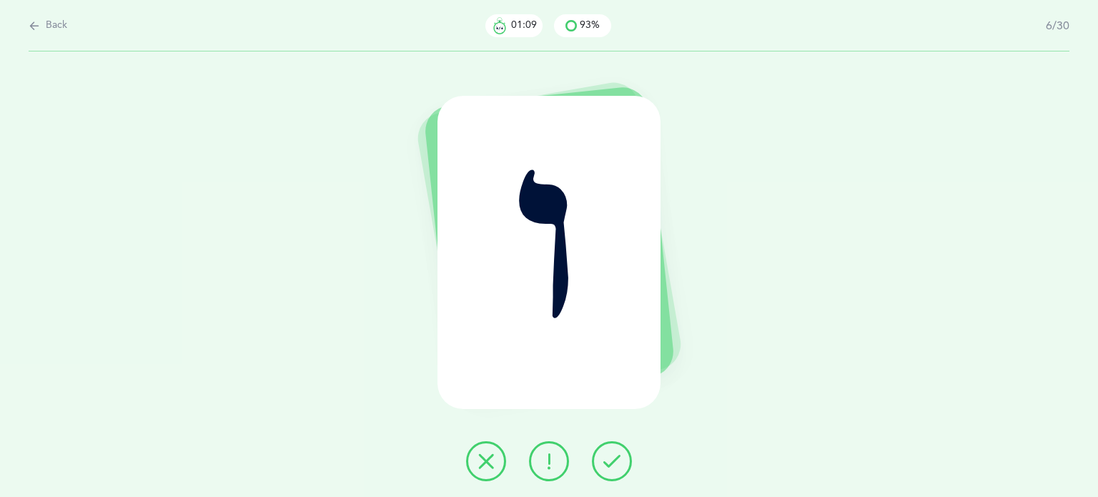
click at [480, 460] on icon at bounding box center [485, 460] width 17 height 17
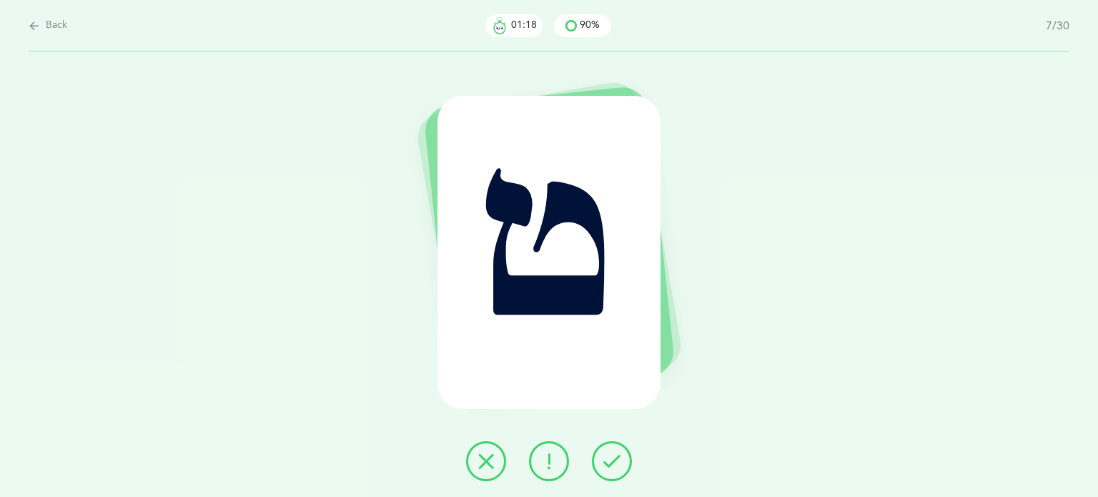
click at [467, 462] on button at bounding box center [486, 461] width 40 height 40
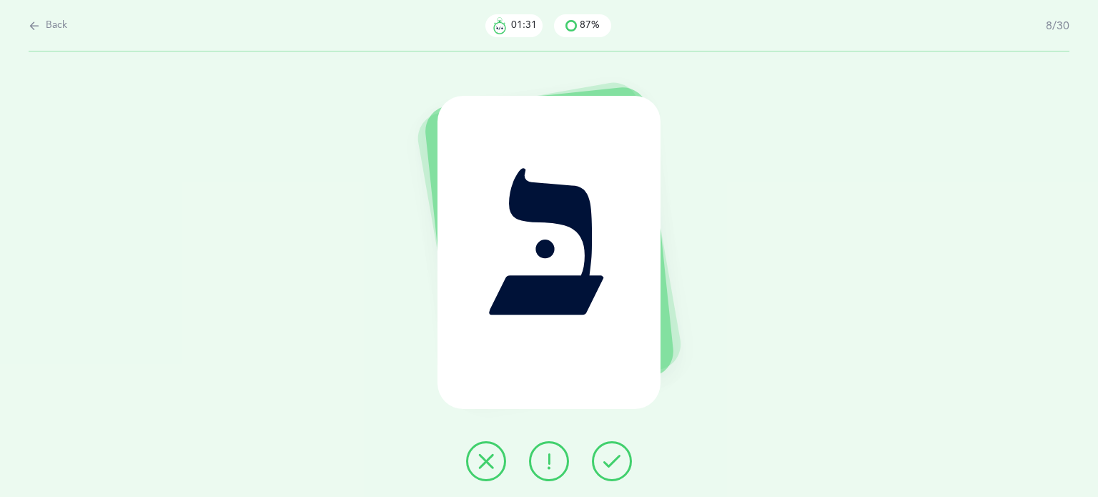
click at [479, 460] on icon at bounding box center [485, 460] width 17 height 17
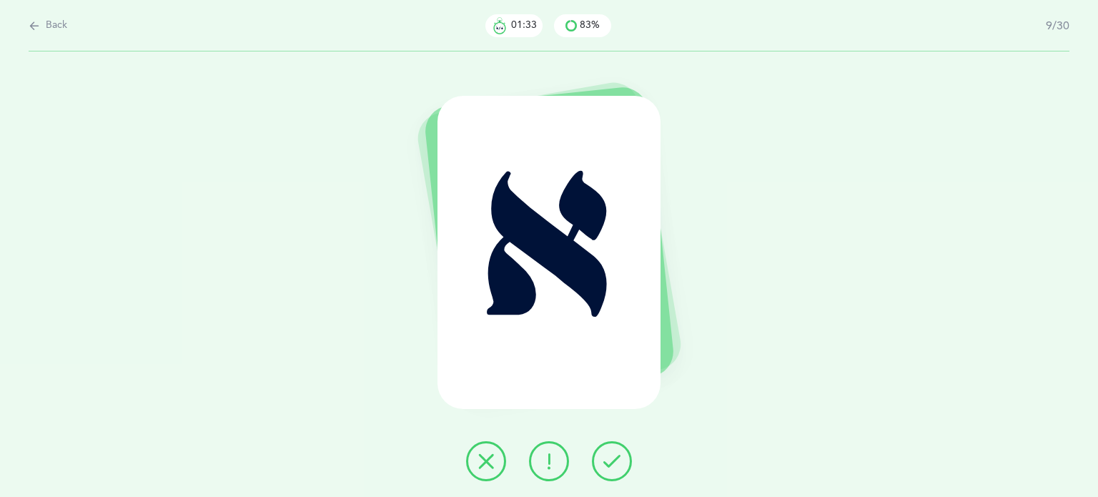
click at [620, 457] on icon at bounding box center [611, 460] width 17 height 17
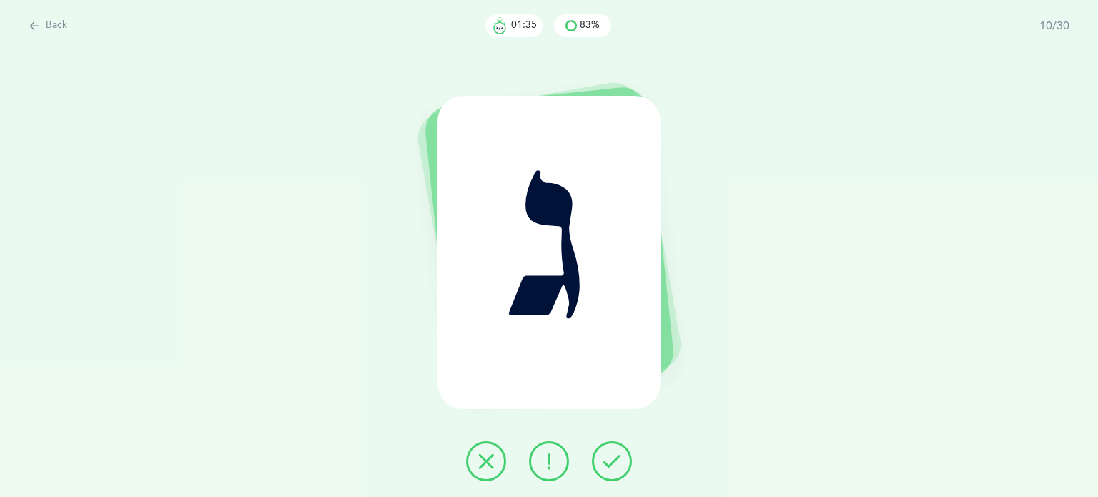
click at [620, 457] on icon at bounding box center [611, 460] width 17 height 17
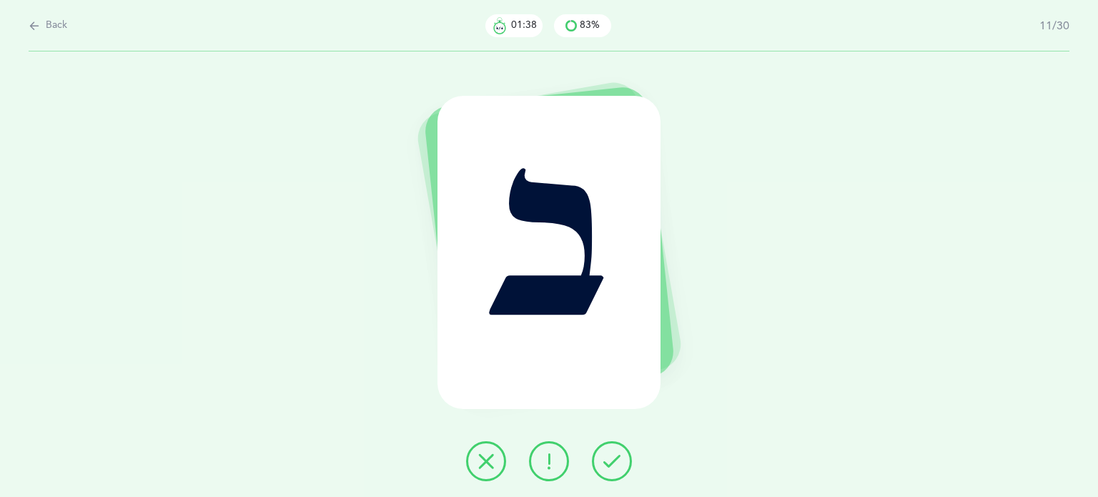
click at [620, 457] on icon at bounding box center [611, 460] width 17 height 17
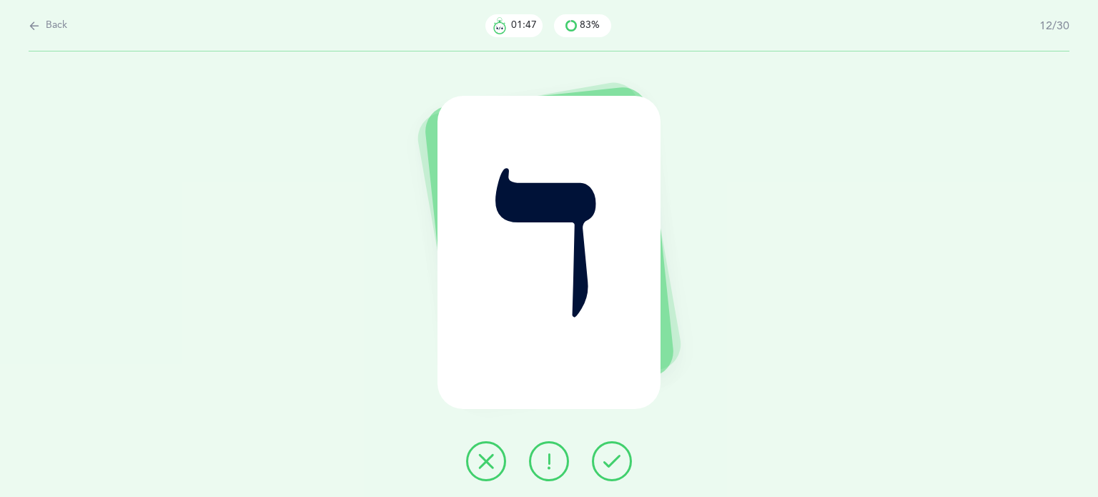
click at [477, 462] on button at bounding box center [486, 461] width 40 height 40
click at [614, 471] on button at bounding box center [612, 461] width 40 height 40
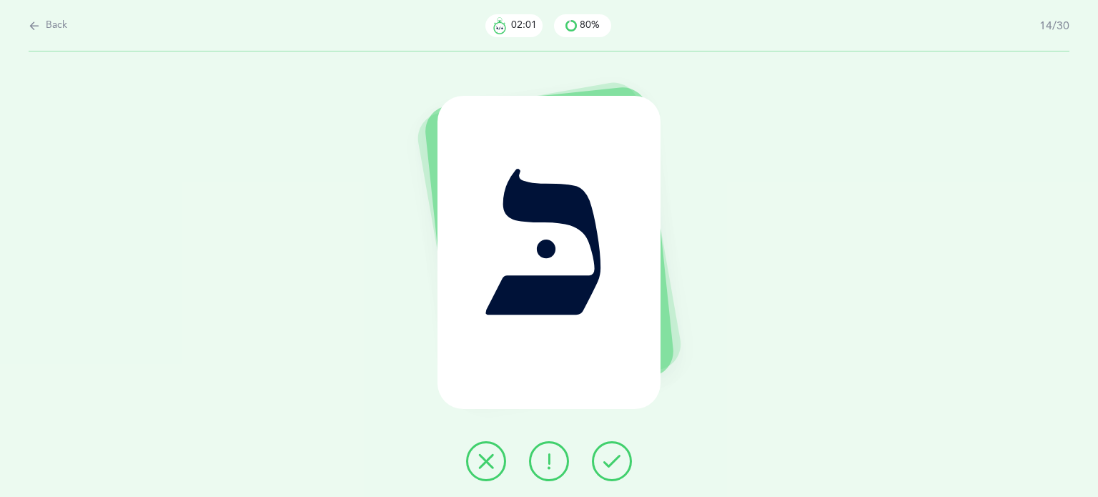
click at [490, 457] on icon at bounding box center [485, 460] width 17 height 17
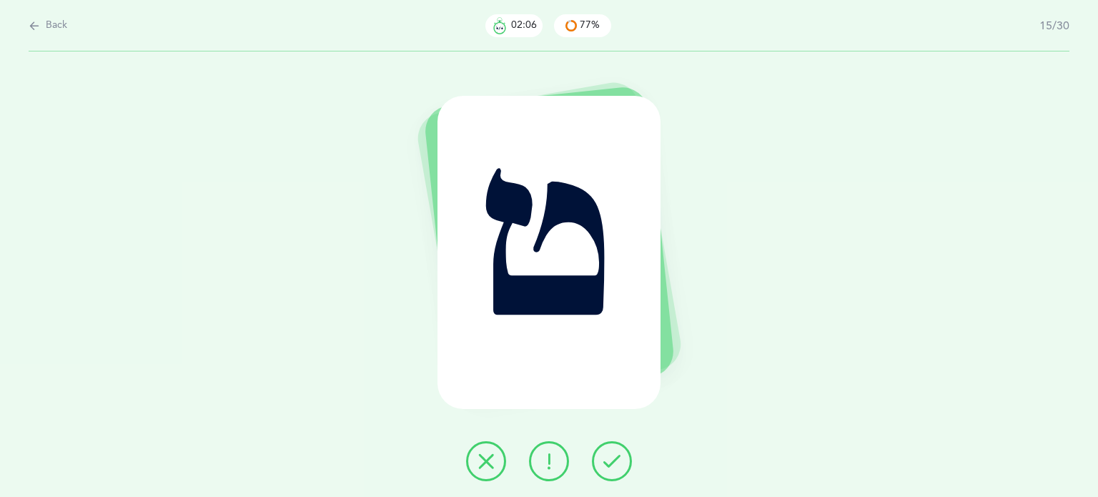
click at [480, 471] on button at bounding box center [486, 461] width 40 height 40
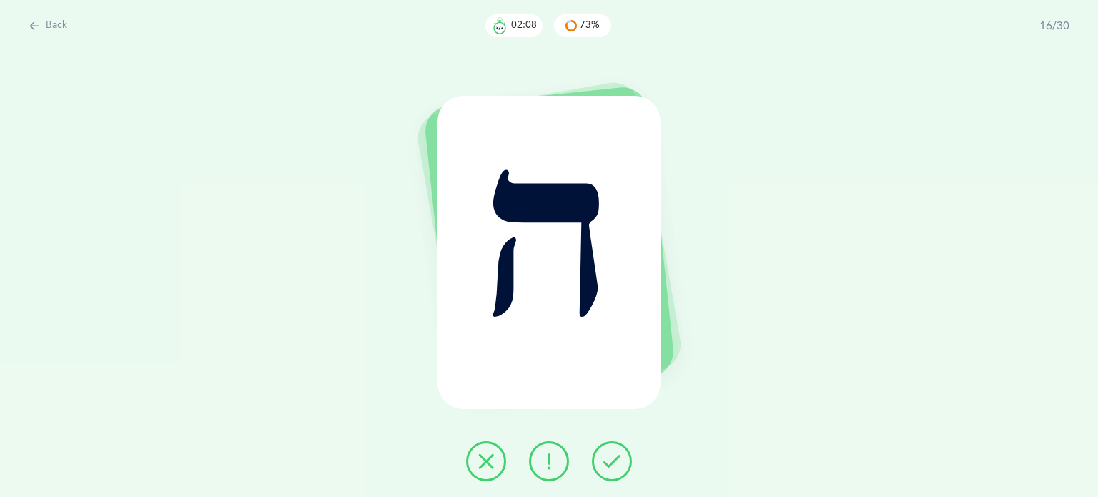
click at [602, 447] on button at bounding box center [612, 461] width 40 height 40
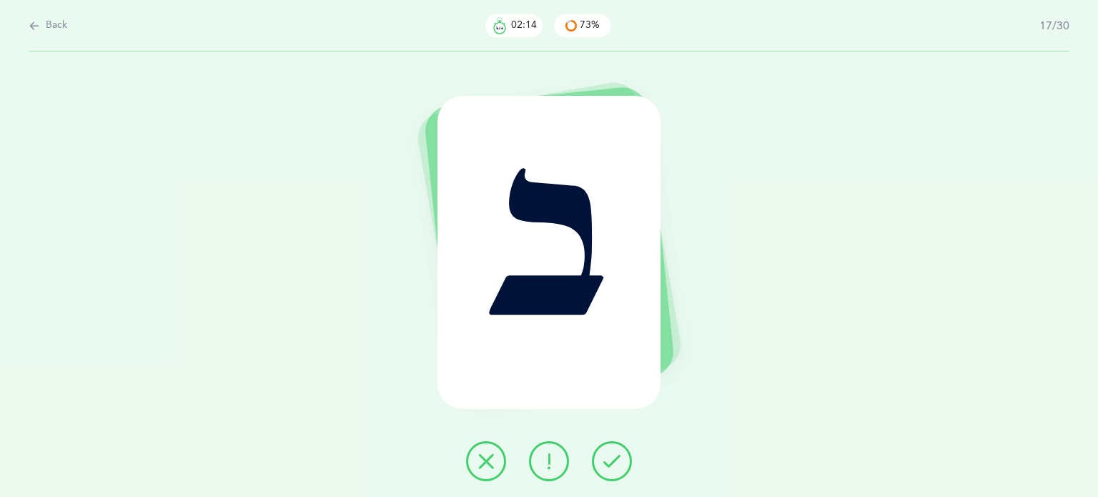
click at [497, 468] on button at bounding box center [486, 461] width 40 height 40
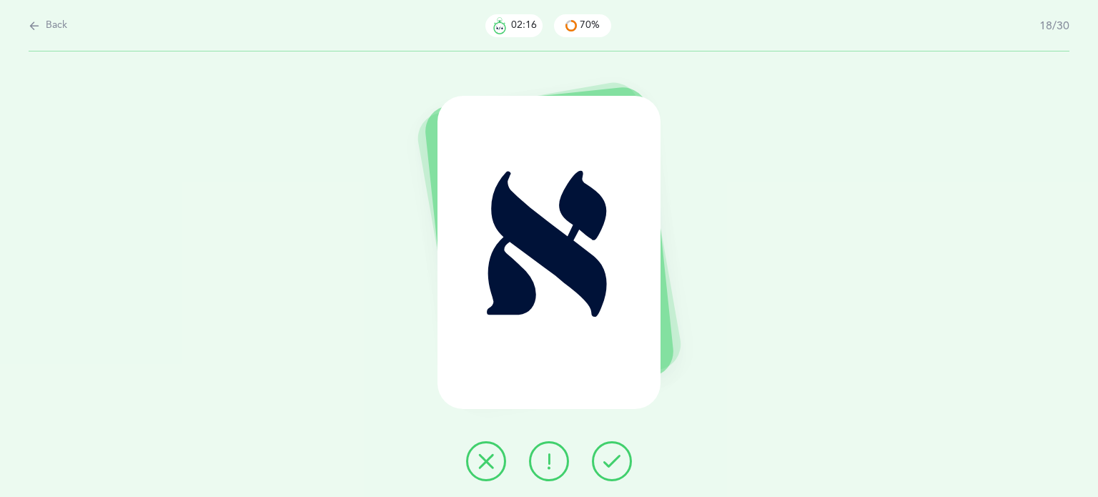
click at [612, 460] on icon at bounding box center [611, 460] width 17 height 17
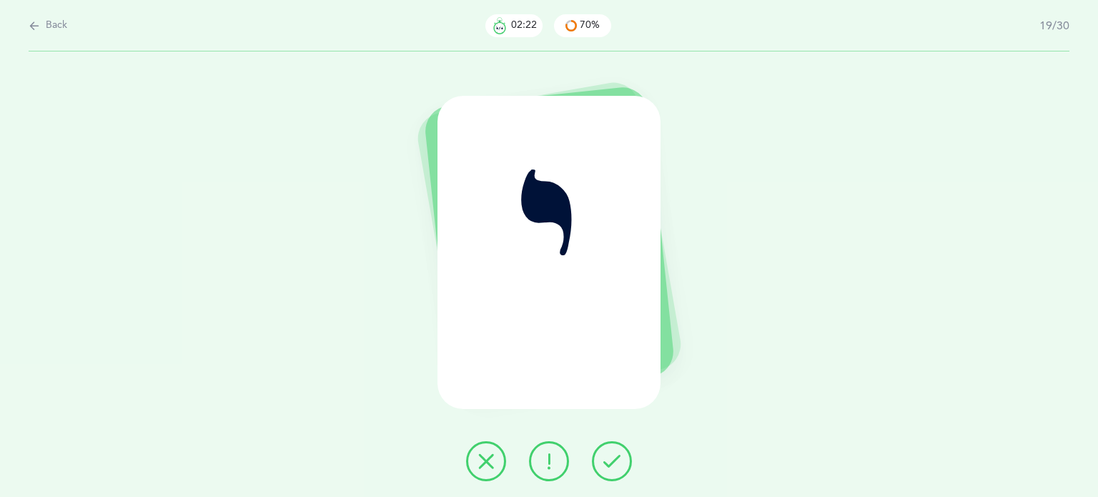
click at [477, 457] on icon at bounding box center [485, 460] width 17 height 17
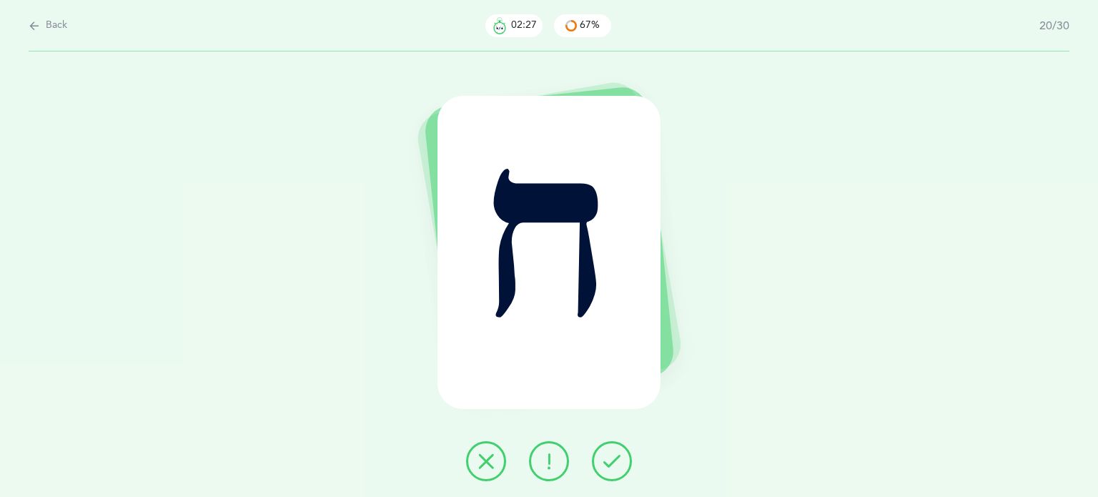
click at [477, 457] on icon at bounding box center [485, 460] width 17 height 17
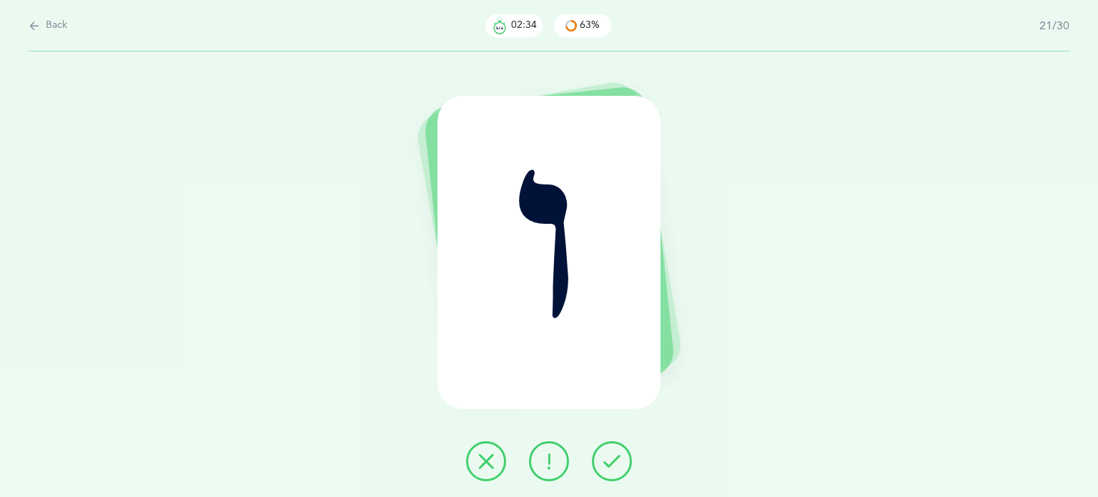
click at [609, 457] on icon at bounding box center [611, 460] width 17 height 17
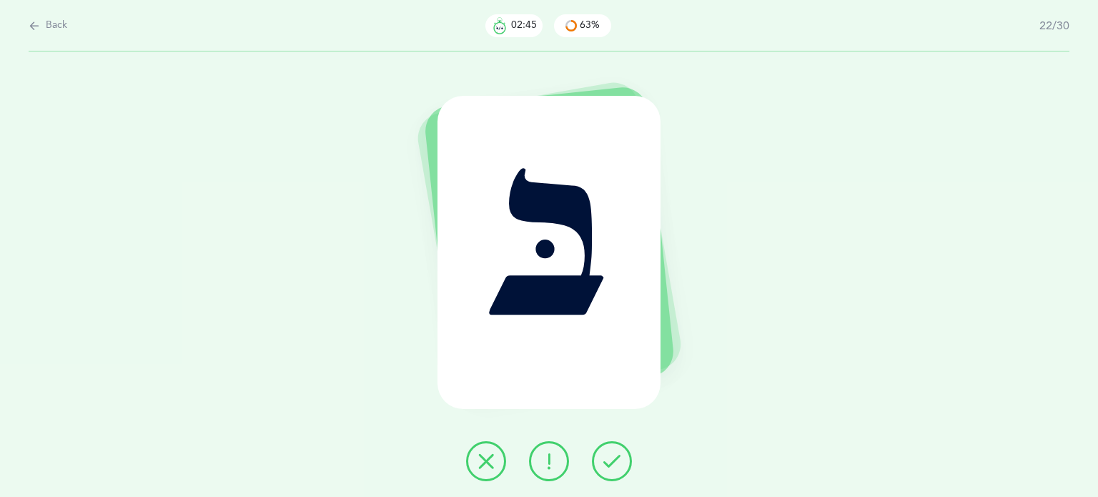
click at [485, 471] on button at bounding box center [486, 461] width 40 height 40
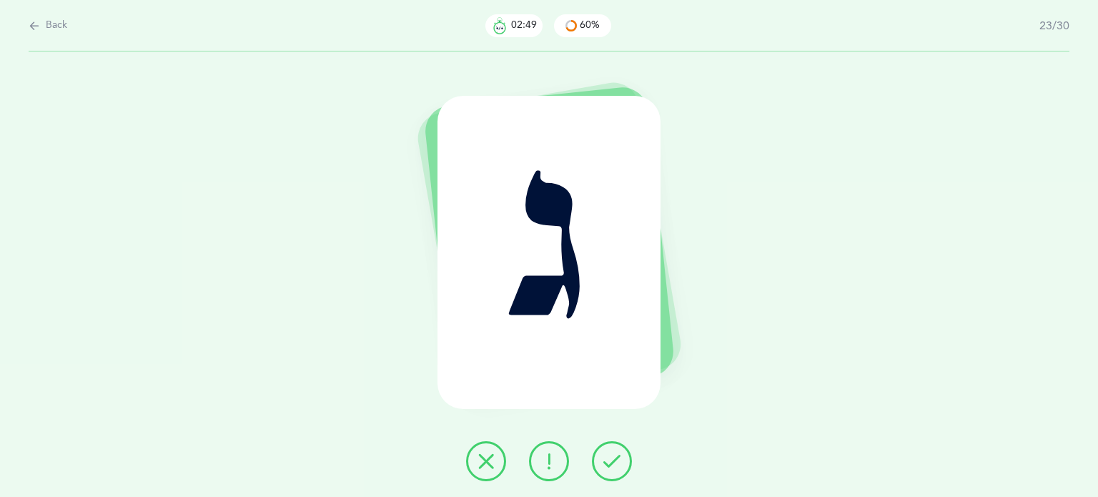
click at [620, 465] on button at bounding box center [612, 461] width 40 height 40
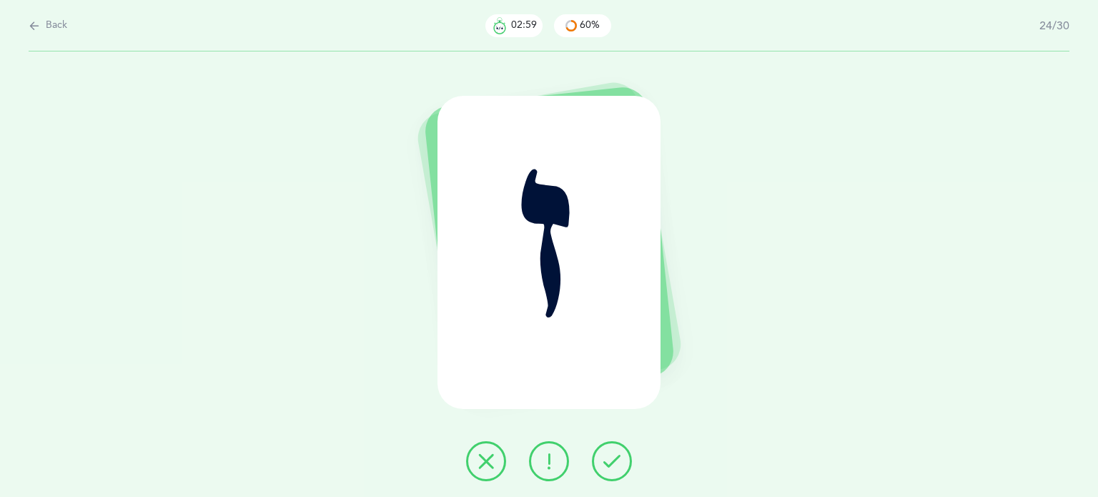
click at [486, 465] on icon at bounding box center [485, 460] width 17 height 17
click at [618, 462] on icon at bounding box center [611, 460] width 17 height 17
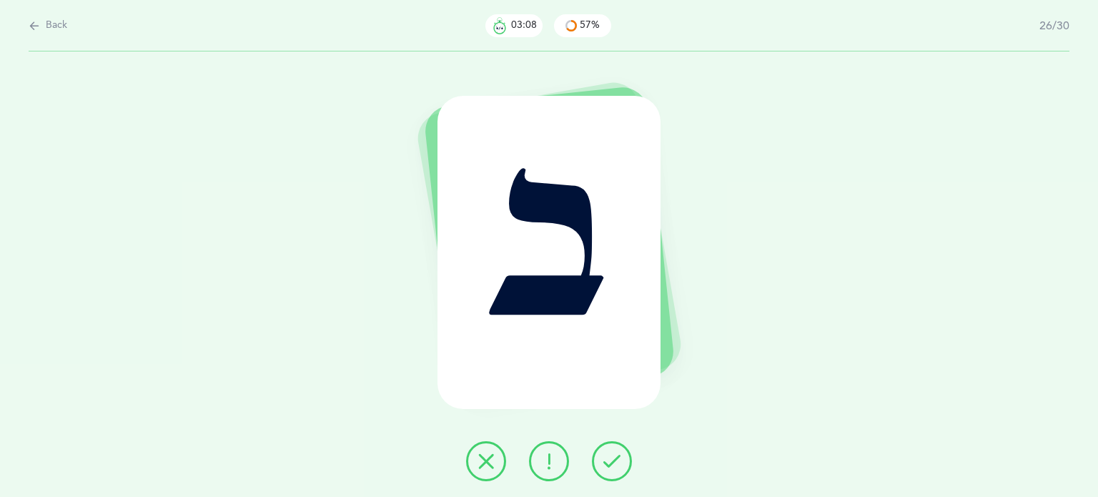
click at [478, 459] on icon at bounding box center [485, 460] width 17 height 17
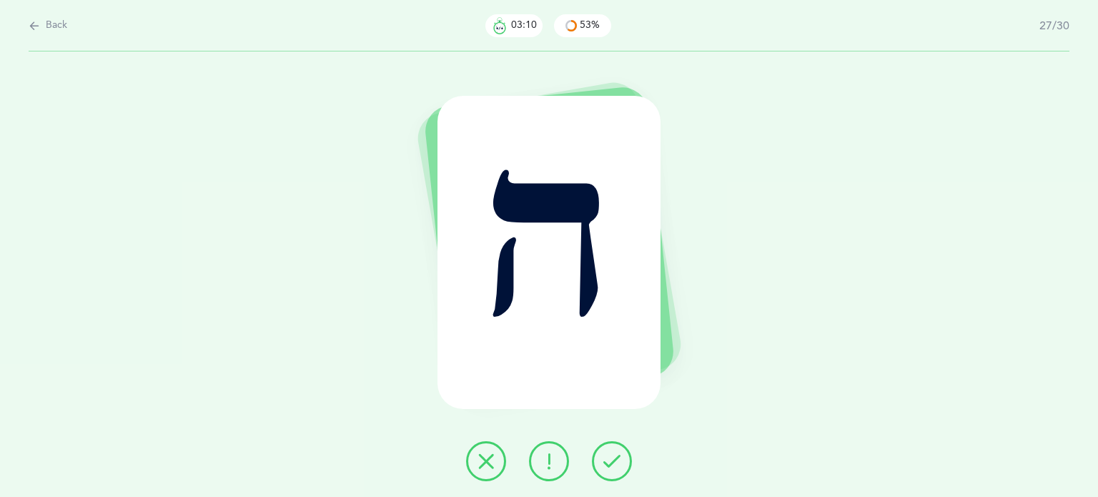
click at [600, 463] on button at bounding box center [612, 461] width 40 height 40
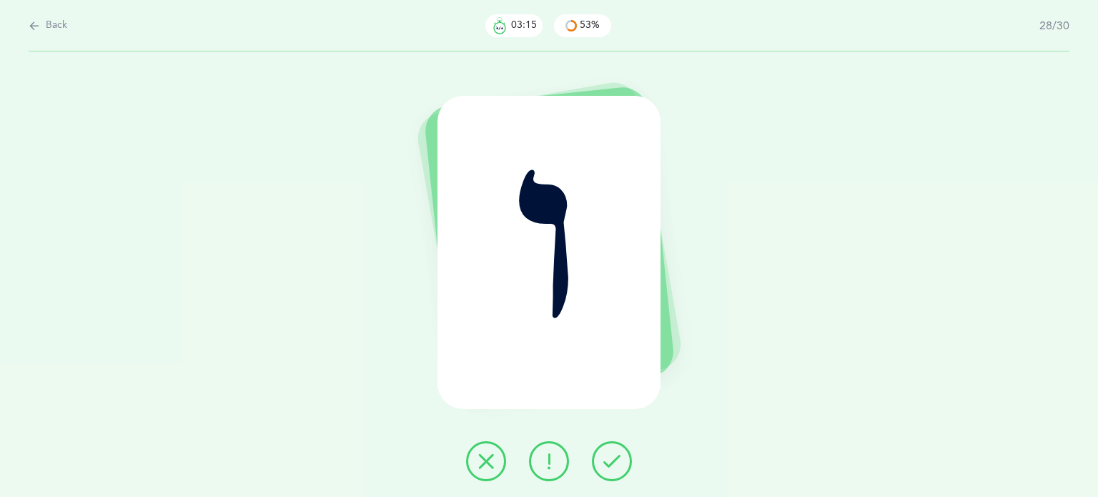
click at [623, 443] on div at bounding box center [549, 461] width 189 height 40
click at [622, 454] on button at bounding box center [612, 461] width 40 height 40
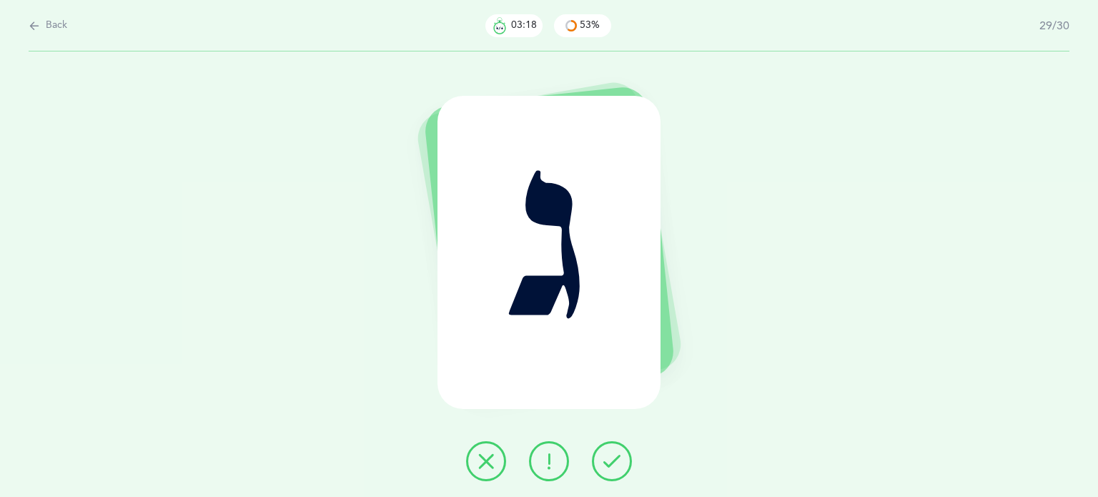
click at [603, 450] on button at bounding box center [612, 461] width 40 height 40
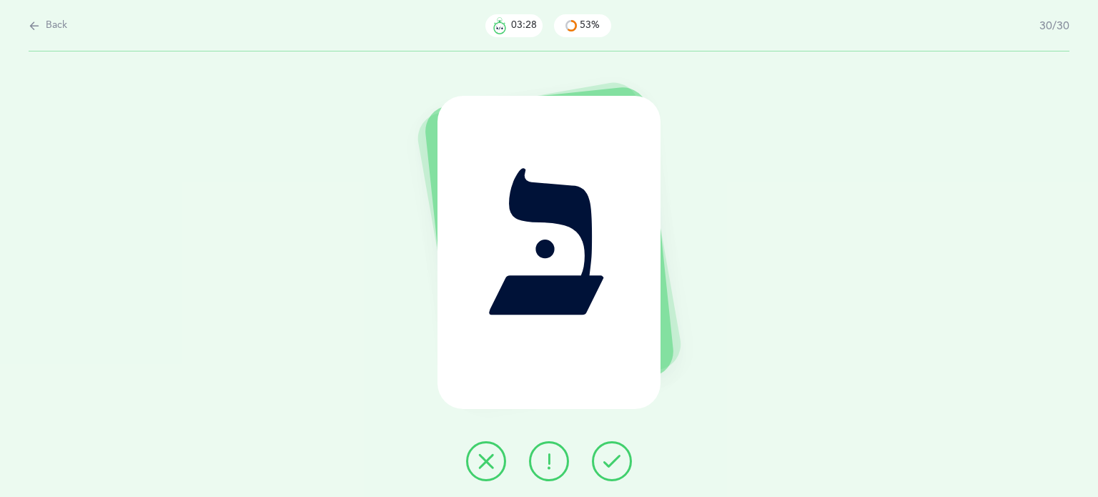
click at [487, 465] on icon at bounding box center [485, 460] width 17 height 17
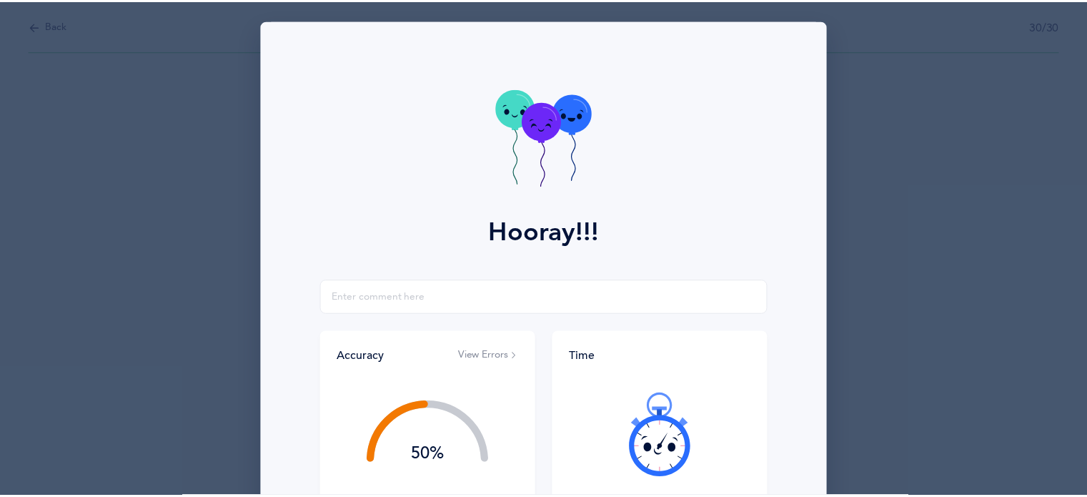
scroll to position [183, 0]
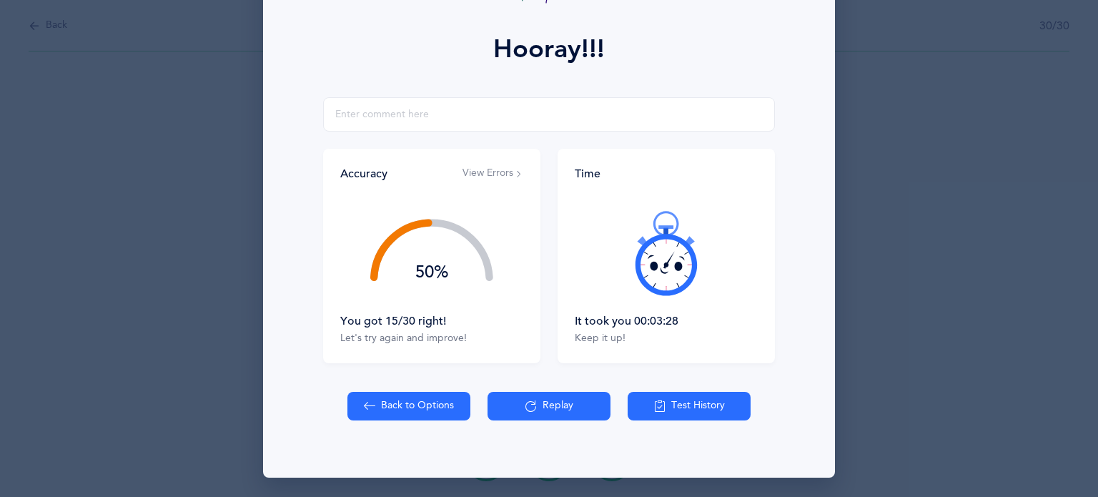
click at [412, 405] on button "Back to Options" at bounding box center [408, 406] width 123 height 29
select select "82"
select select "single"
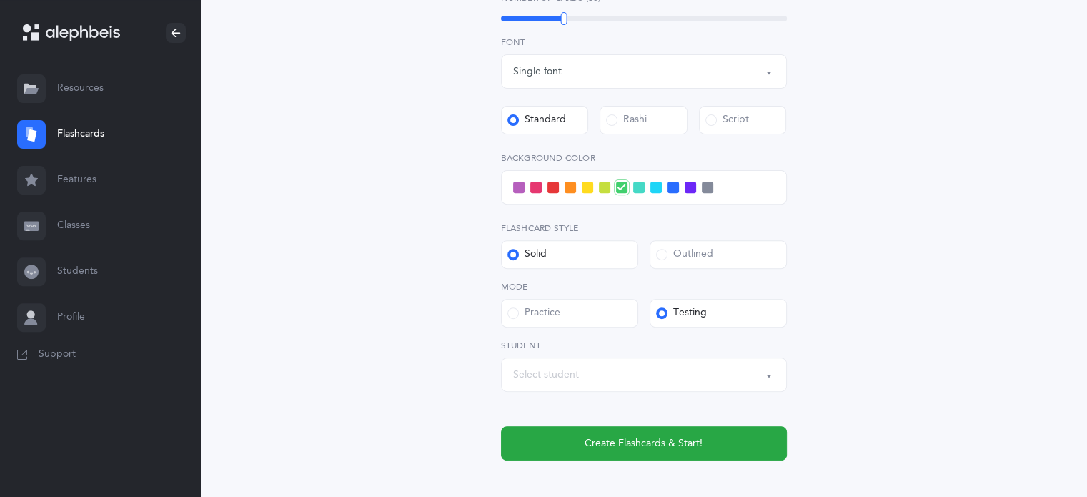
scroll to position [500, 0]
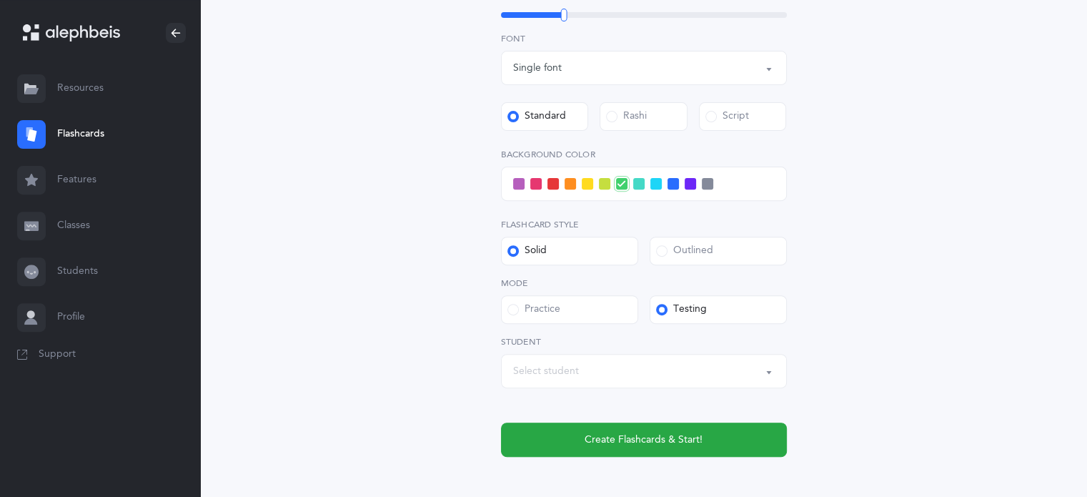
click at [592, 370] on div "Select student" at bounding box center [644, 371] width 262 height 24
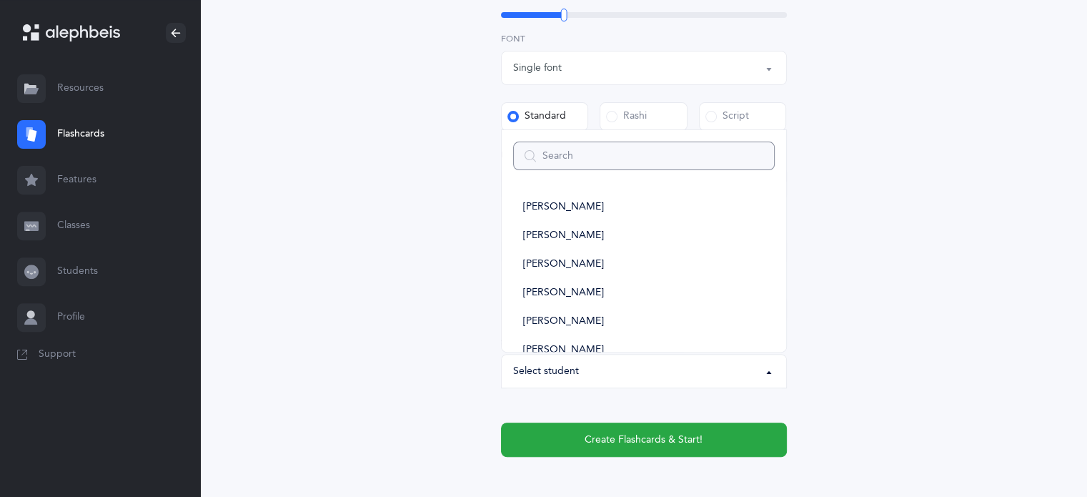
type input "a"
select select
type input "ai"
select select
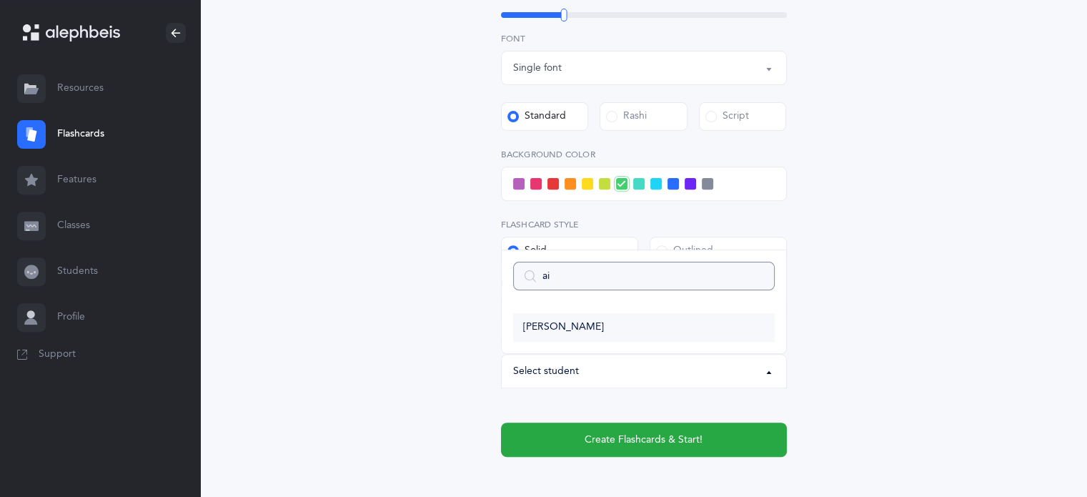
type input "ai"
click at [572, 335] on link "[PERSON_NAME]" at bounding box center [644, 327] width 262 height 29
select select "14371"
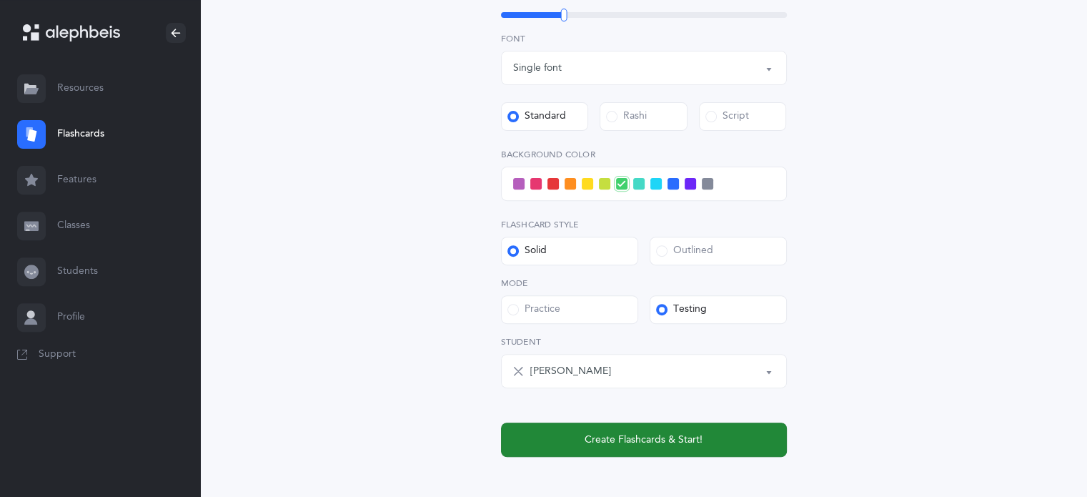
click at [646, 442] on span "Create Flashcards & Start!" at bounding box center [644, 439] width 118 height 15
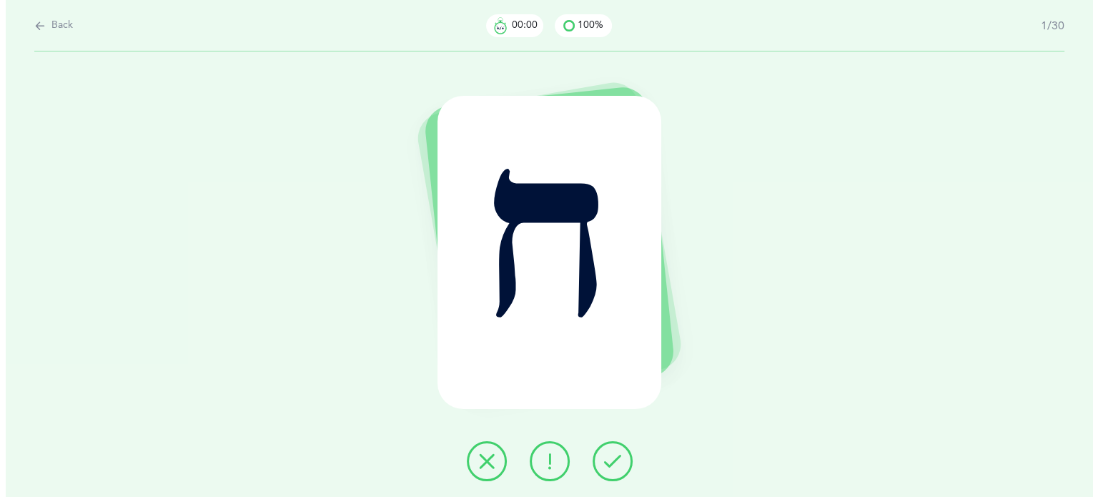
scroll to position [0, 0]
click at [611, 474] on button at bounding box center [612, 461] width 40 height 40
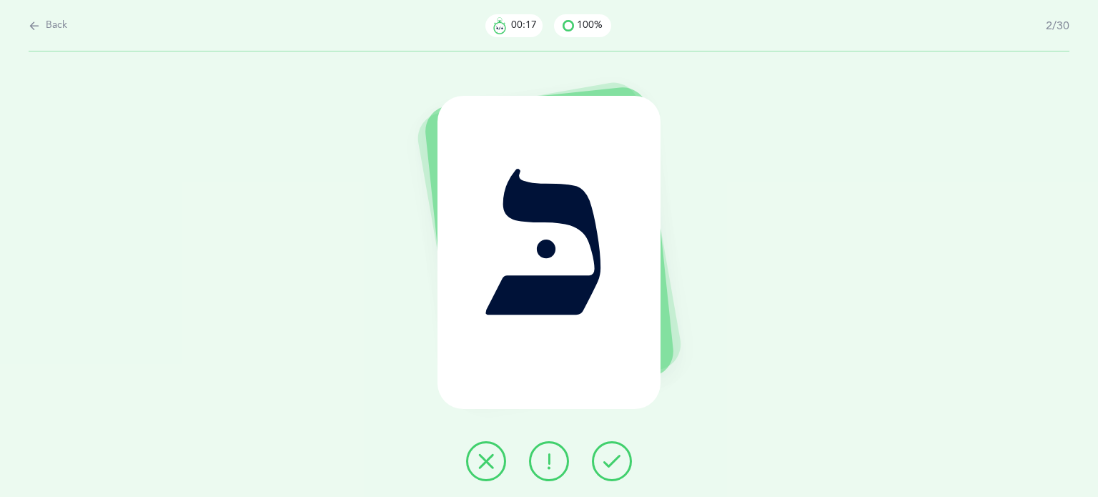
click at [620, 459] on icon at bounding box center [611, 460] width 17 height 17
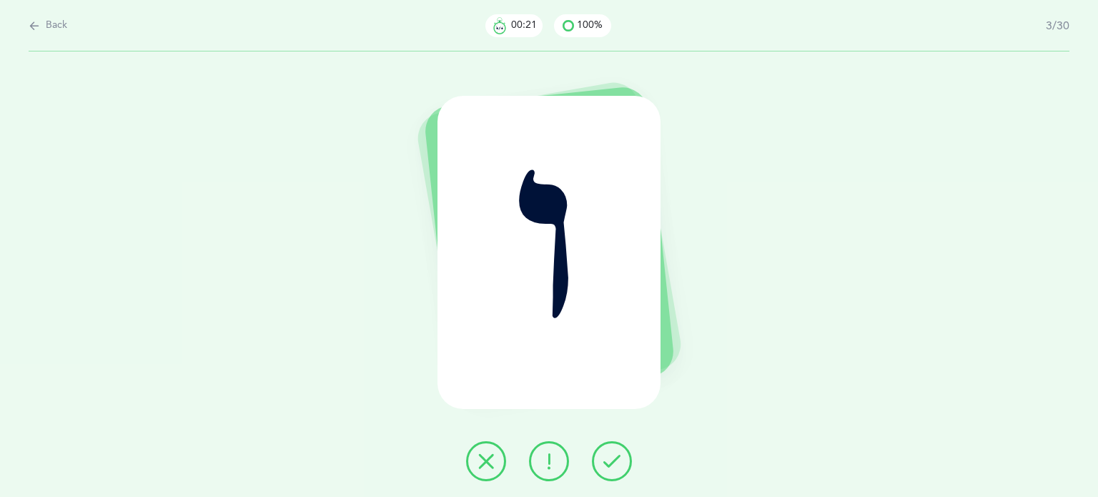
click at [610, 464] on icon at bounding box center [611, 460] width 17 height 17
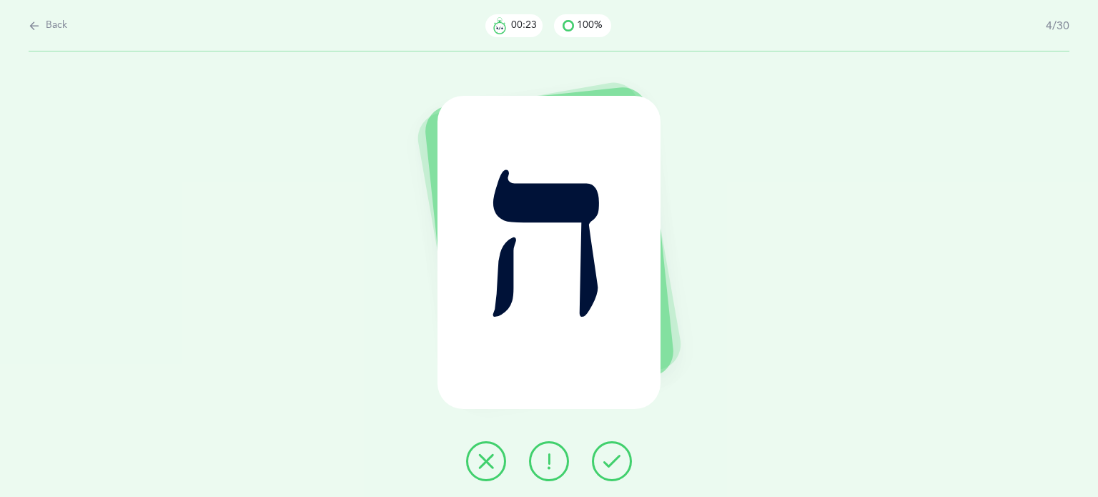
click at [622, 461] on button at bounding box center [612, 461] width 40 height 40
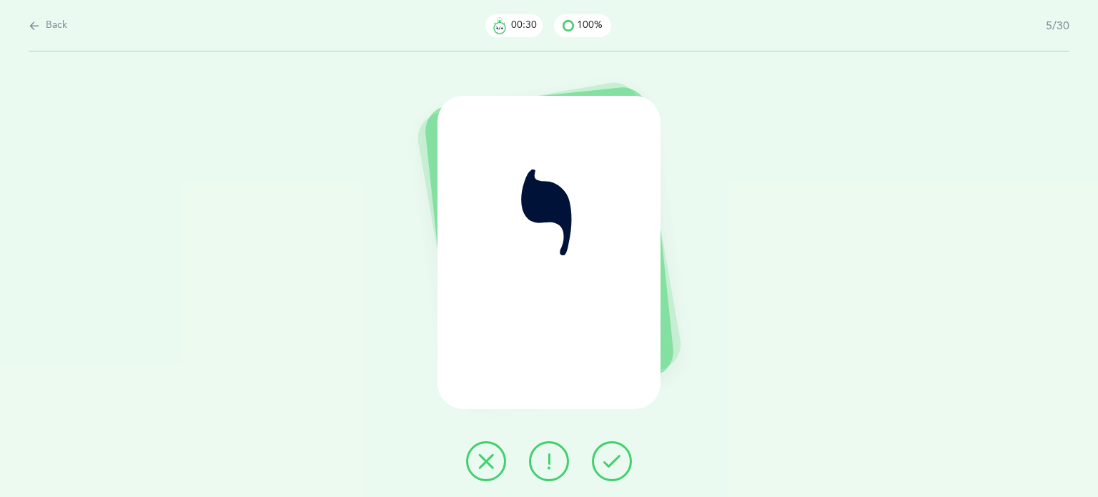
click at [628, 465] on button at bounding box center [612, 461] width 40 height 40
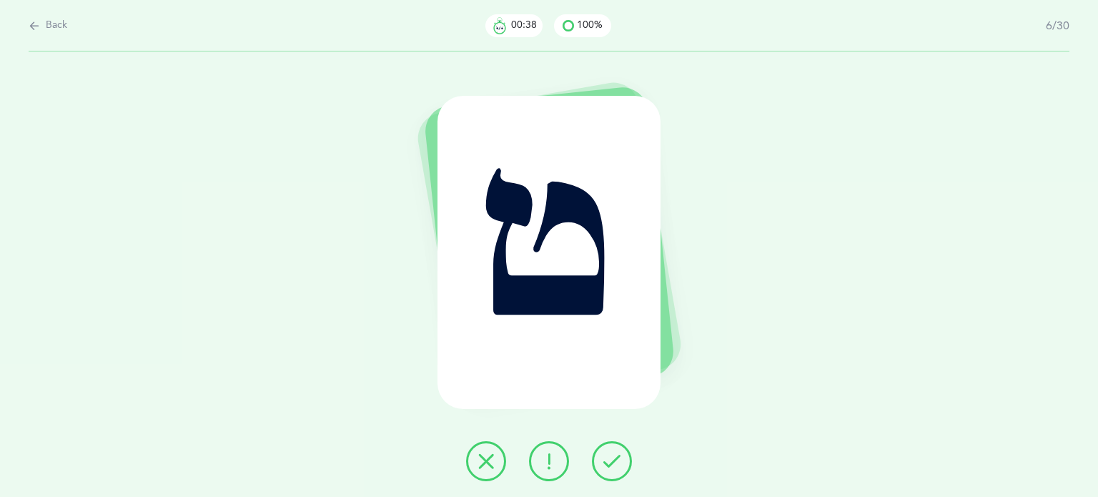
click at [484, 465] on icon at bounding box center [485, 460] width 17 height 17
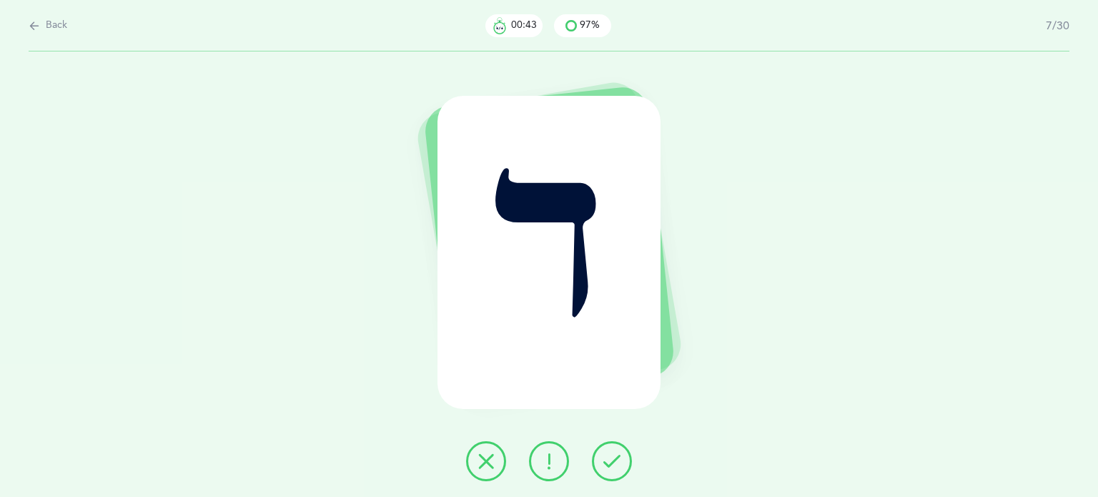
click at [617, 457] on icon at bounding box center [611, 460] width 17 height 17
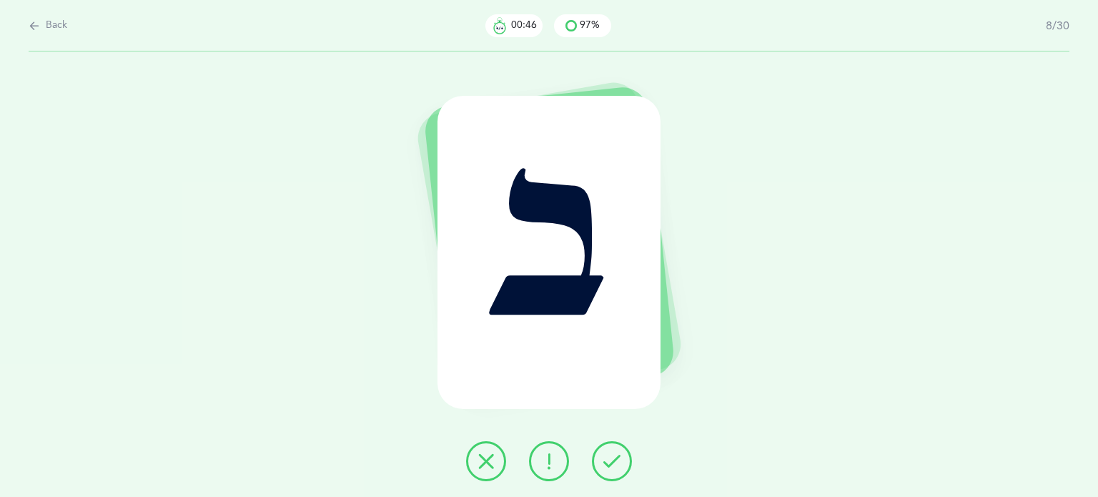
click at [611, 472] on button at bounding box center [612, 461] width 40 height 40
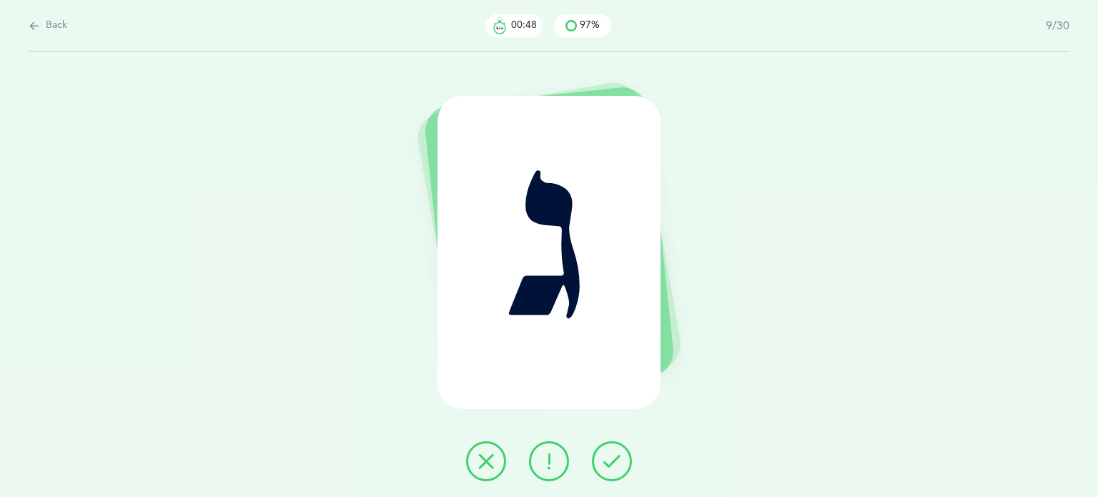
click at [606, 455] on icon at bounding box center [611, 460] width 17 height 17
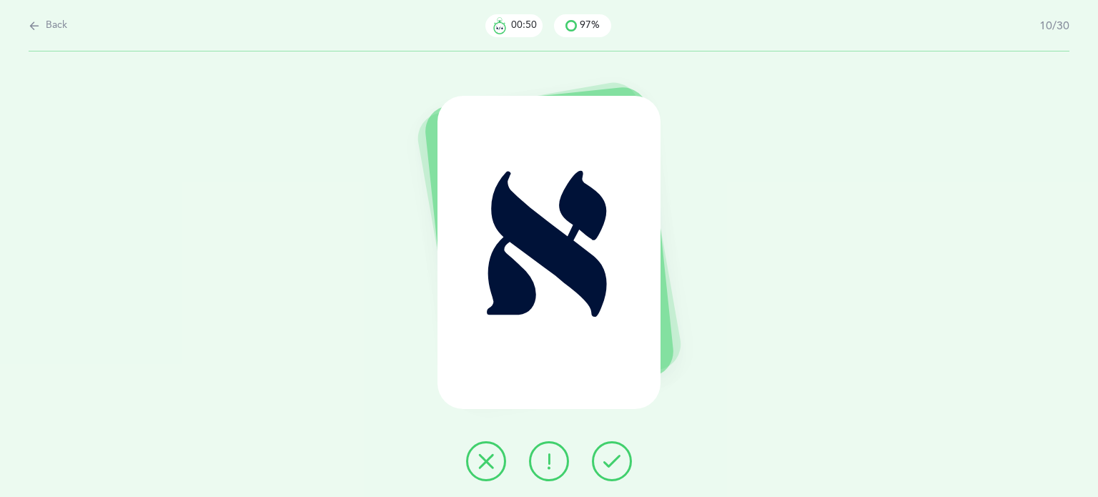
click at [606, 455] on icon at bounding box center [611, 460] width 17 height 17
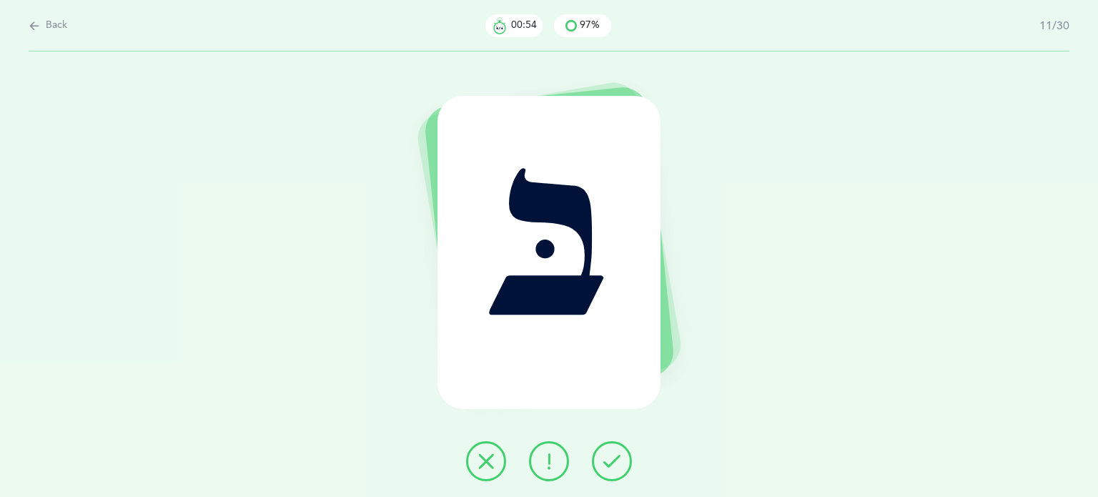
click at [627, 460] on button at bounding box center [612, 461] width 40 height 40
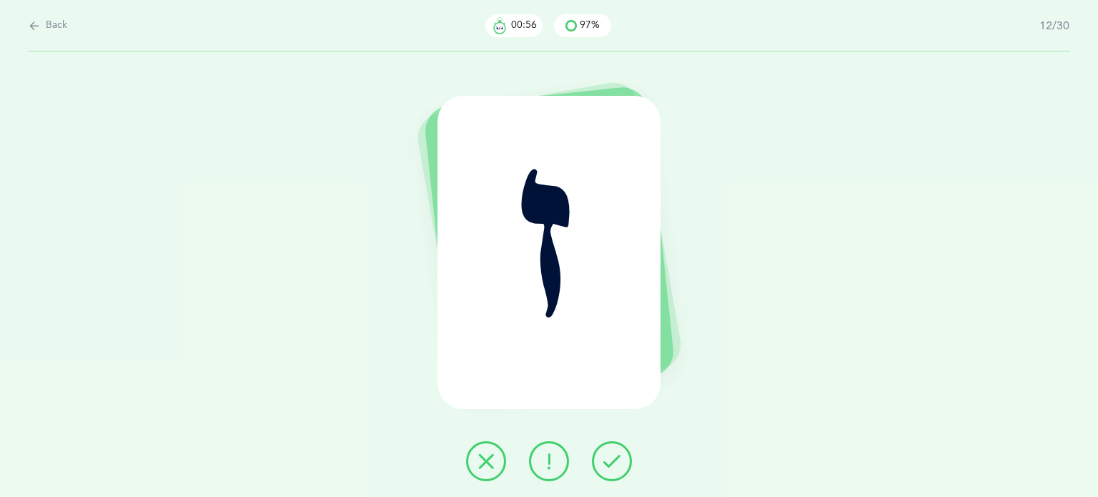
click at [620, 469] on button at bounding box center [612, 461] width 40 height 40
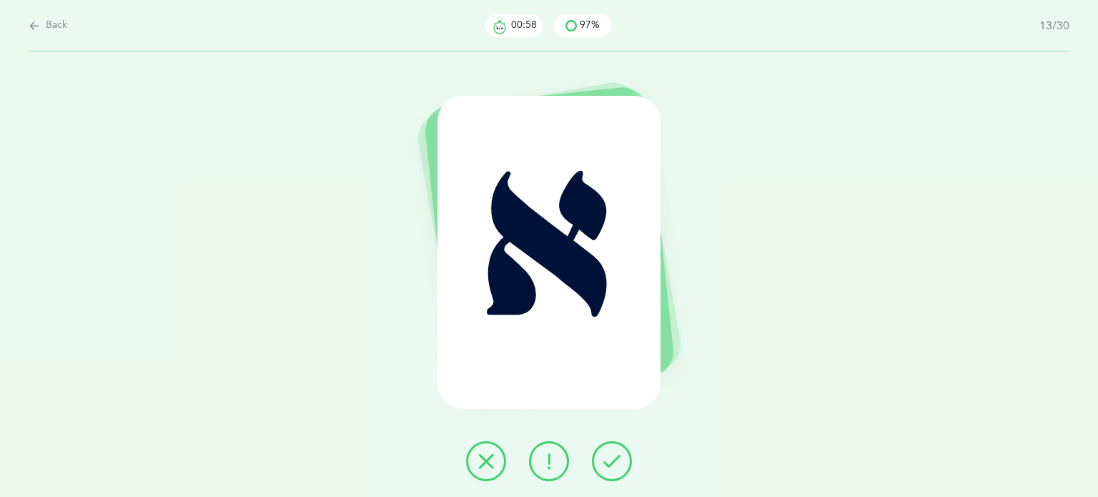
click at [616, 454] on icon at bounding box center [611, 460] width 17 height 17
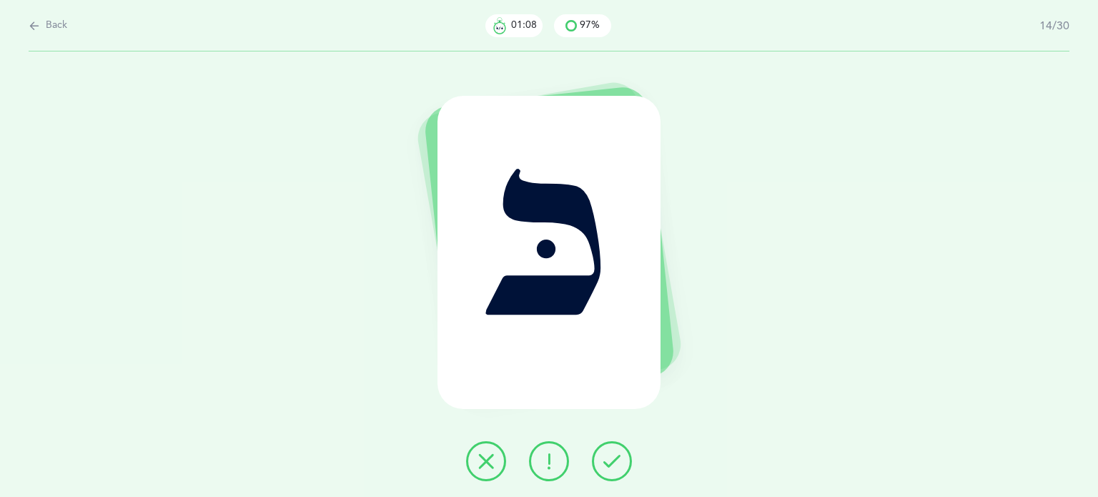
click at [482, 469] on icon at bounding box center [485, 460] width 17 height 17
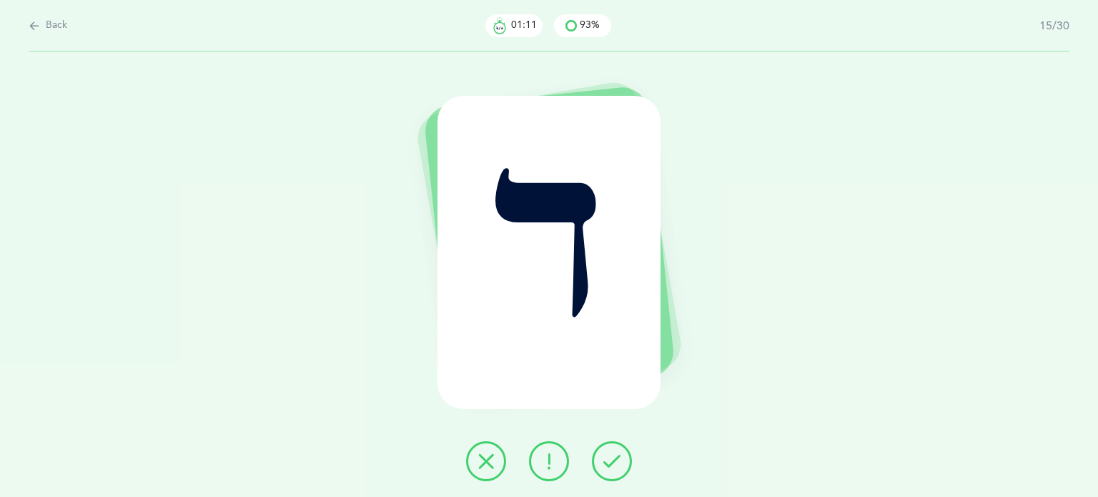
click at [618, 463] on icon at bounding box center [611, 460] width 17 height 17
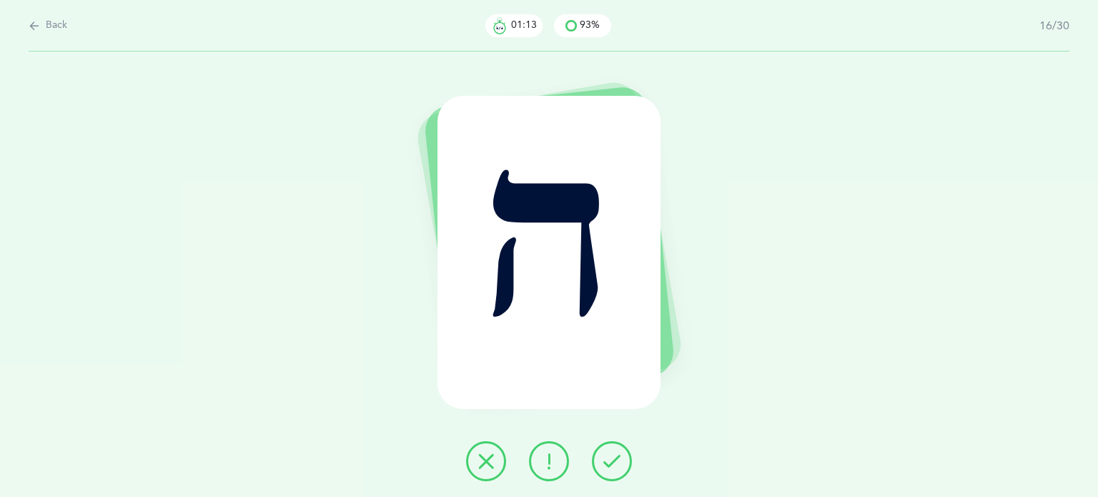
click at [620, 463] on button at bounding box center [612, 461] width 40 height 40
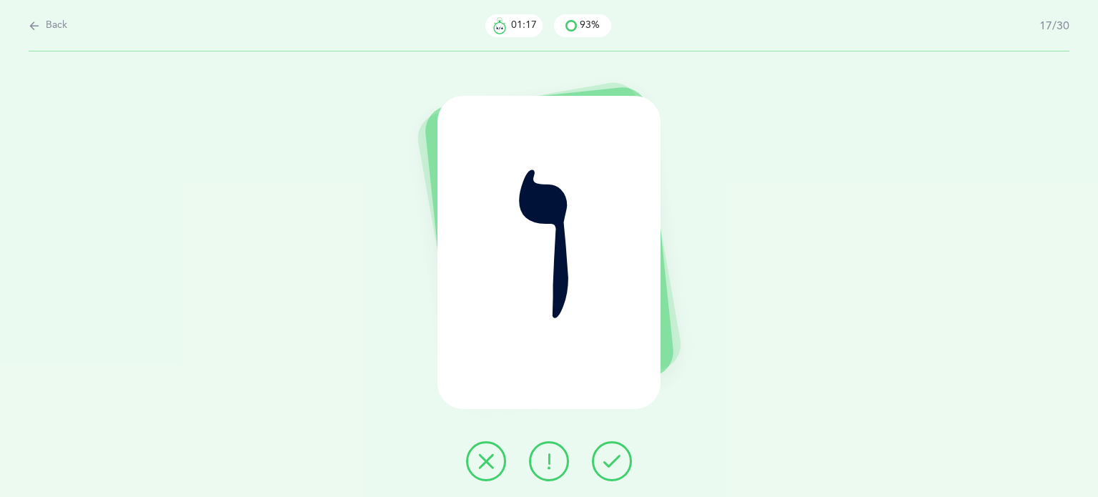
click at [635, 460] on div at bounding box center [549, 461] width 189 height 40
click at [623, 461] on button at bounding box center [612, 461] width 40 height 40
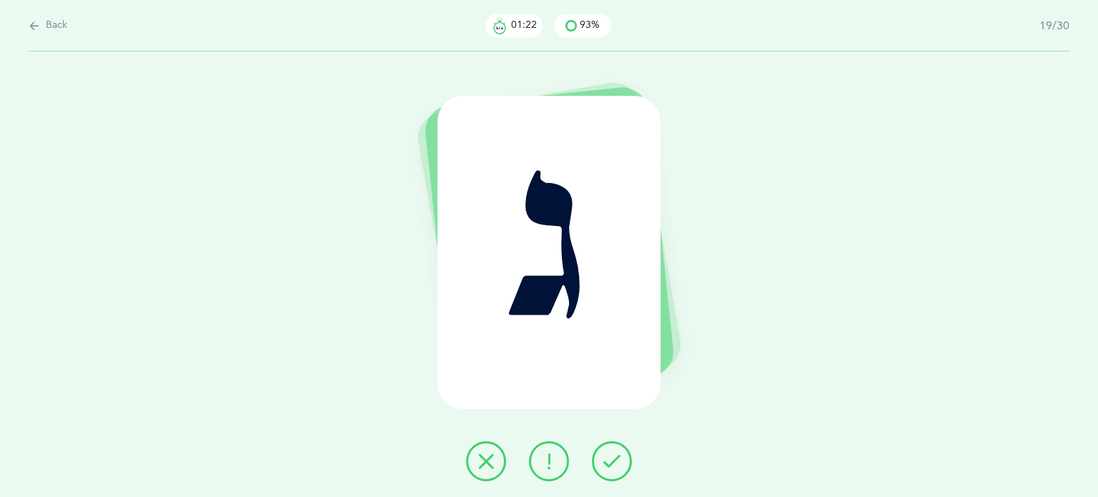
click at [623, 461] on button at bounding box center [612, 461] width 40 height 40
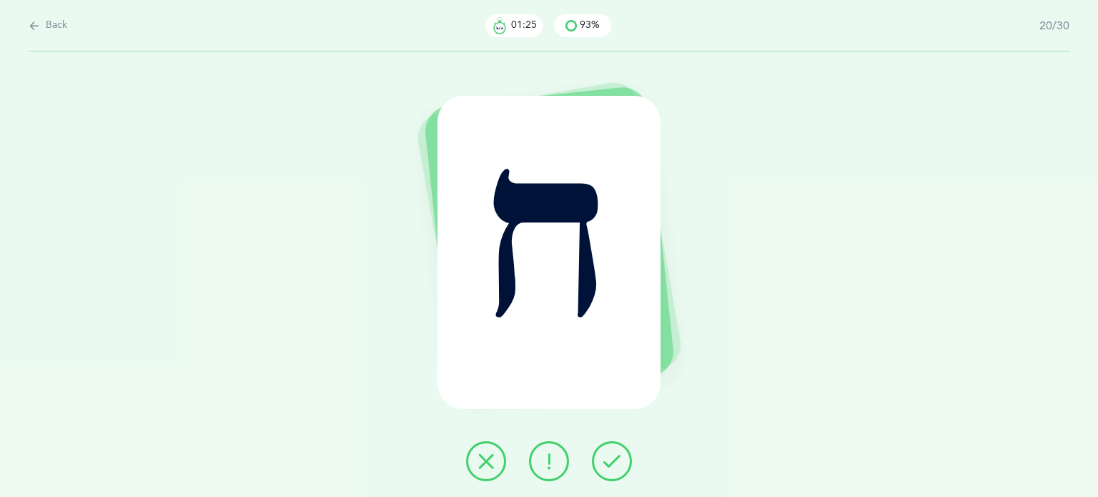
click at [623, 462] on button at bounding box center [612, 461] width 40 height 40
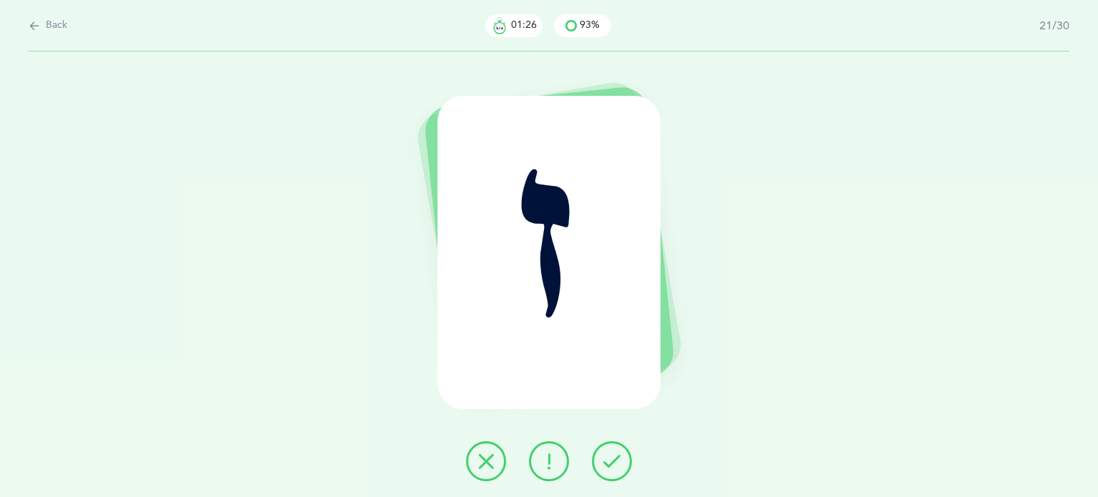
click at [623, 462] on button at bounding box center [612, 461] width 40 height 40
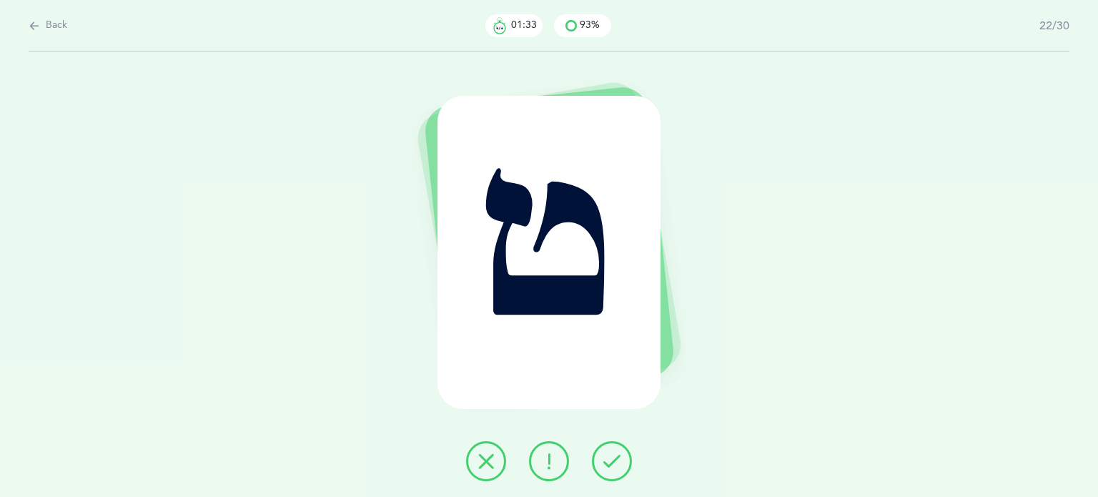
click at [474, 463] on button at bounding box center [486, 461] width 40 height 40
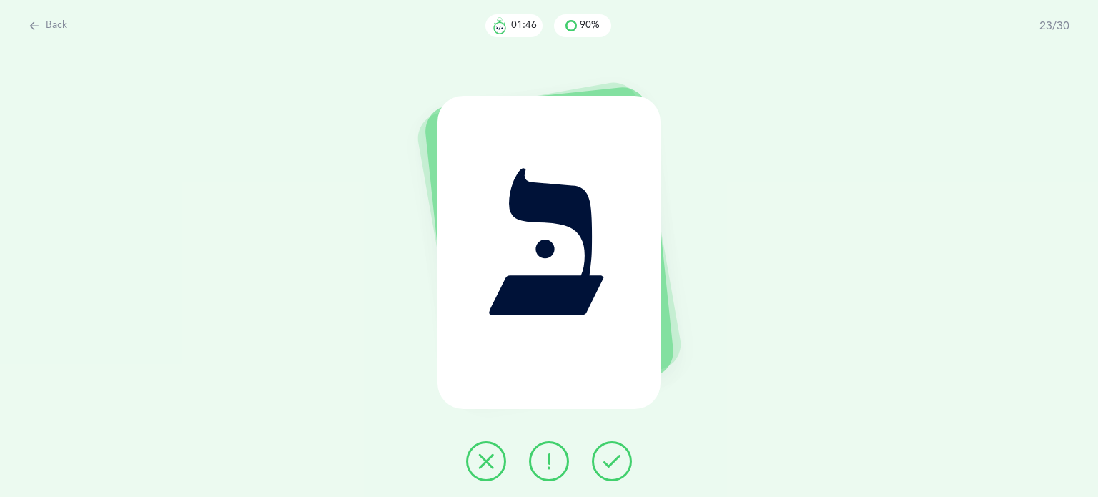
click at [550, 460] on icon at bounding box center [548, 460] width 17 height 17
click at [477, 458] on button at bounding box center [486, 461] width 40 height 40
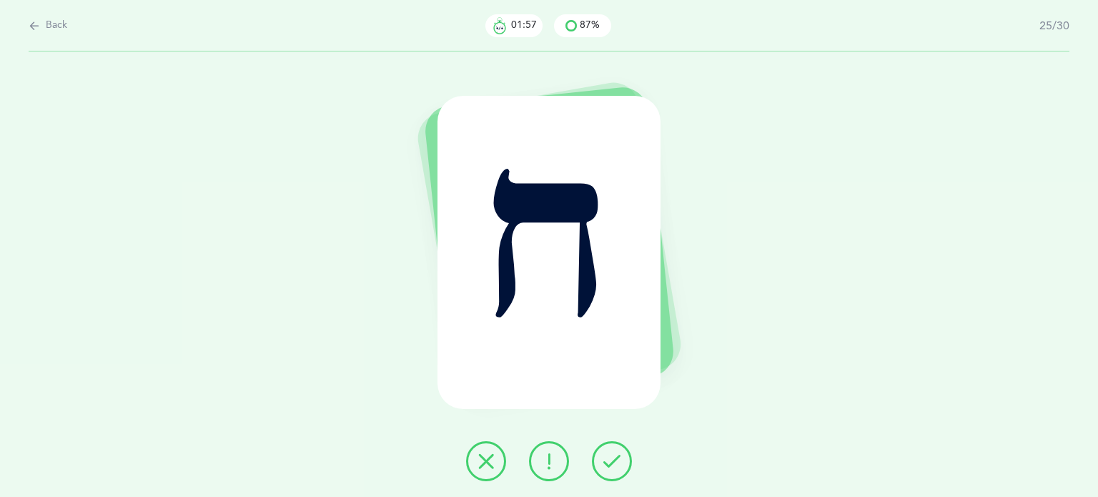
click at [630, 465] on button at bounding box center [612, 461] width 40 height 40
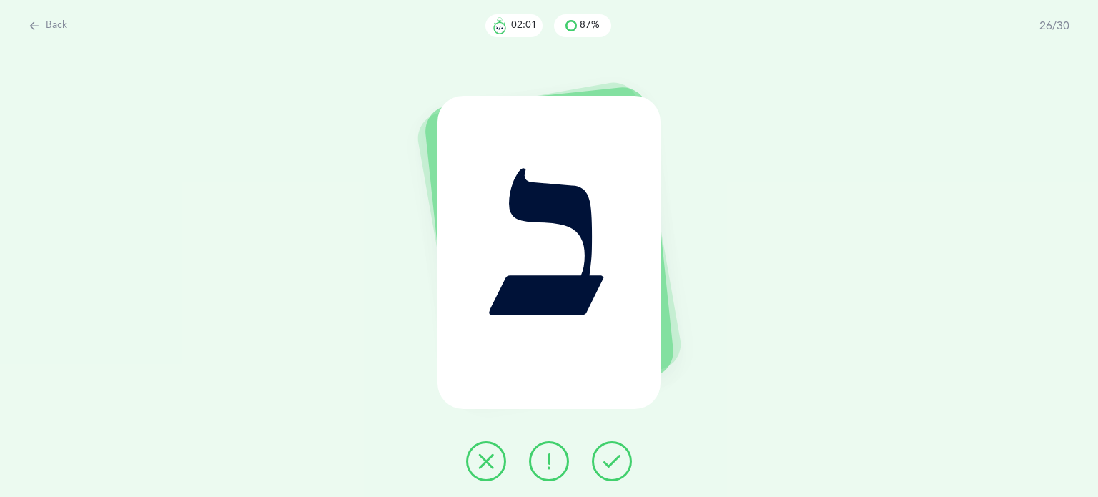
click at [601, 459] on button at bounding box center [612, 461] width 40 height 40
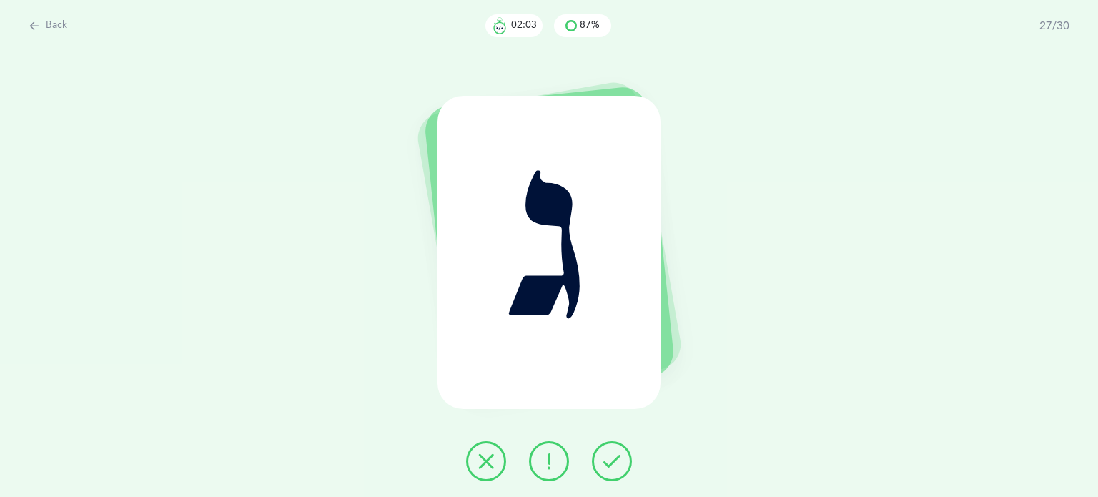
click at [620, 464] on button at bounding box center [612, 461] width 40 height 40
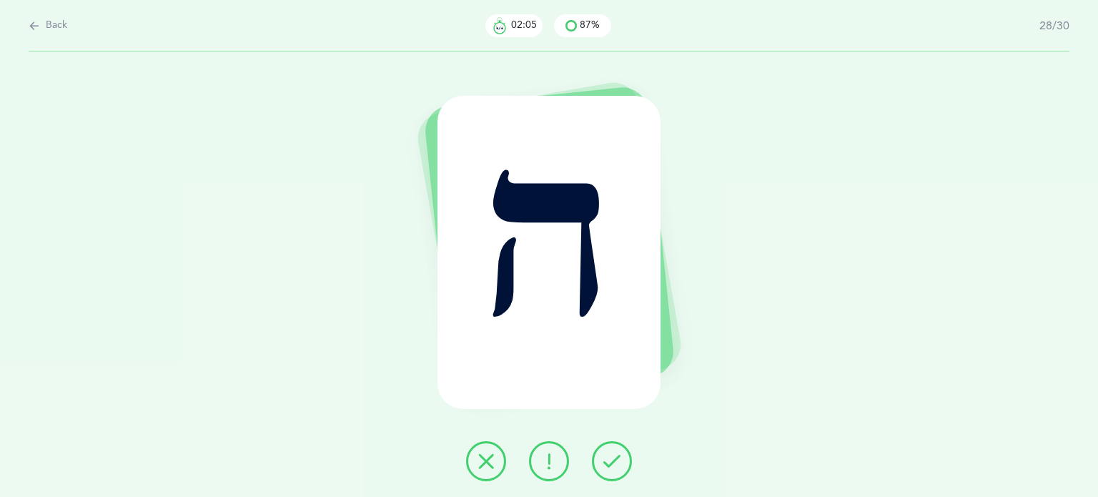
click at [620, 464] on icon at bounding box center [611, 460] width 17 height 17
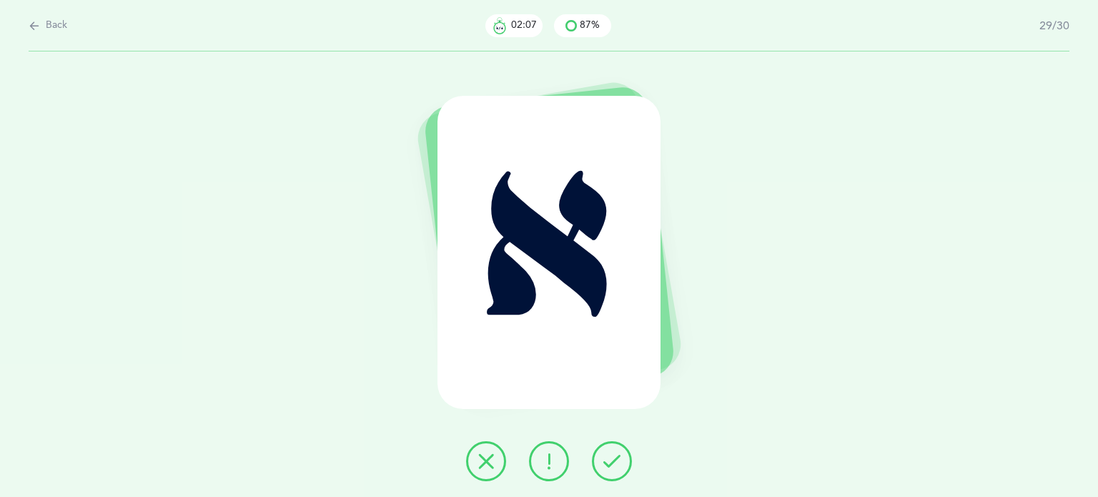
click at [620, 464] on icon at bounding box center [611, 460] width 17 height 17
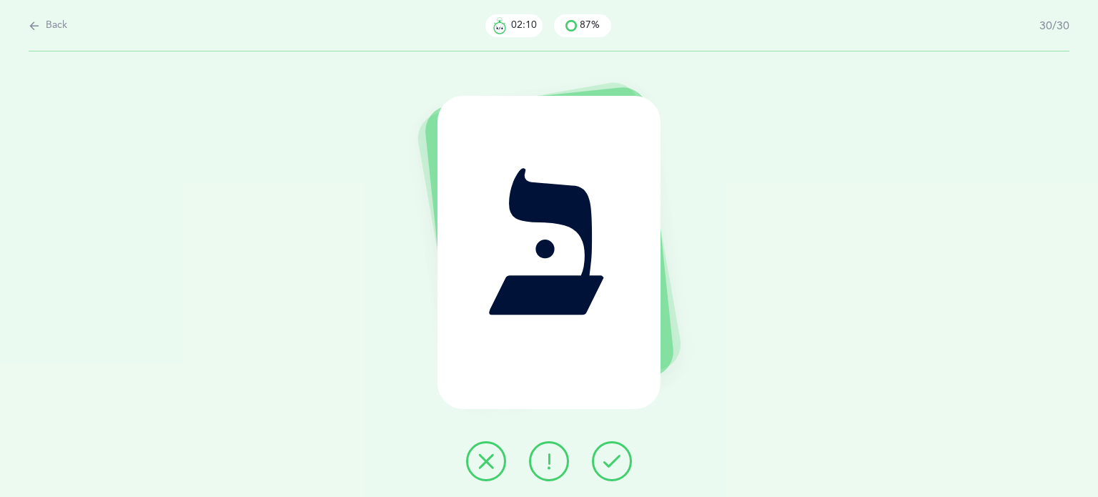
click at [620, 464] on icon at bounding box center [611, 460] width 17 height 17
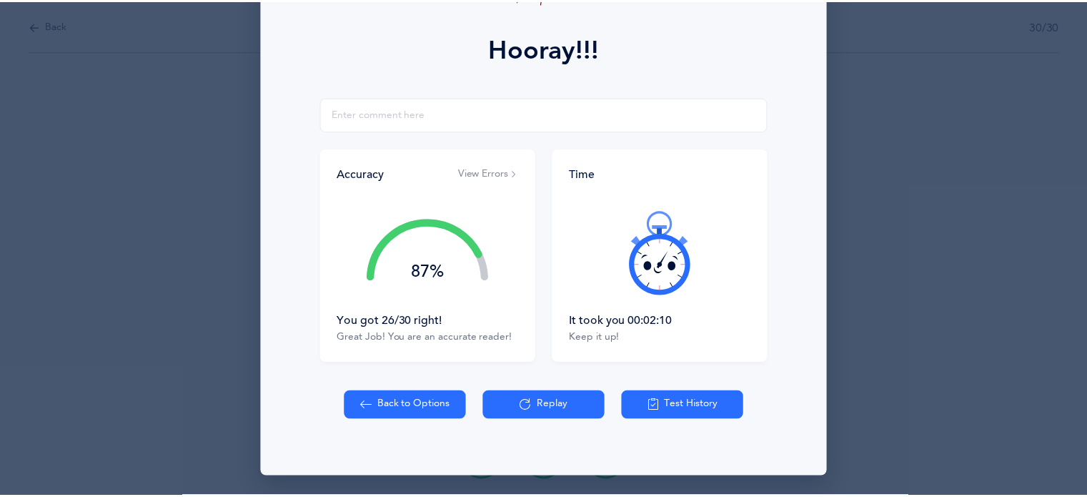
scroll to position [183, 0]
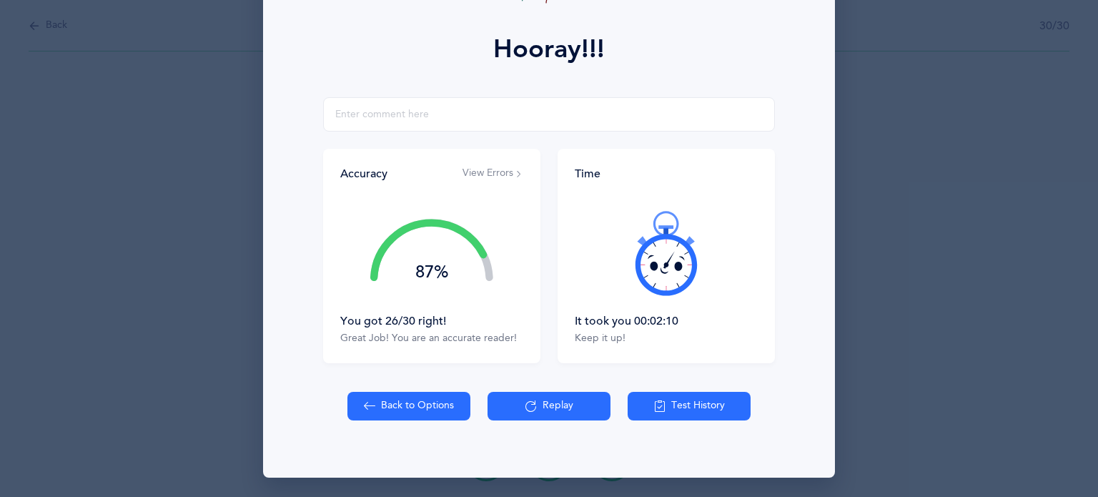
click at [383, 407] on button "Back to Options" at bounding box center [408, 406] width 123 height 29
select select "82"
select select "single"
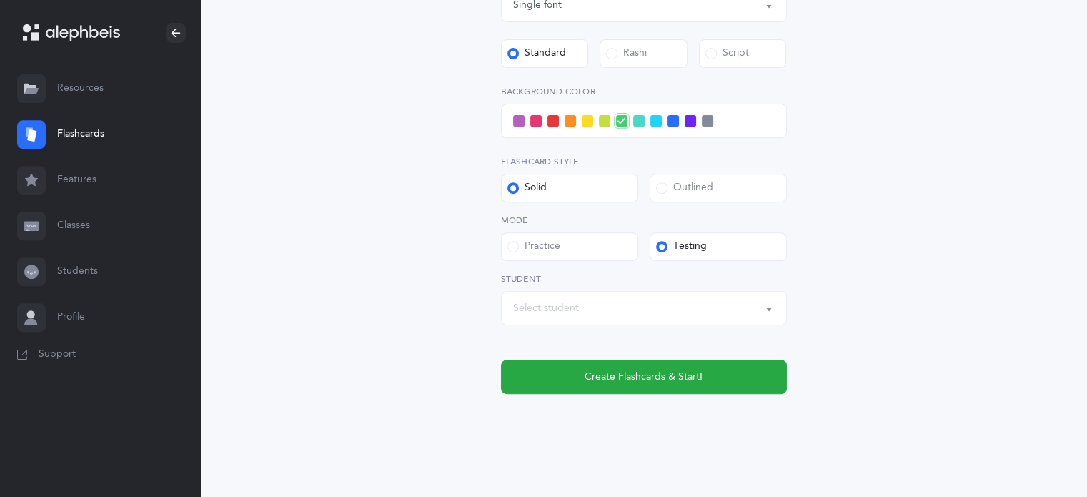
scroll to position [575, 0]
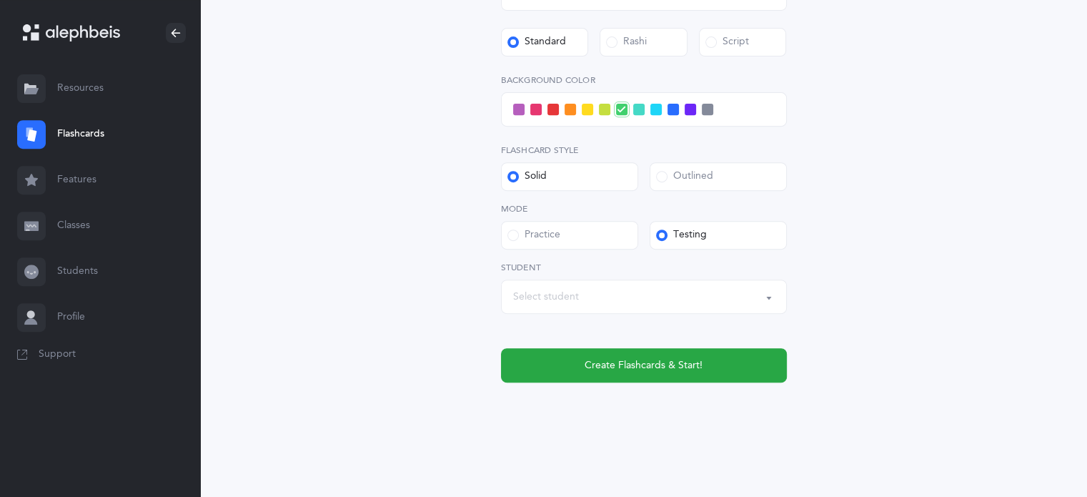
click at [588, 312] on button "Select student" at bounding box center [644, 296] width 286 height 34
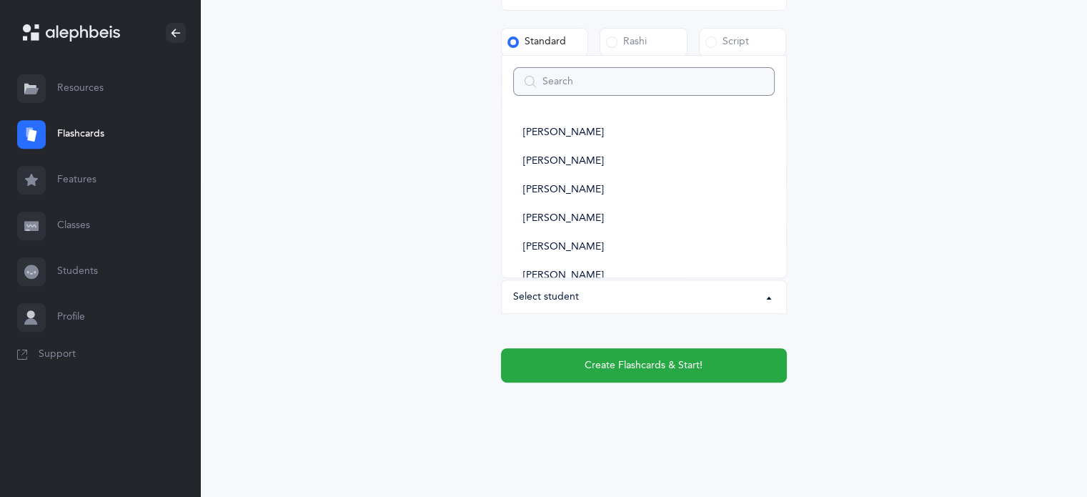
type input "m"
select select
type input "ma"
select select
type input "ma"
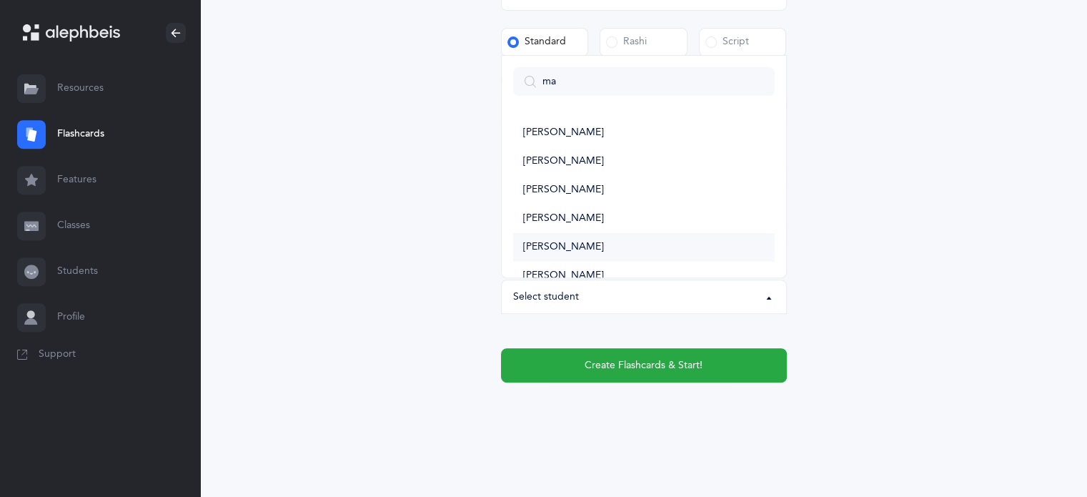
click at [547, 245] on span "[PERSON_NAME]" at bounding box center [563, 247] width 81 height 13
select select "14382"
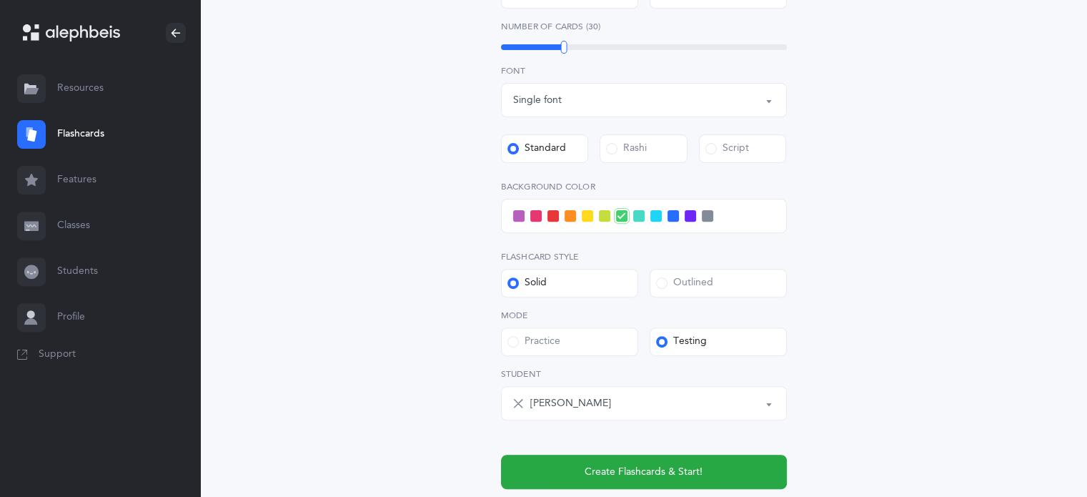
scroll to position [528, 0]
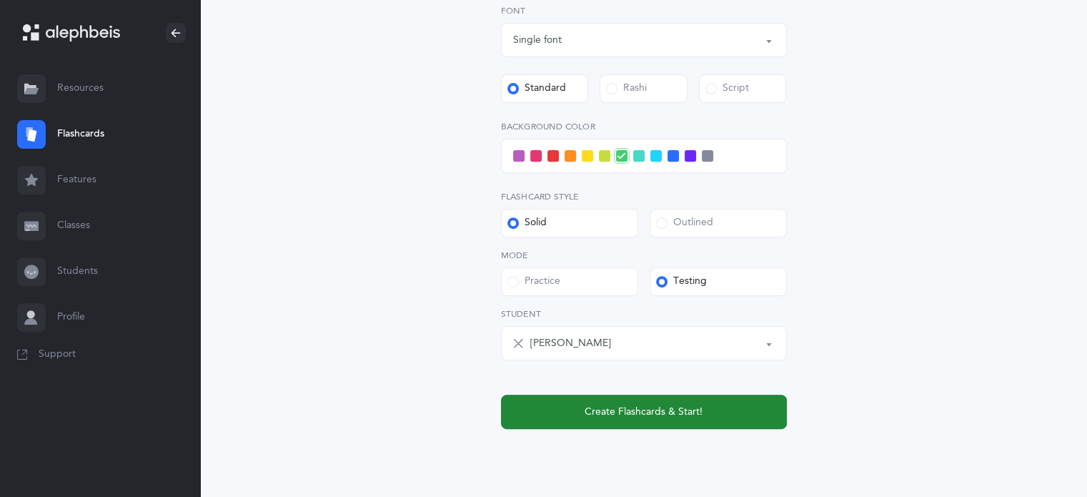
click at [673, 417] on span "Create Flashcards & Start!" at bounding box center [644, 412] width 118 height 15
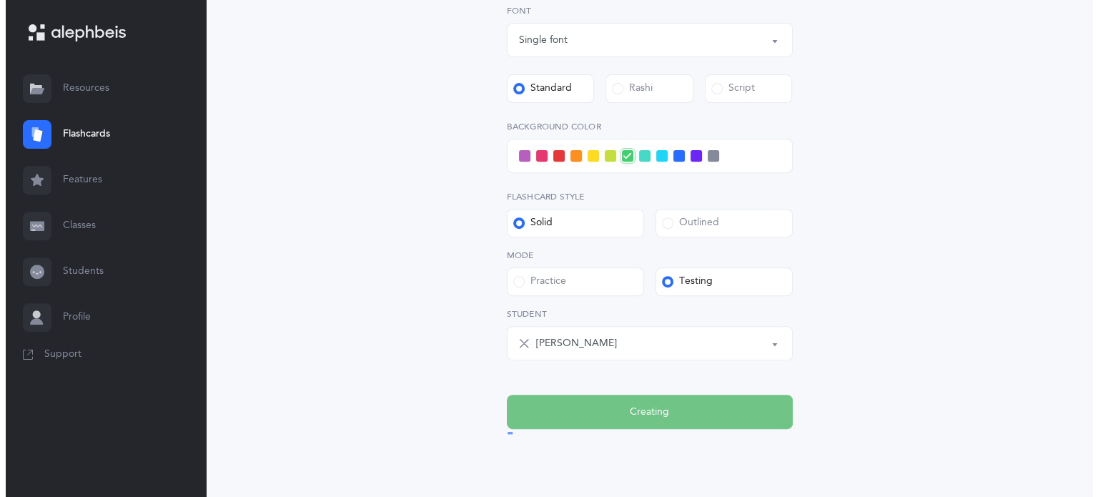
scroll to position [0, 0]
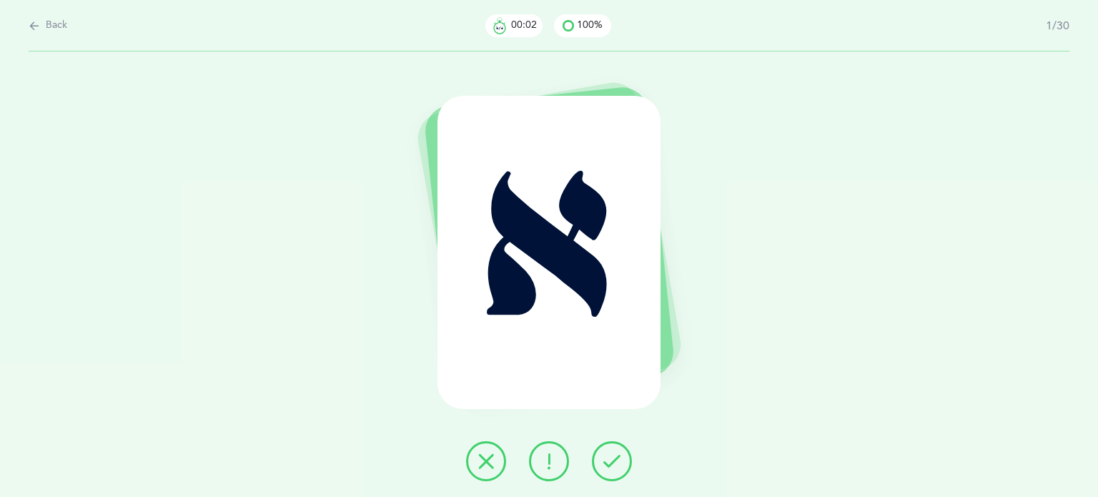
click at [617, 460] on icon at bounding box center [611, 460] width 17 height 17
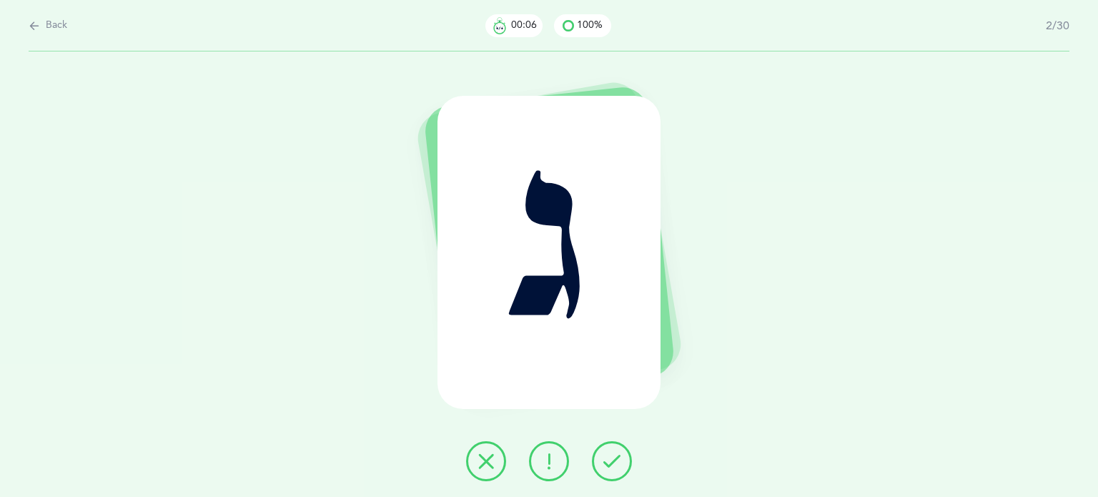
click at [492, 467] on icon at bounding box center [485, 460] width 17 height 17
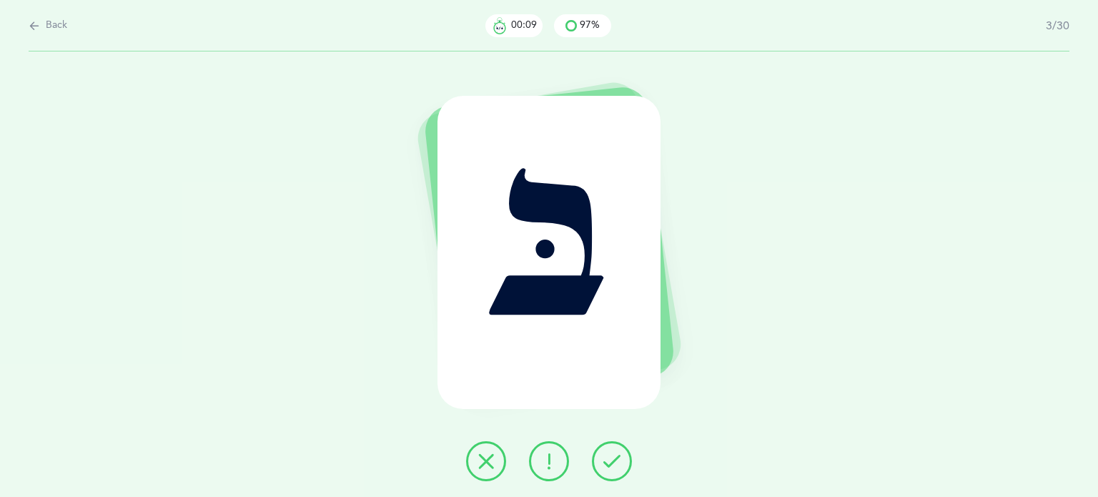
click at [614, 461] on icon at bounding box center [611, 460] width 17 height 17
click at [472, 465] on button at bounding box center [486, 461] width 40 height 40
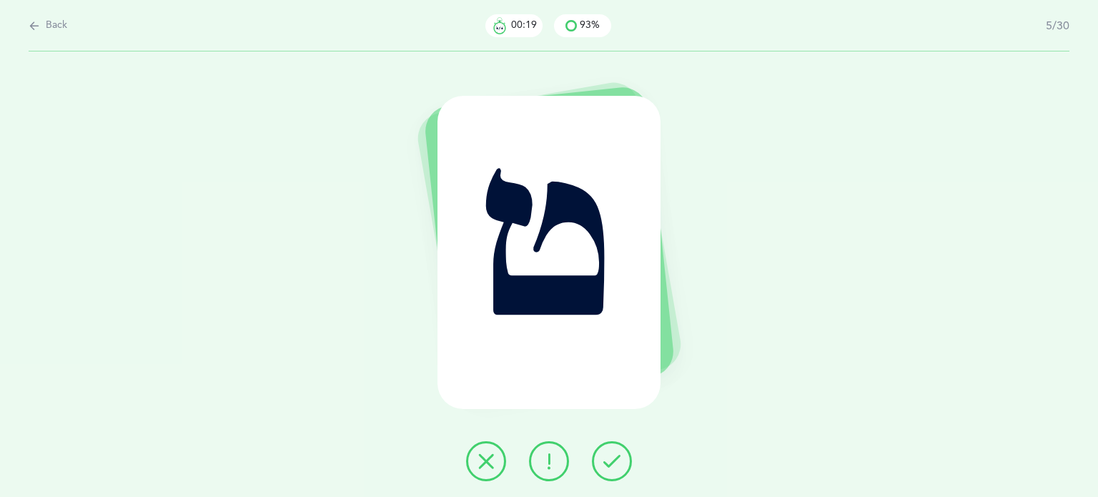
click at [611, 462] on icon at bounding box center [611, 460] width 17 height 17
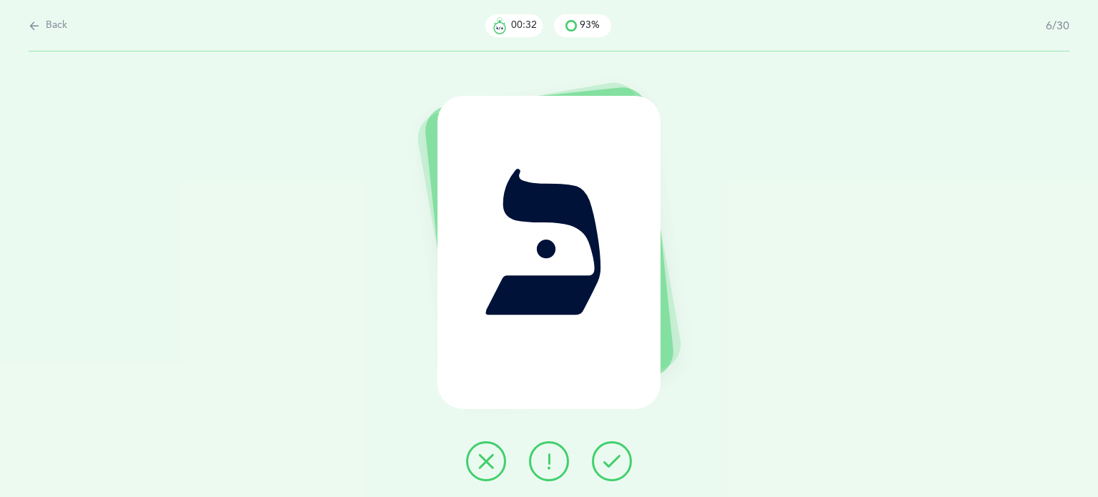
click at [492, 471] on button at bounding box center [486, 461] width 40 height 40
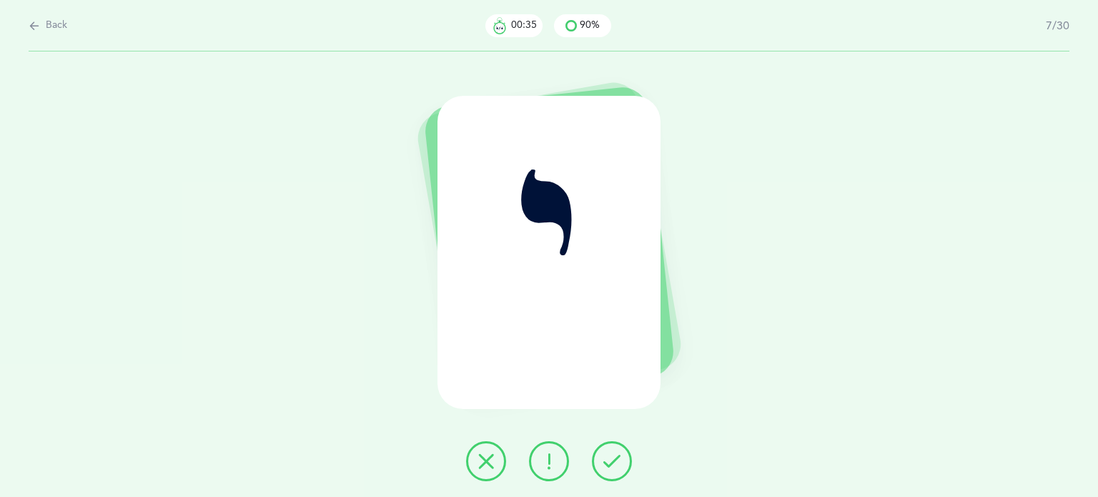
click at [605, 452] on icon at bounding box center [611, 460] width 17 height 17
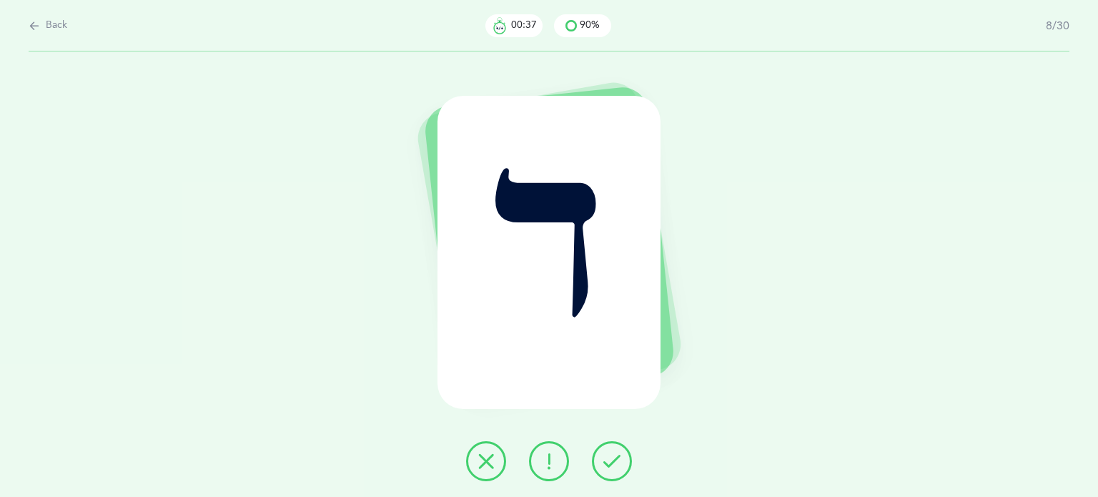
click at [605, 452] on icon at bounding box center [611, 460] width 17 height 17
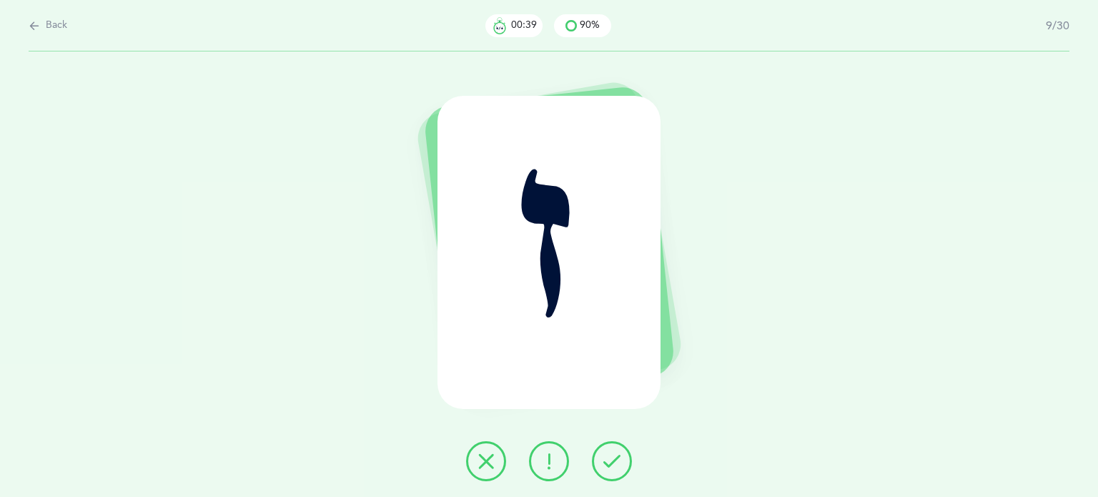
click at [605, 452] on icon at bounding box center [611, 460] width 17 height 17
click at [480, 471] on button at bounding box center [486, 461] width 40 height 40
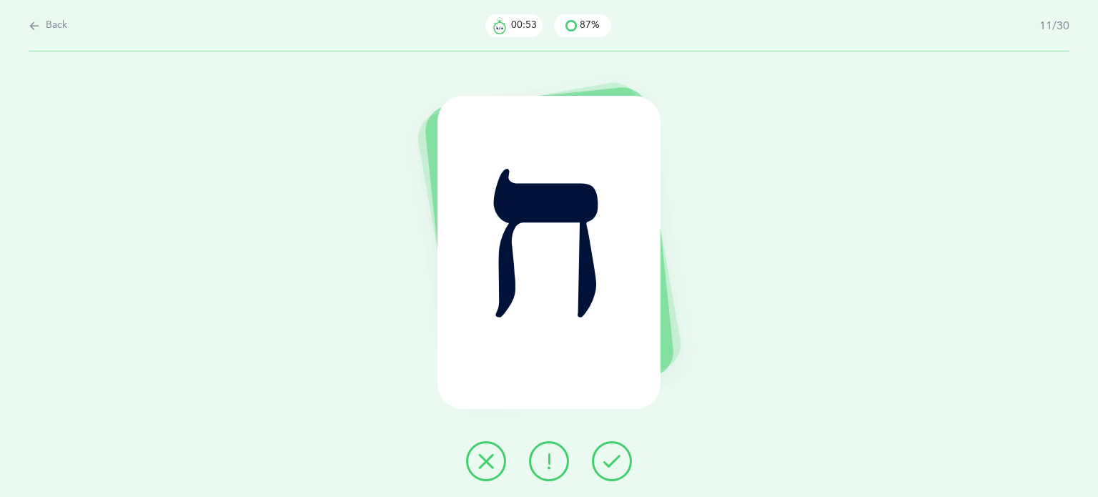
click at [634, 459] on div at bounding box center [549, 461] width 189 height 40
click at [610, 459] on icon at bounding box center [611, 460] width 17 height 17
click at [612, 454] on icon at bounding box center [611, 460] width 17 height 17
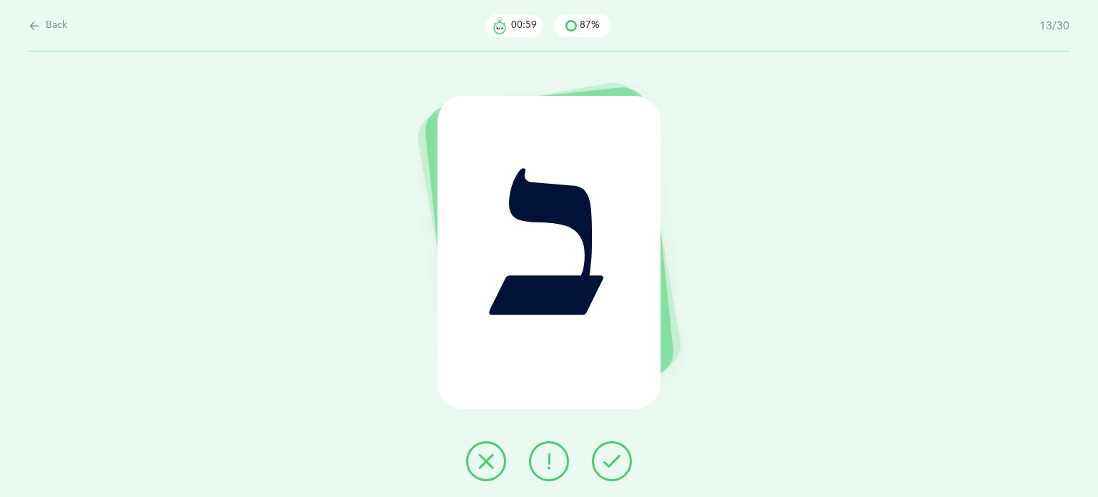
click at [612, 454] on icon at bounding box center [611, 460] width 17 height 17
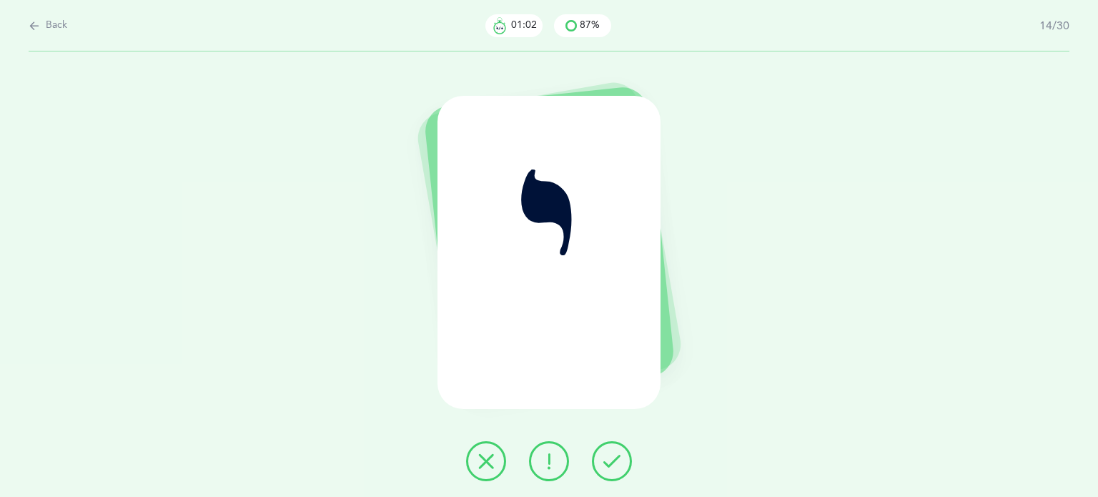
click at [612, 454] on icon at bounding box center [611, 460] width 17 height 17
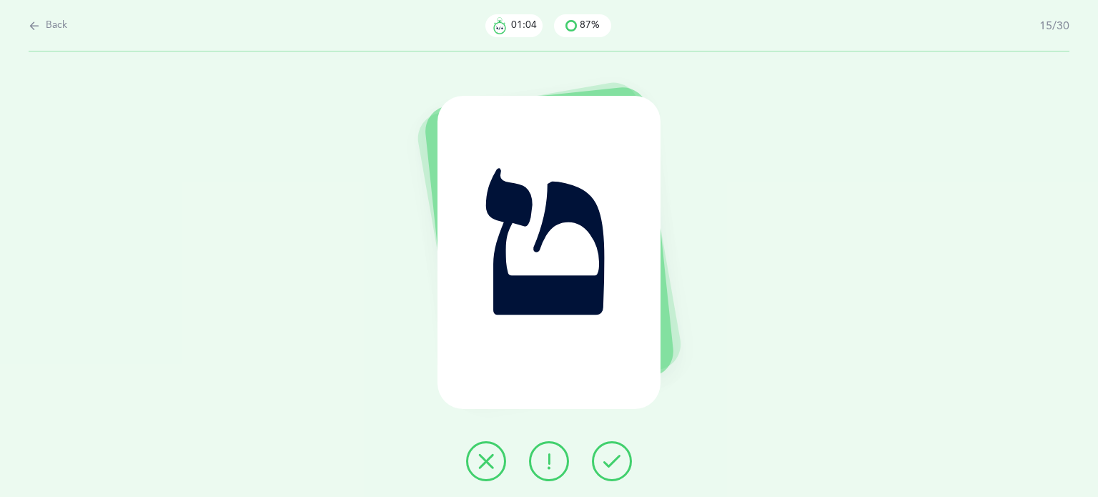
click at [612, 454] on icon at bounding box center [611, 460] width 17 height 17
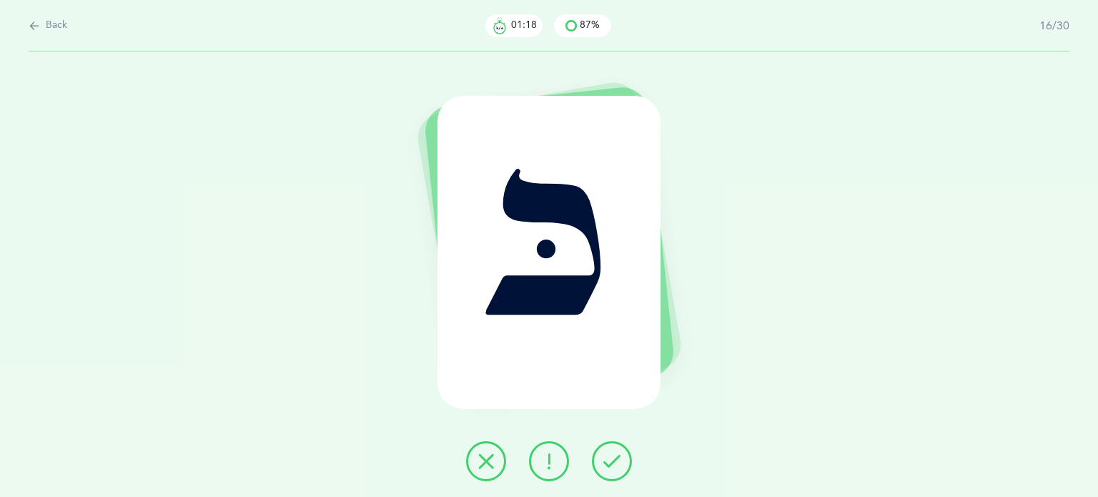
click at [480, 460] on icon at bounding box center [485, 460] width 17 height 17
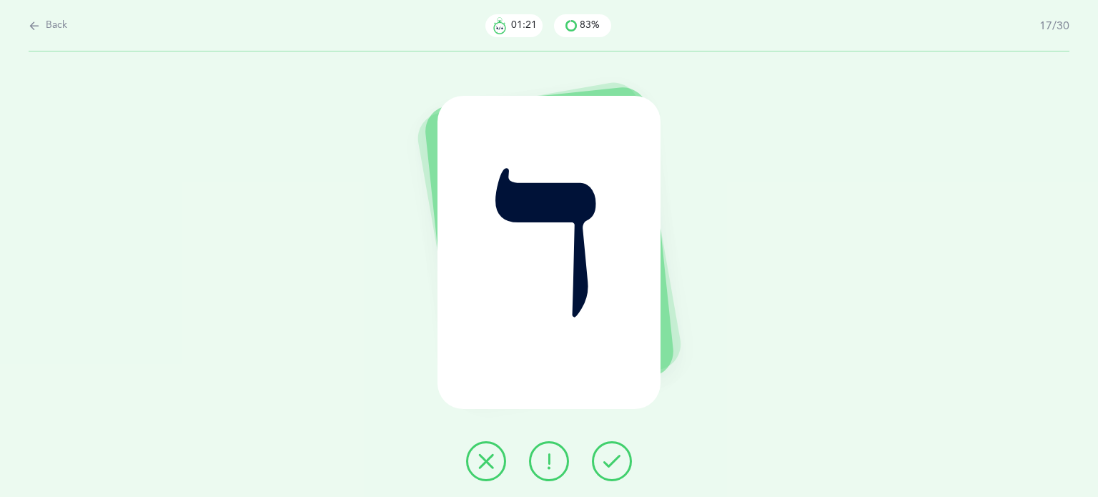
click at [609, 462] on icon at bounding box center [611, 460] width 17 height 17
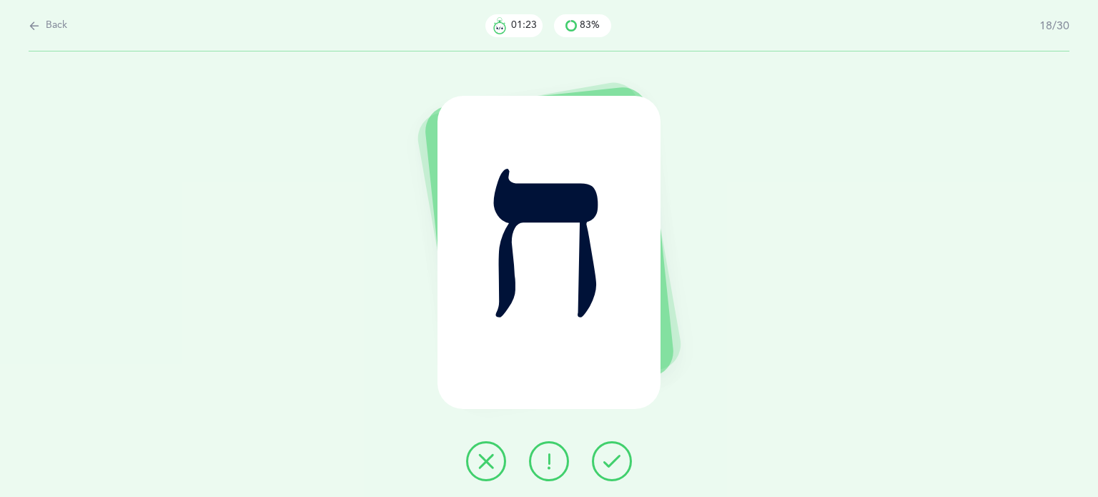
click at [609, 464] on icon at bounding box center [611, 460] width 17 height 17
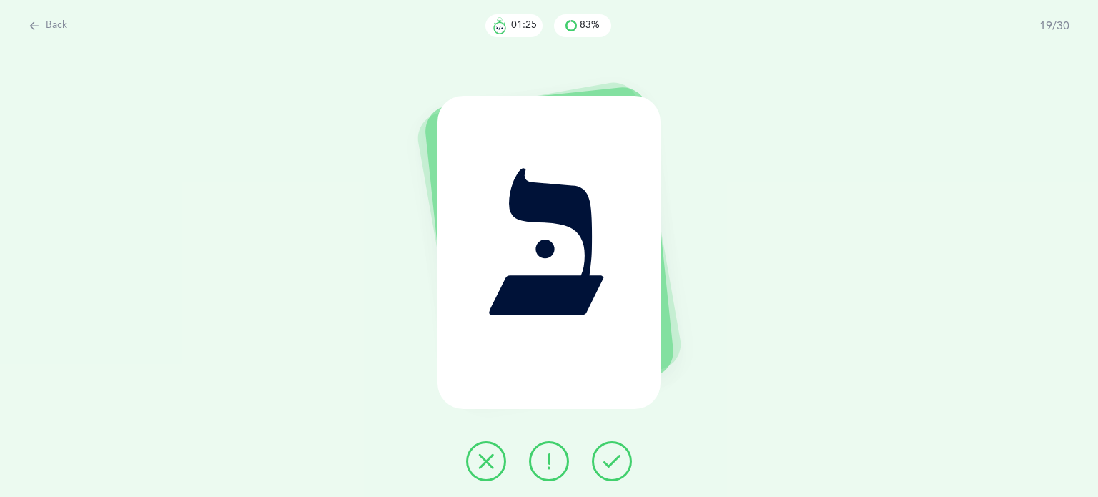
click at [609, 464] on icon at bounding box center [611, 460] width 17 height 17
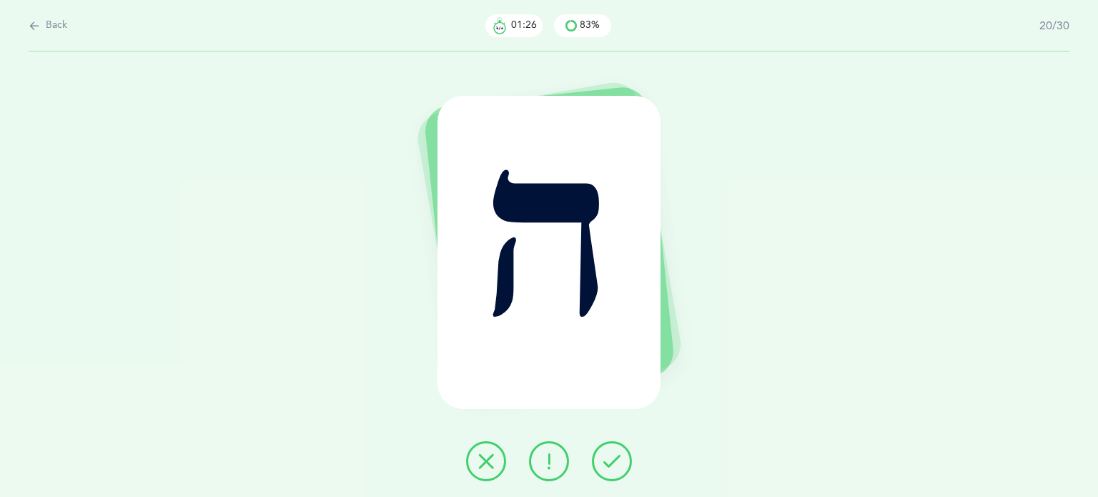
click at [609, 464] on icon at bounding box center [611, 460] width 17 height 17
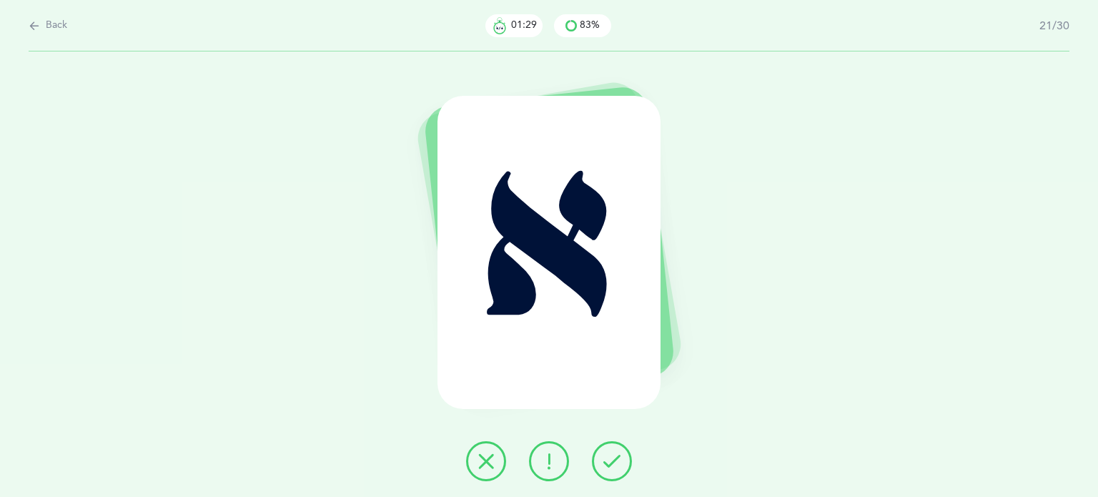
click at [609, 464] on icon at bounding box center [611, 460] width 17 height 17
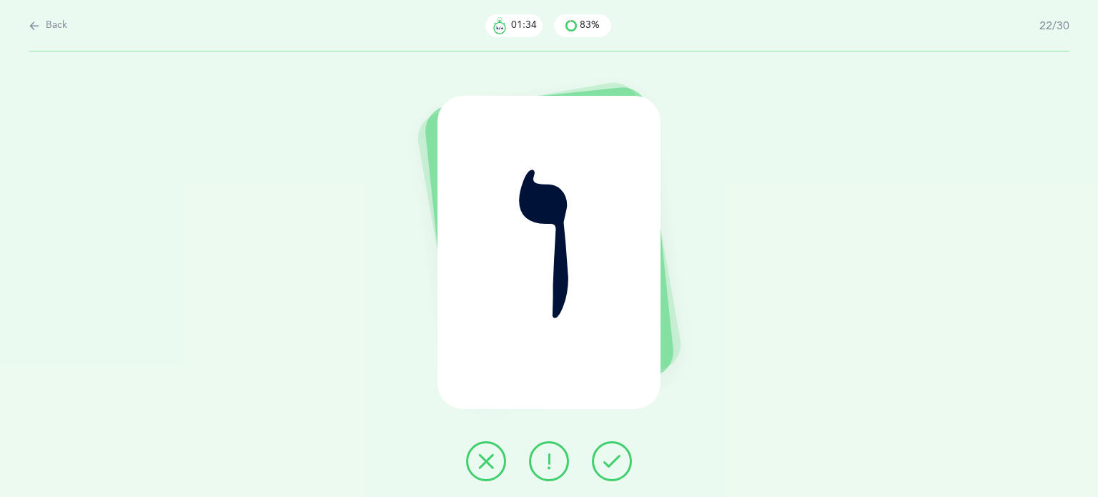
click at [482, 472] on button at bounding box center [486, 461] width 40 height 40
click at [605, 448] on button at bounding box center [612, 461] width 40 height 40
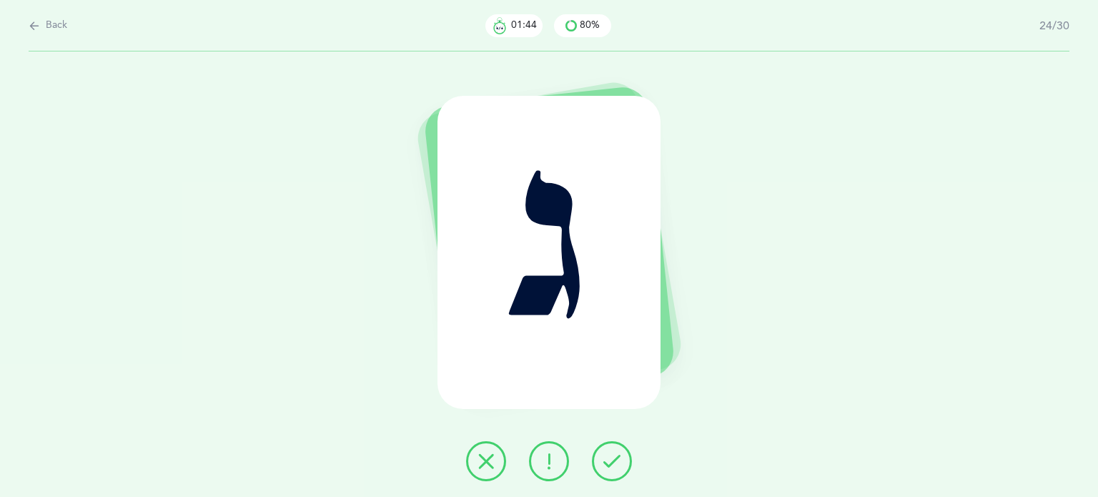
click at [480, 455] on icon at bounding box center [485, 460] width 17 height 17
click at [612, 460] on icon at bounding box center [611, 460] width 17 height 17
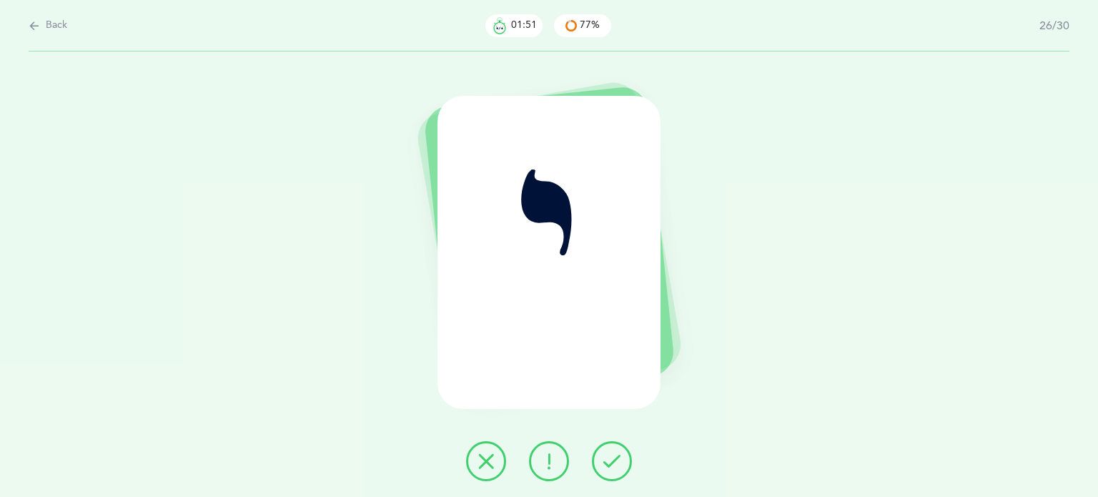
click at [612, 460] on icon at bounding box center [611, 460] width 17 height 17
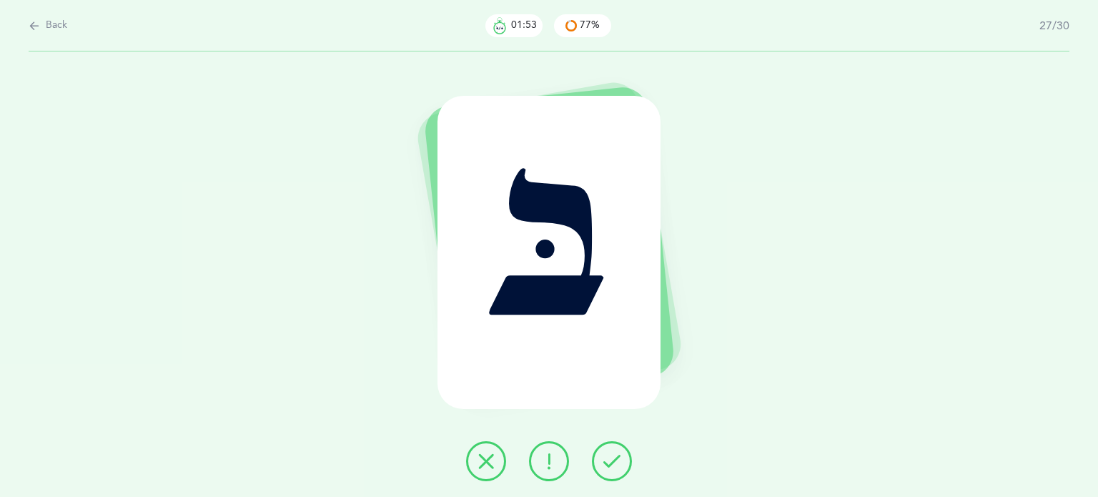
click at [612, 460] on icon at bounding box center [611, 460] width 17 height 17
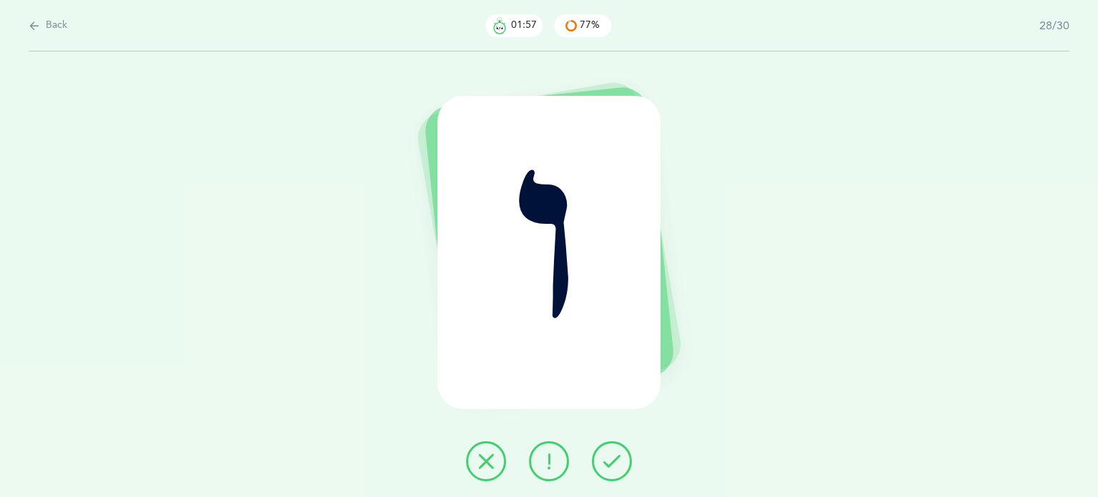
click at [482, 465] on icon at bounding box center [485, 460] width 17 height 17
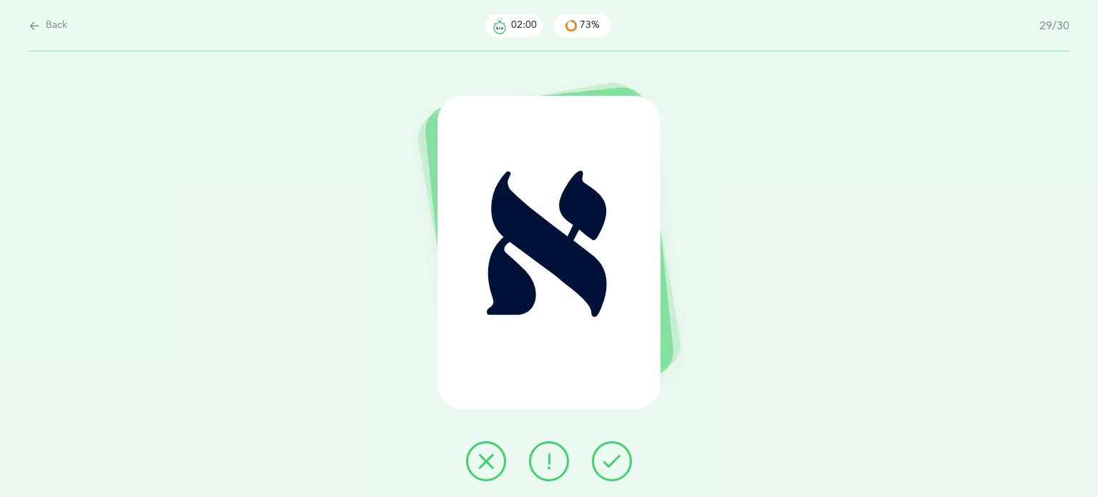
click at [610, 455] on icon at bounding box center [611, 460] width 17 height 17
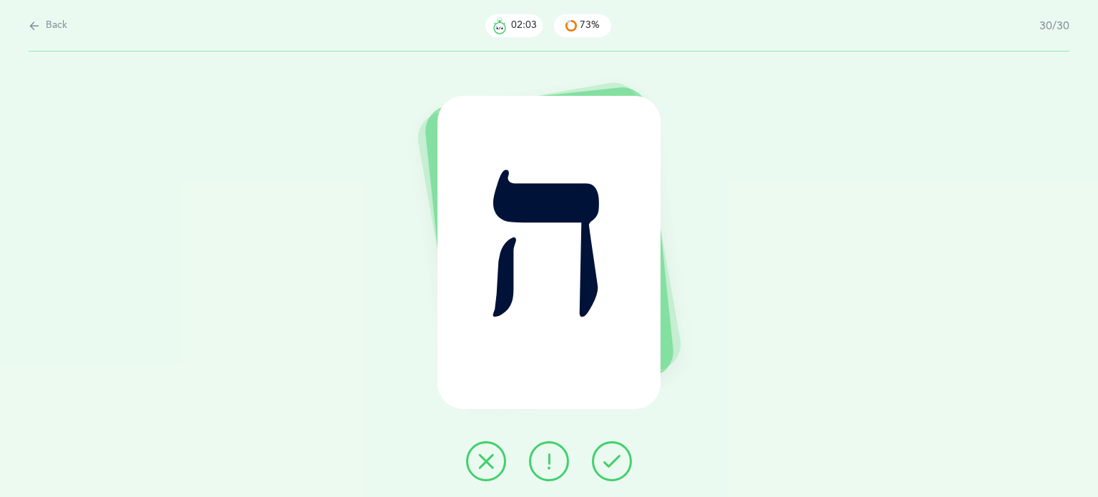
click at [616, 457] on icon at bounding box center [611, 460] width 17 height 17
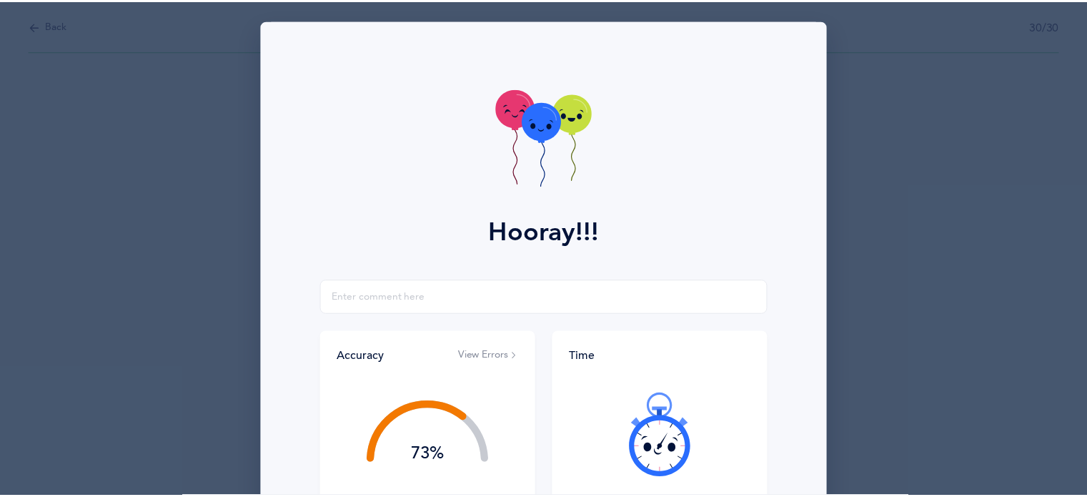
scroll to position [183, 0]
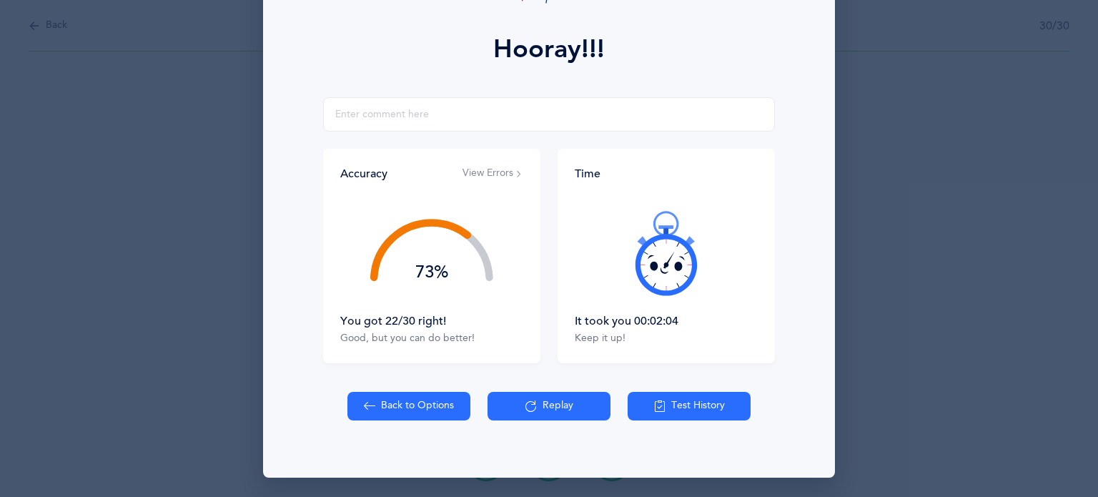
click at [421, 405] on button "Back to Options" at bounding box center [408, 406] width 123 height 29
select select "82"
select select "single"
